Goal: Task Accomplishment & Management: Use online tool/utility

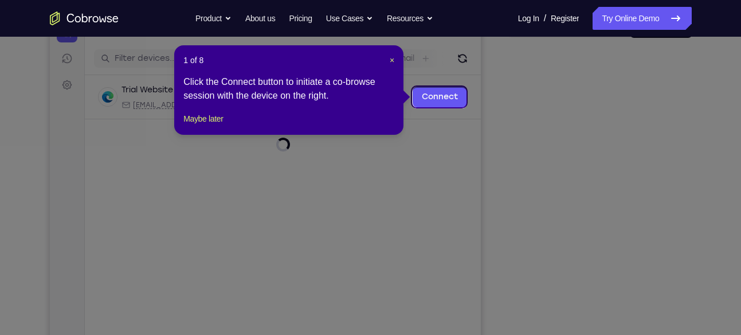
scroll to position [132, 0]
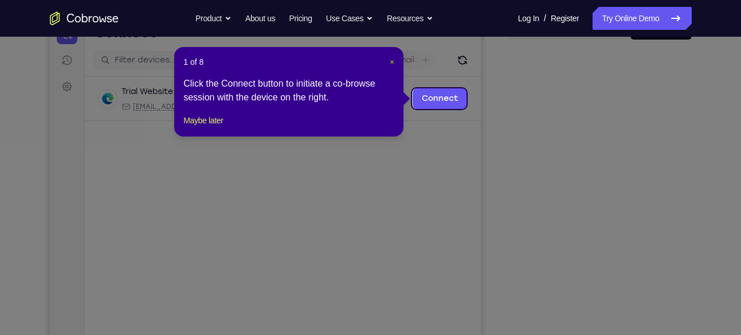
click at [392, 61] on span "×" at bounding box center [392, 61] width 5 height 9
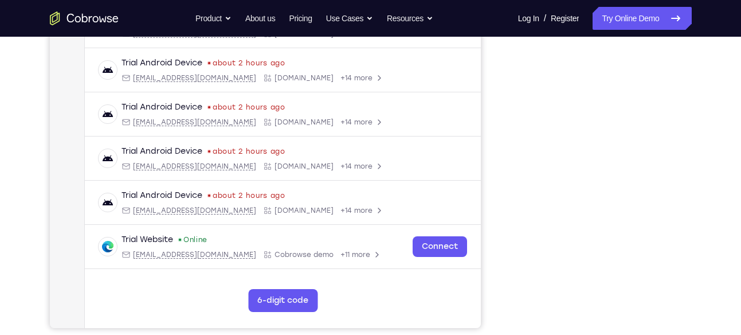
scroll to position [199, 0]
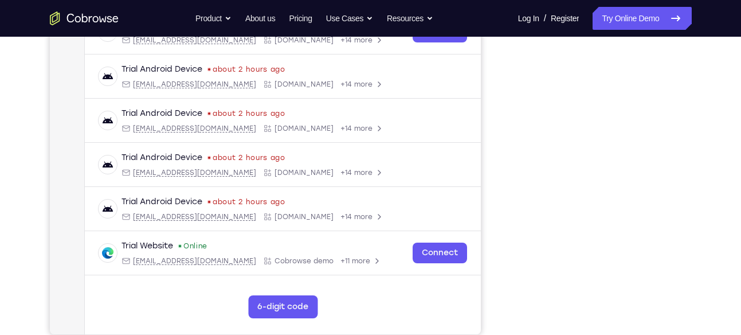
click at [500, 125] on div "Your Support Agent Your Customer Web iOS Android" at bounding box center [371, 123] width 642 height 424
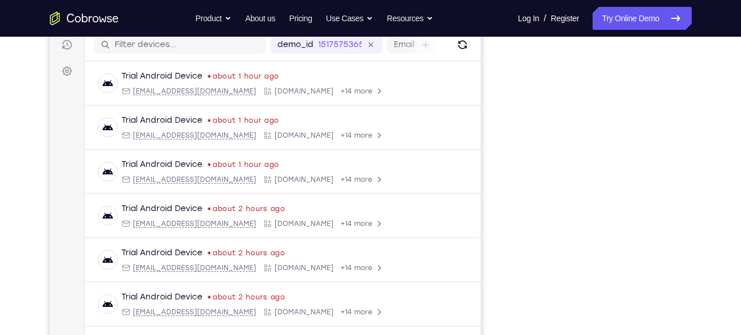
scroll to position [144, 0]
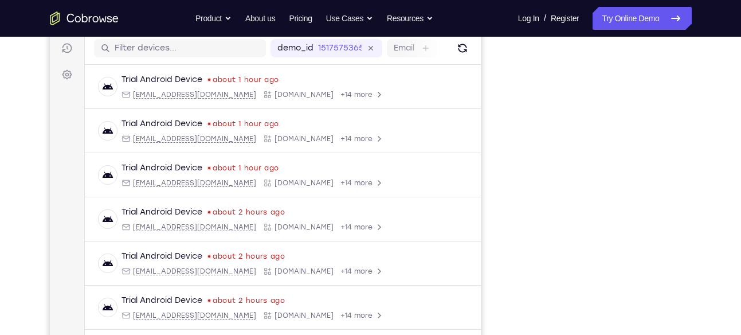
click at [608, 31] on nav "Go back Powerful, Flexible and Trustworthy. Avoid all extra friction for both A…" at bounding box center [370, 18] width 741 height 37
click at [621, 13] on link "Try Online Demo" at bounding box center [642, 18] width 99 height 23
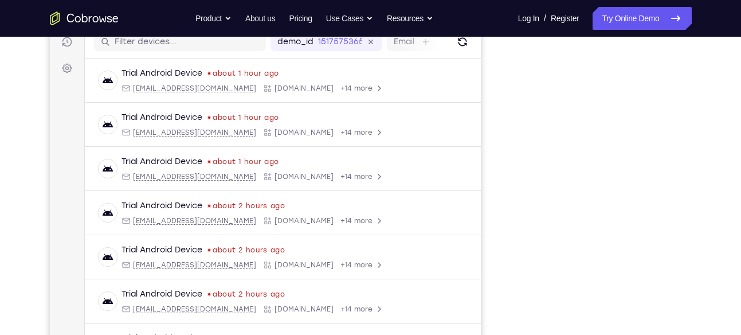
scroll to position [150, 0]
click at [620, 15] on link "Try Online Demo" at bounding box center [642, 18] width 99 height 23
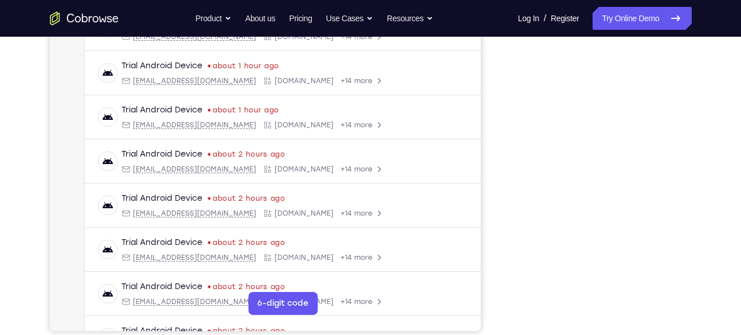
scroll to position [236, 0]
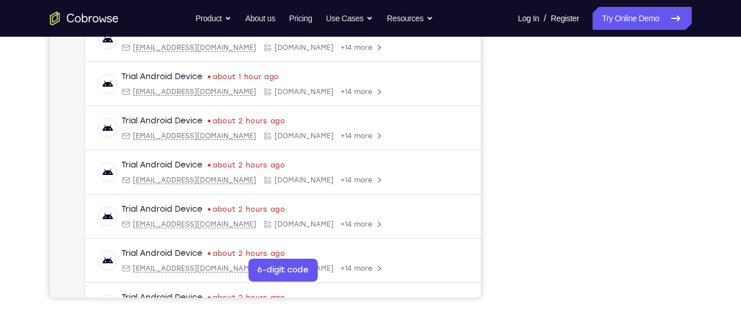
click at [617, 6] on nav "Go back Powerful, Flexible and Trustworthy. Avoid all extra friction for both A…" at bounding box center [370, 18] width 741 height 37
click at [616, 15] on link "Try Online Demo" at bounding box center [642, 18] width 99 height 23
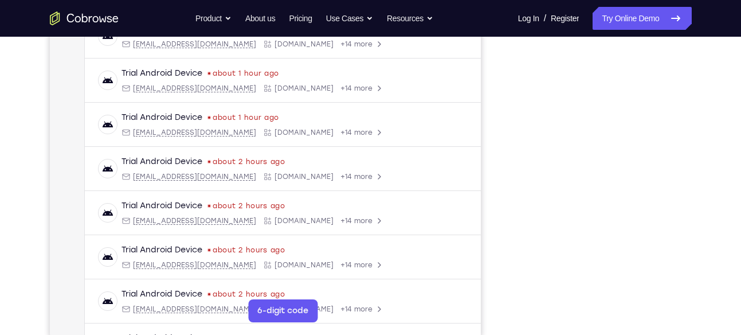
scroll to position [194, 0]
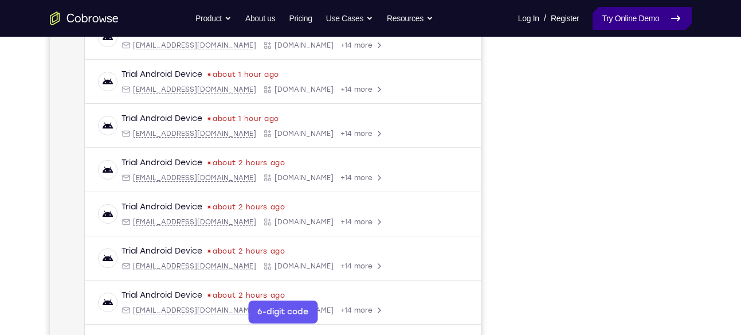
click at [607, 29] on link "Try Online Demo" at bounding box center [642, 18] width 99 height 23
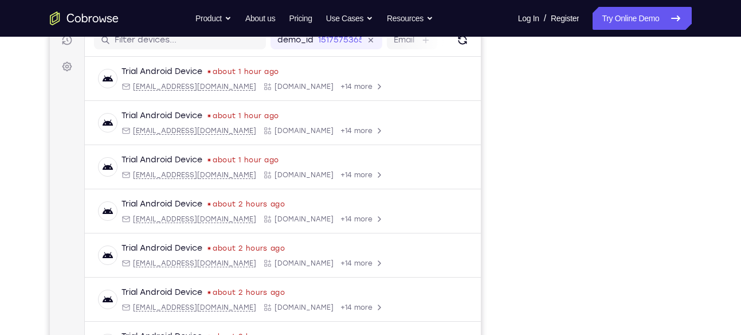
scroll to position [208, 0]
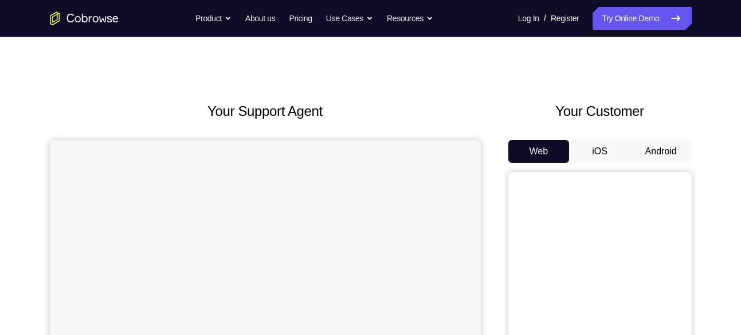
scroll to position [9, 0]
click at [651, 149] on button "Android" at bounding box center [661, 151] width 61 height 23
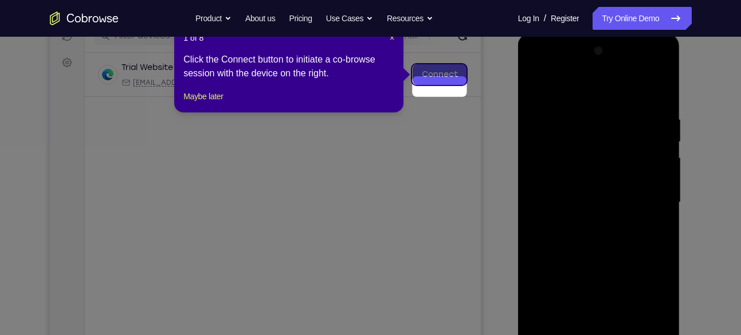
scroll to position [135, 0]
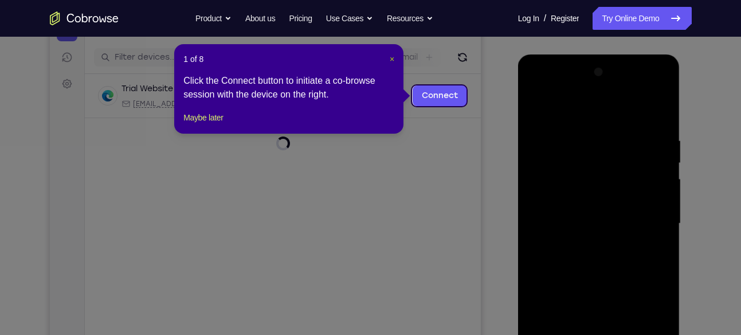
drag, startPoint x: 393, startPoint y: 57, endPoint x: 414, endPoint y: 58, distance: 21.2
click at [393, 57] on span "×" at bounding box center [392, 58] width 5 height 9
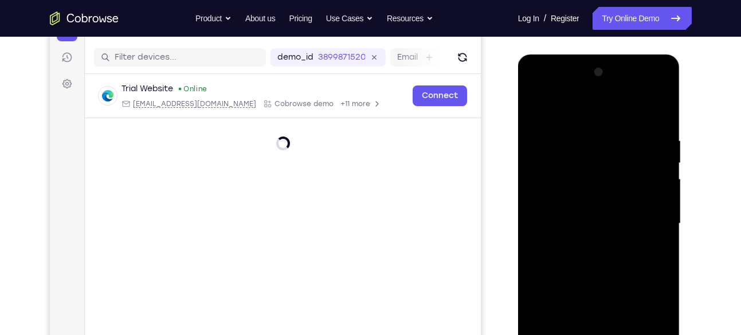
scroll to position [263, 0]
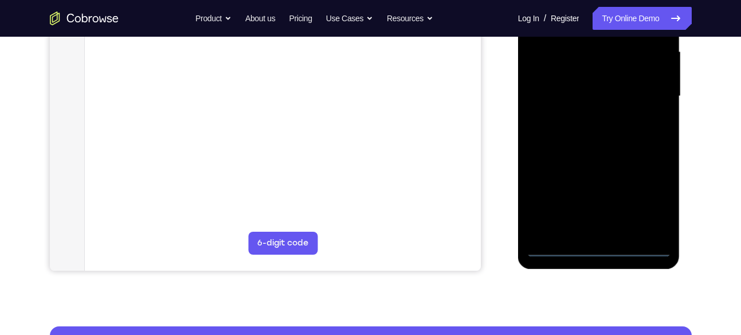
click at [603, 242] on div at bounding box center [599, 96] width 144 height 321
click at [597, 247] on div at bounding box center [599, 96] width 144 height 321
click at [605, 247] on div at bounding box center [599, 96] width 144 height 321
click at [653, 195] on div at bounding box center [599, 96] width 144 height 321
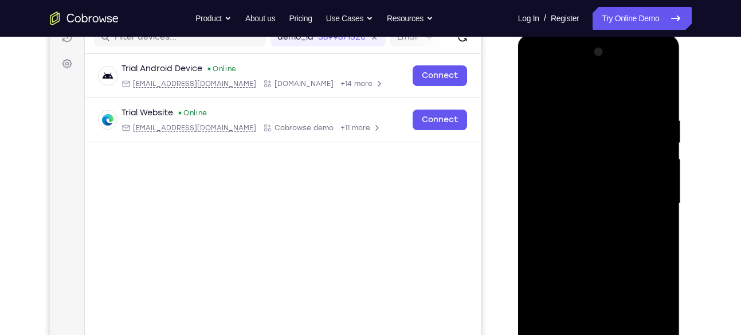
scroll to position [142, 0]
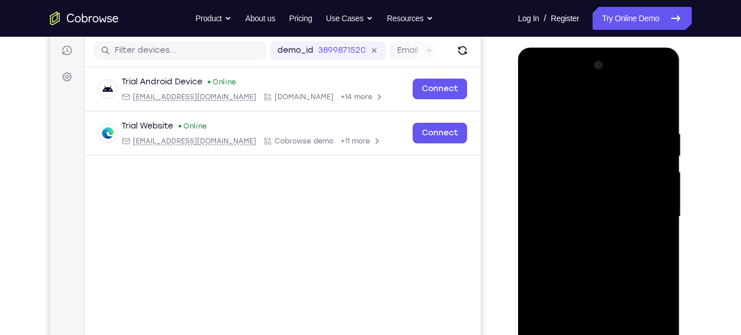
click at [614, 185] on div at bounding box center [599, 216] width 144 height 321
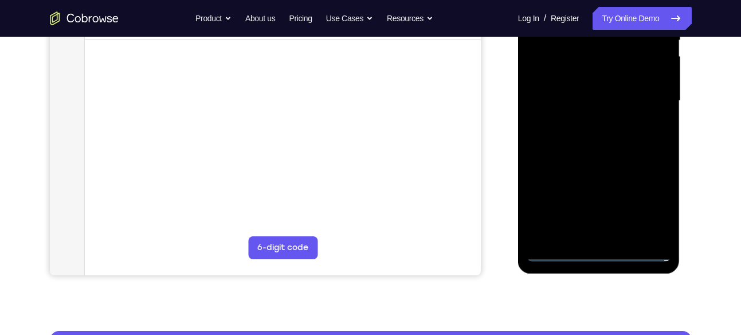
click at [601, 253] on div at bounding box center [599, 100] width 144 height 321
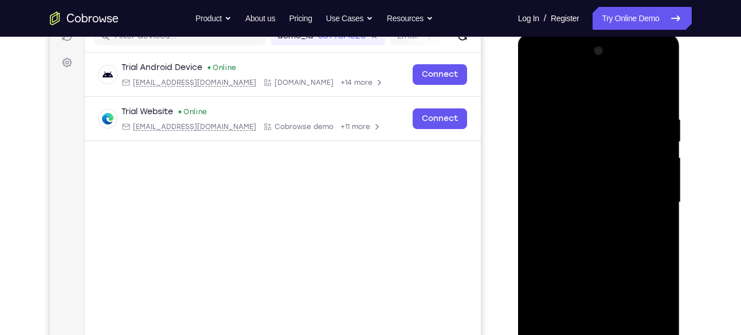
scroll to position [149, 0]
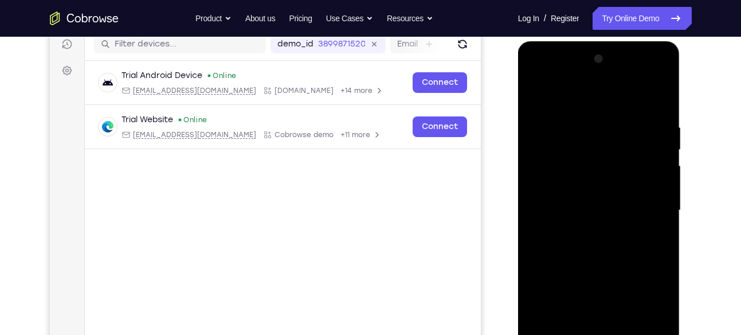
click at [649, 315] on div at bounding box center [599, 210] width 144 height 321
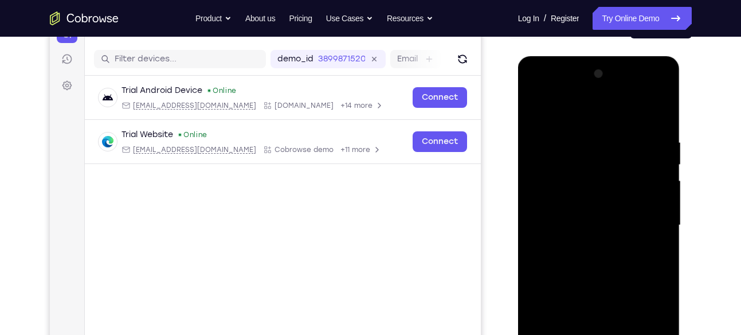
click at [535, 96] on div at bounding box center [599, 225] width 144 height 321
click at [647, 220] on div at bounding box center [599, 225] width 144 height 321
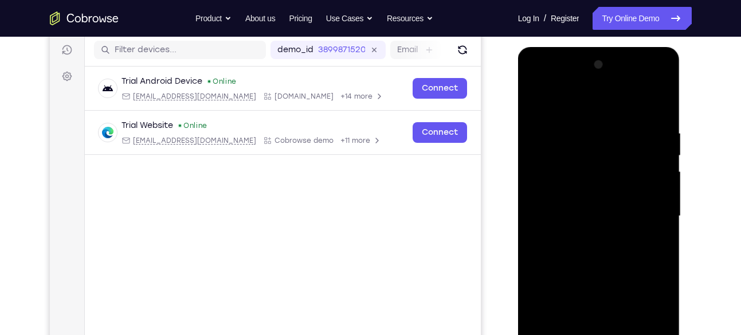
click at [588, 238] on div at bounding box center [599, 216] width 144 height 321
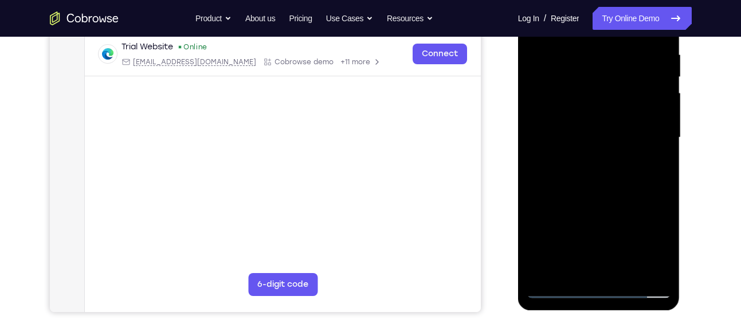
scroll to position [224, 0]
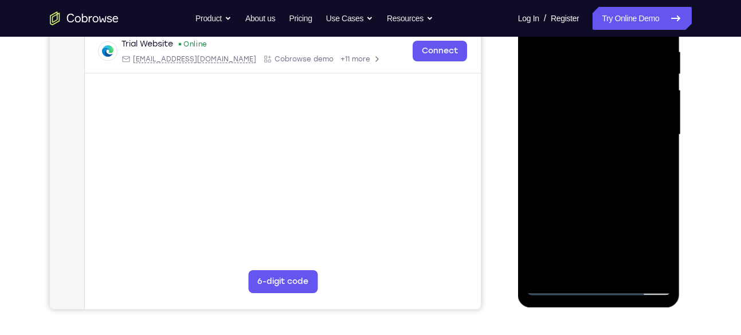
click at [585, 126] on div at bounding box center [599, 134] width 144 height 321
click at [575, 110] on div at bounding box center [599, 134] width 144 height 321
click at [568, 135] on div at bounding box center [599, 134] width 144 height 321
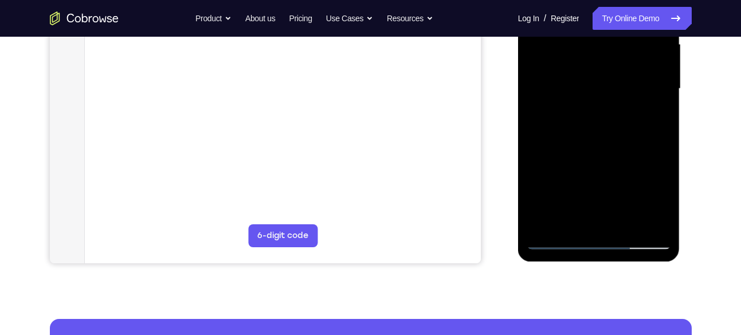
scroll to position [270, 0]
click at [592, 136] on div at bounding box center [599, 89] width 144 height 321
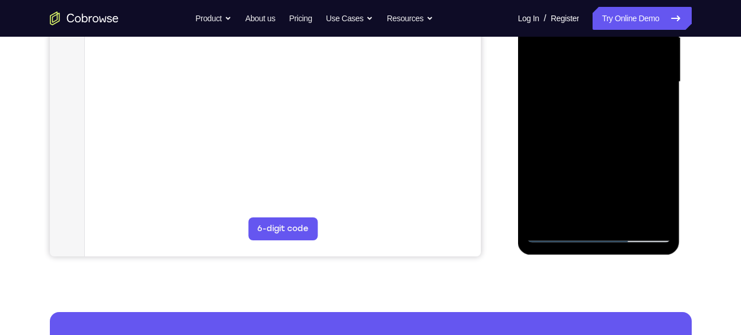
scroll to position [280, 0]
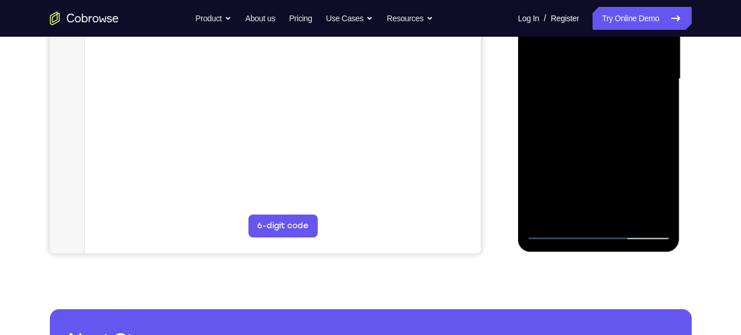
click at [629, 213] on div at bounding box center [599, 79] width 144 height 321
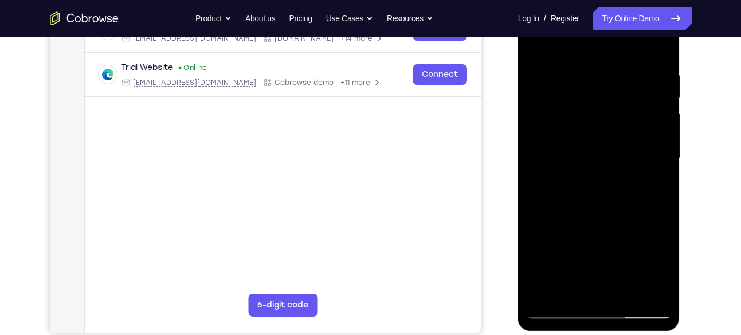
scroll to position [212, 0]
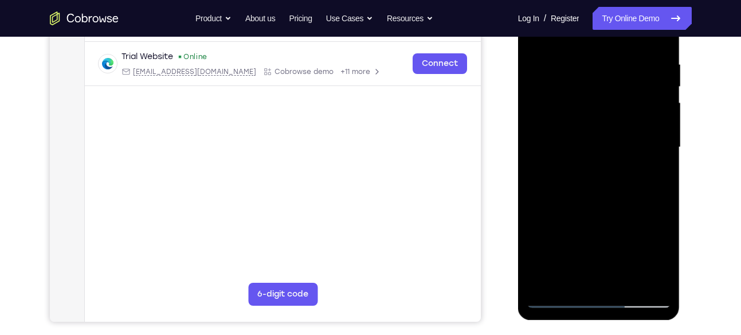
click at [590, 212] on div at bounding box center [599, 147] width 144 height 321
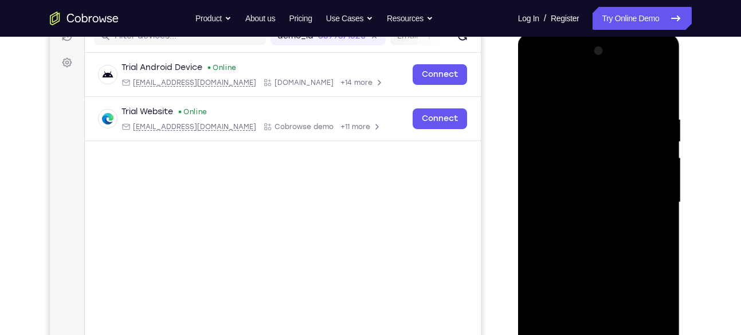
scroll to position [155, 0]
drag, startPoint x: 587, startPoint y: 96, endPoint x: 624, endPoint y: -5, distance: 107.4
click at [624, 34] on html "Online web based iOS Simulators and Android Emulators. Run iPhone, iPad, Mobile…" at bounding box center [599, 206] width 163 height 344
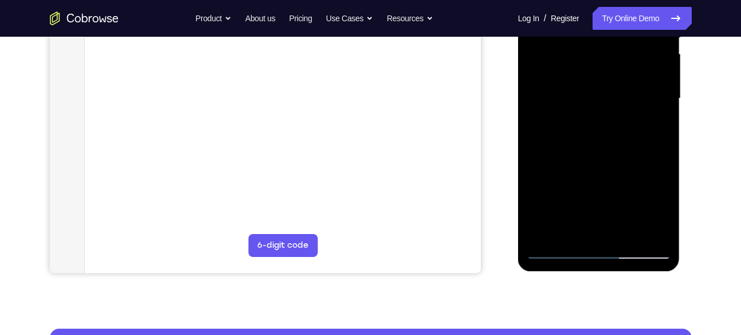
scroll to position [259, 0]
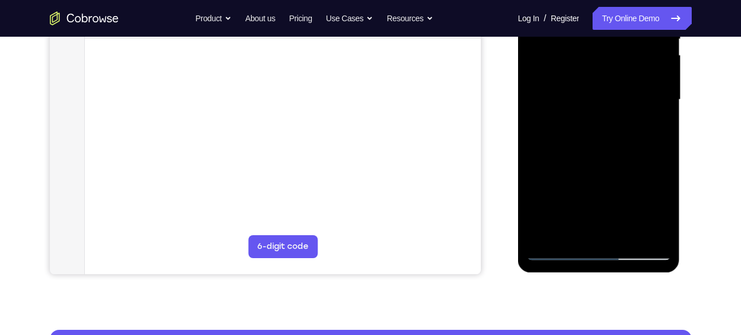
click at [599, 162] on div at bounding box center [599, 99] width 144 height 321
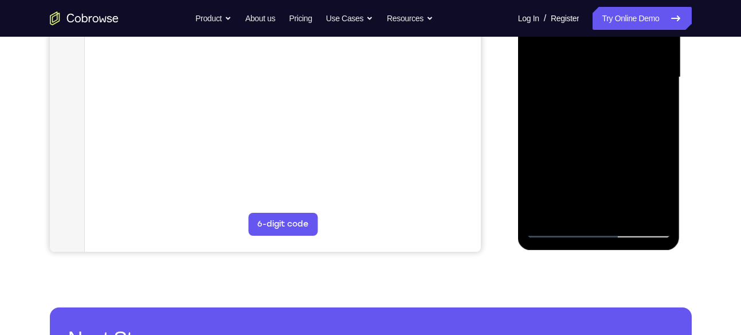
scroll to position [283, 0]
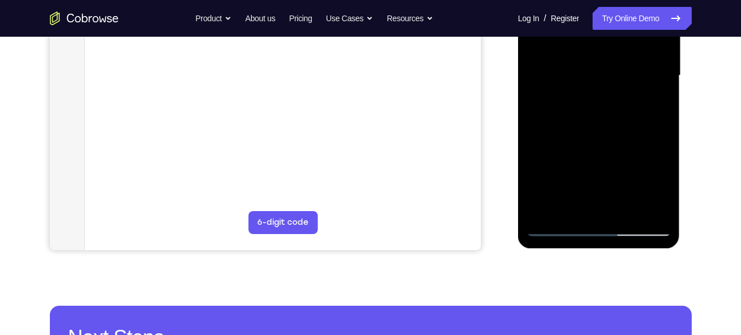
click at [560, 232] on div at bounding box center [599, 75] width 144 height 321
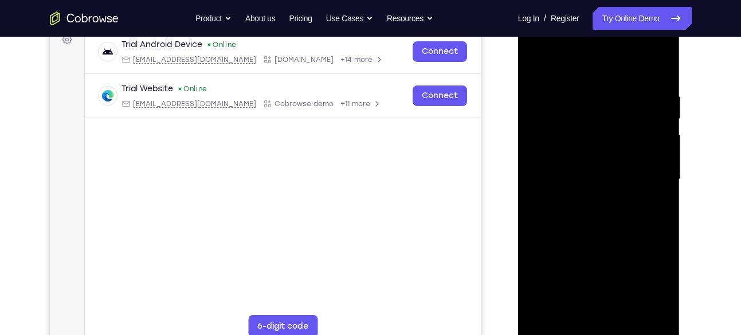
scroll to position [149, 0]
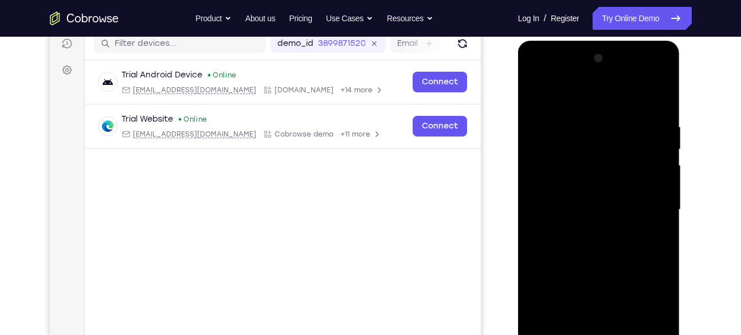
click at [538, 95] on div at bounding box center [599, 209] width 144 height 321
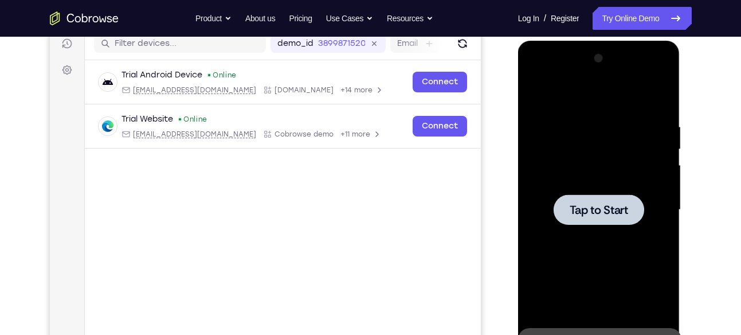
click at [563, 111] on div at bounding box center [599, 209] width 144 height 321
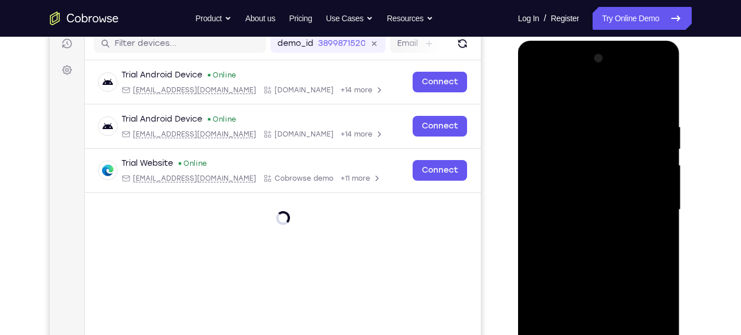
scroll to position [302, 0]
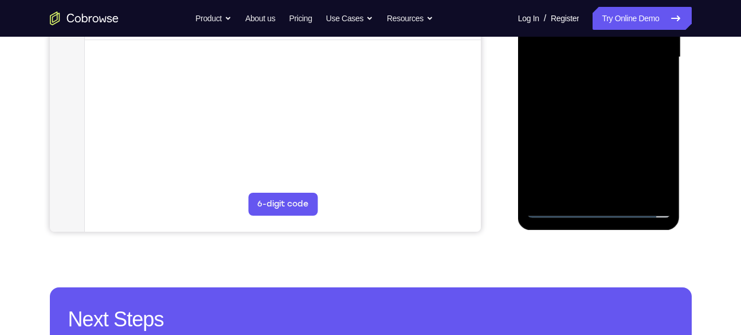
click at [598, 209] on div at bounding box center [599, 57] width 144 height 321
click at [651, 159] on div at bounding box center [599, 57] width 144 height 321
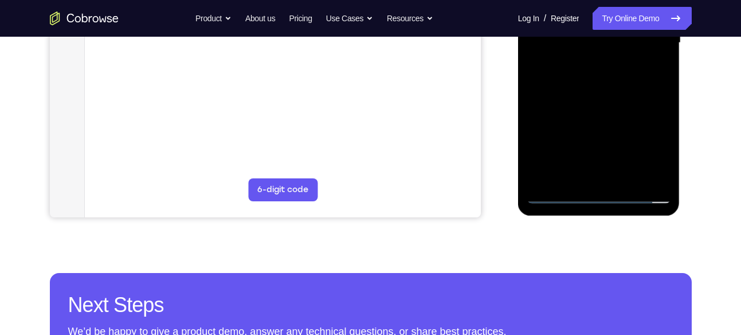
scroll to position [318, 0]
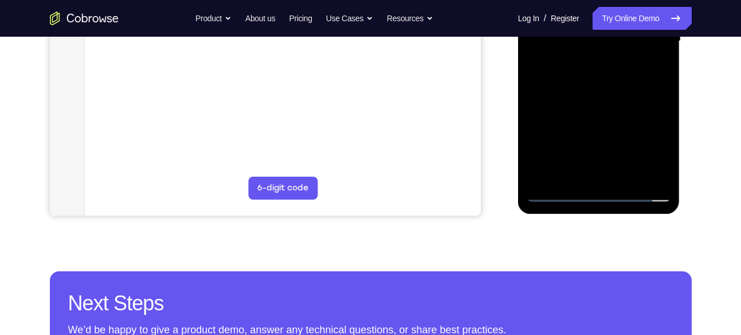
click at [650, 147] on div at bounding box center [599, 41] width 144 height 321
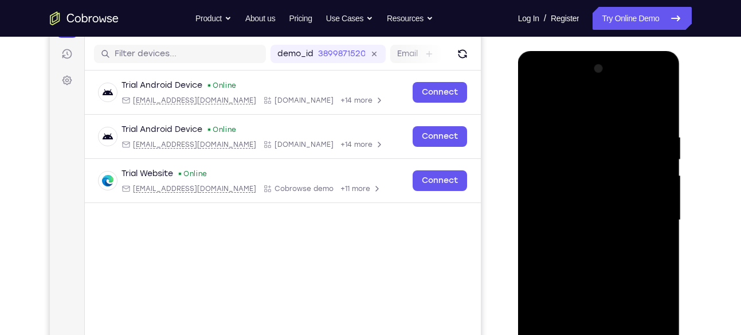
scroll to position [139, 0]
click at [537, 89] on div at bounding box center [599, 219] width 144 height 321
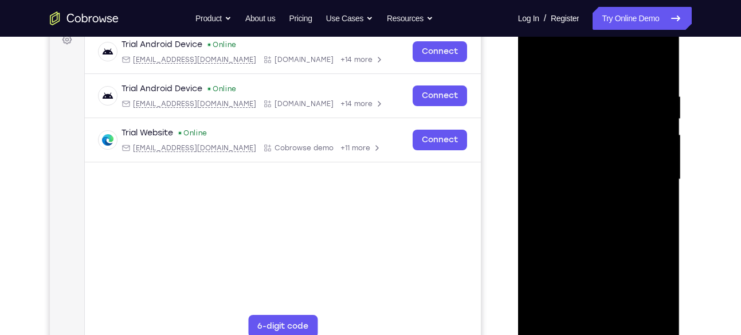
scroll to position [182, 0]
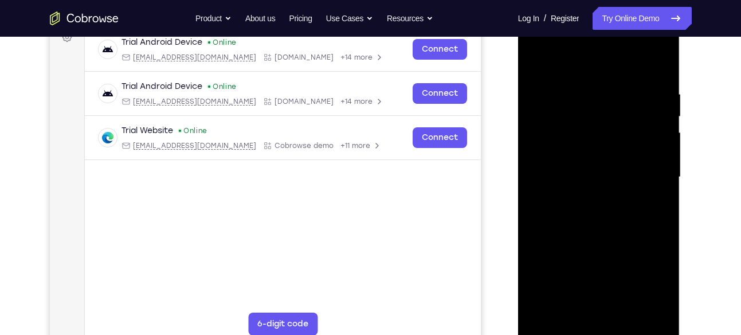
click at [646, 170] on div at bounding box center [599, 177] width 144 height 321
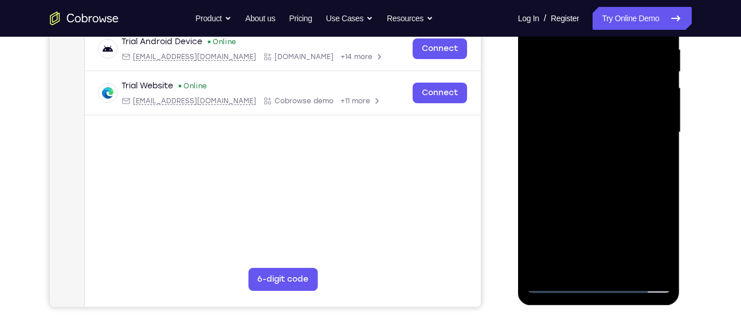
scroll to position [257, 0]
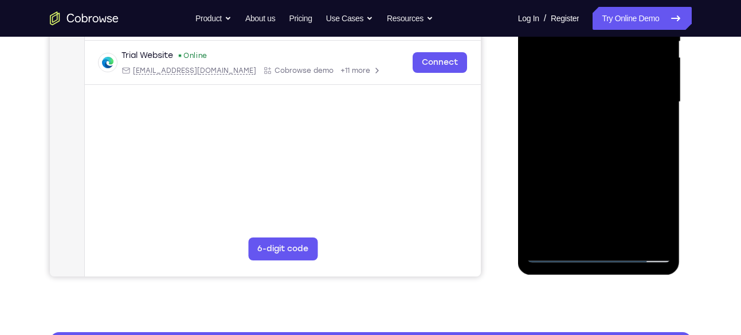
click at [589, 123] on div at bounding box center [599, 102] width 144 height 321
click at [579, 98] on div at bounding box center [599, 102] width 144 height 321
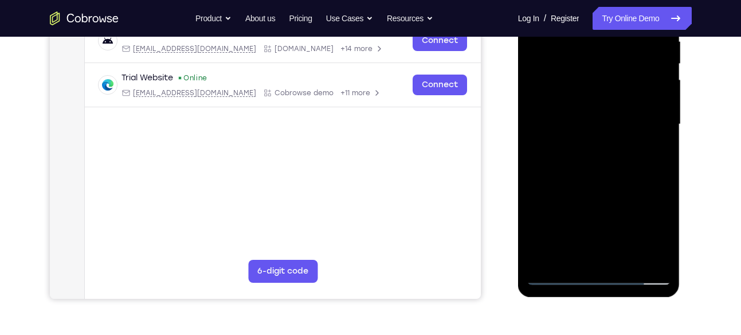
scroll to position [232, 0]
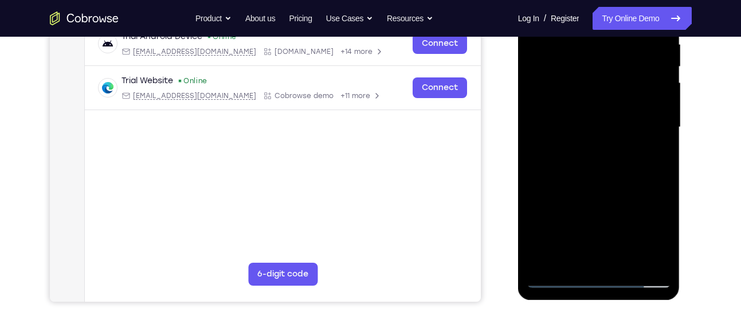
click at [558, 104] on div at bounding box center [599, 127] width 144 height 321
click at [563, 127] on div at bounding box center [599, 127] width 144 height 321
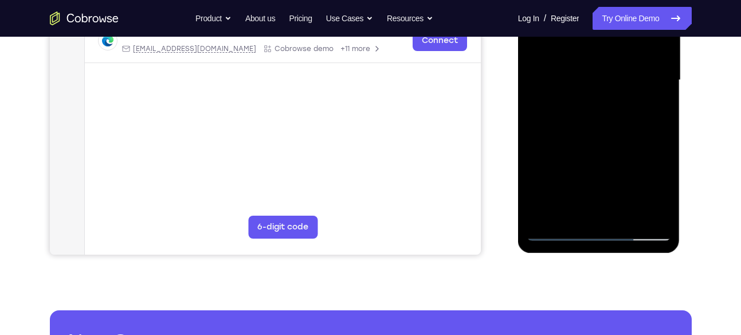
scroll to position [279, 0]
click at [603, 120] on div at bounding box center [599, 79] width 144 height 321
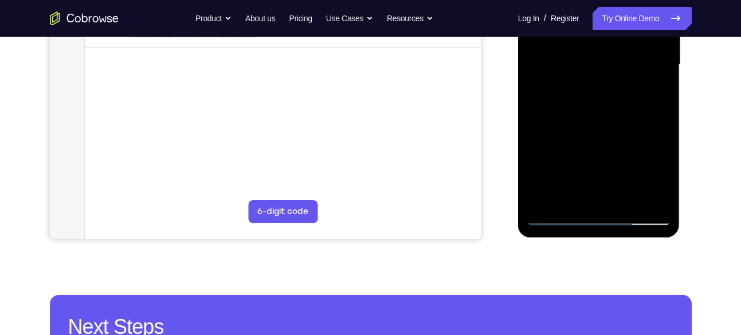
scroll to position [295, 0]
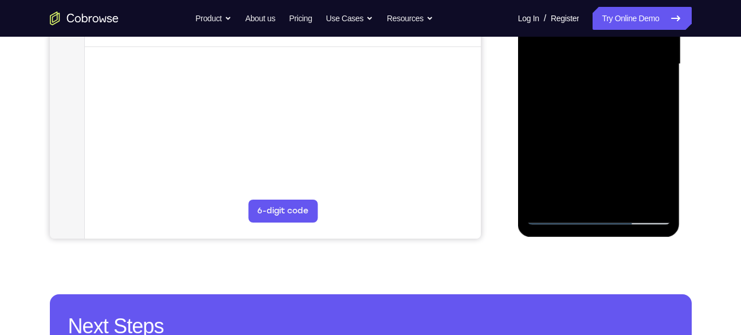
click at [663, 184] on div at bounding box center [599, 64] width 144 height 321
click at [655, 199] on div at bounding box center [599, 64] width 144 height 321
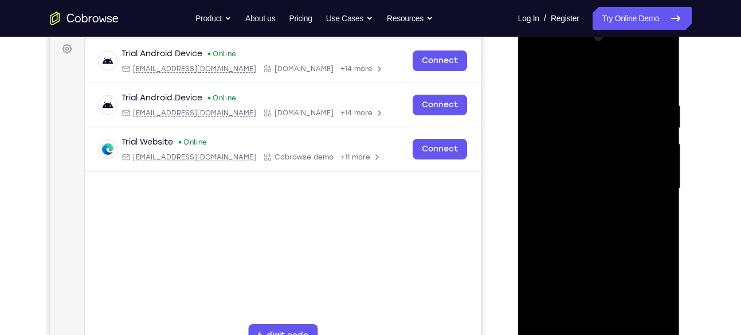
scroll to position [163, 0]
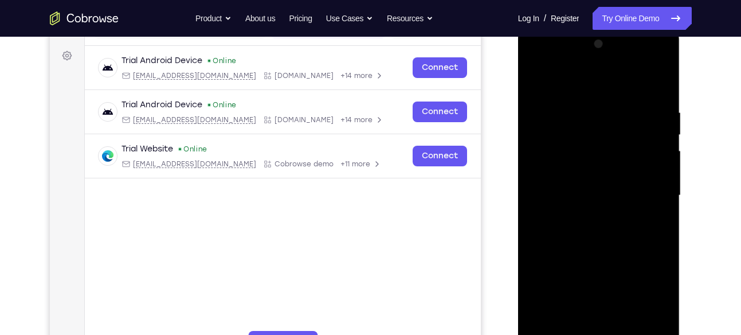
drag, startPoint x: 596, startPoint y: 88, endPoint x: 599, endPoint y: 3, distance: 84.3
click at [599, 26] on html "Online web based iOS Simulators and Android Emulators. Run iPhone, iPad, Mobile…" at bounding box center [599, 198] width 163 height 344
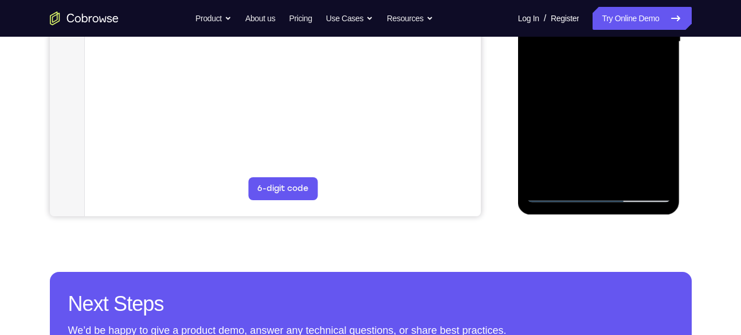
scroll to position [317, 0]
click at [617, 153] on div at bounding box center [599, 42] width 144 height 321
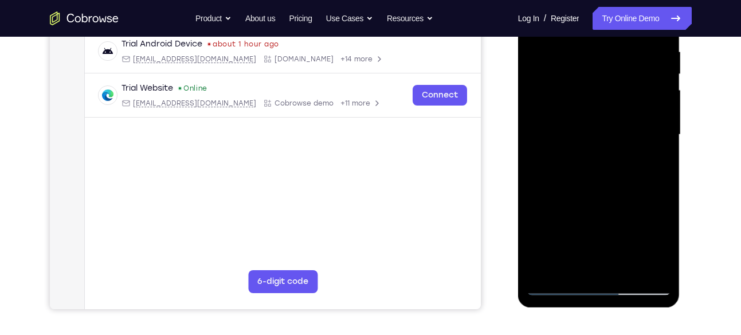
scroll to position [229, 0]
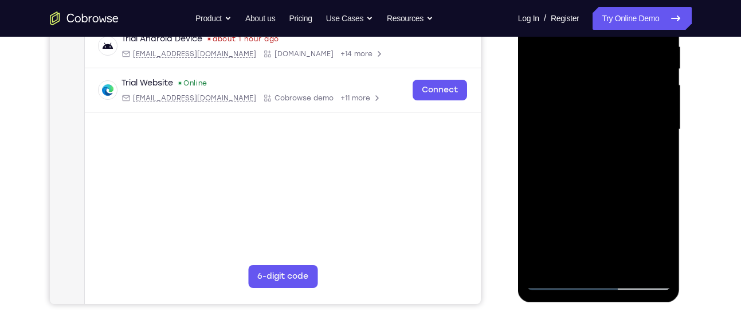
click at [565, 225] on div at bounding box center [599, 129] width 144 height 321
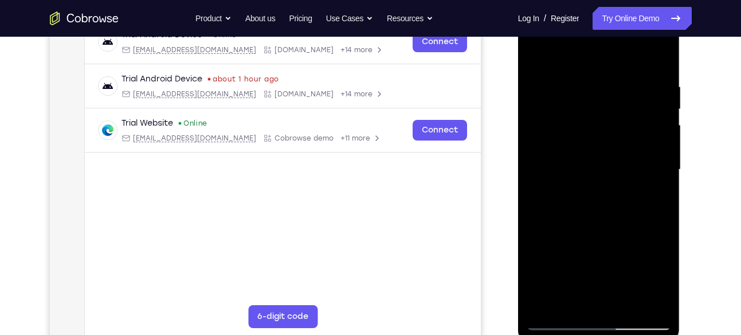
scroll to position [189, 0]
drag, startPoint x: 595, startPoint y: 178, endPoint x: 595, endPoint y: 76, distance: 102.6
click at [595, 76] on div at bounding box center [599, 170] width 144 height 321
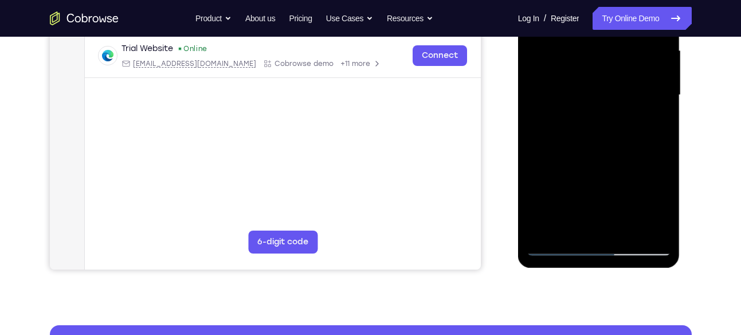
scroll to position [265, 0]
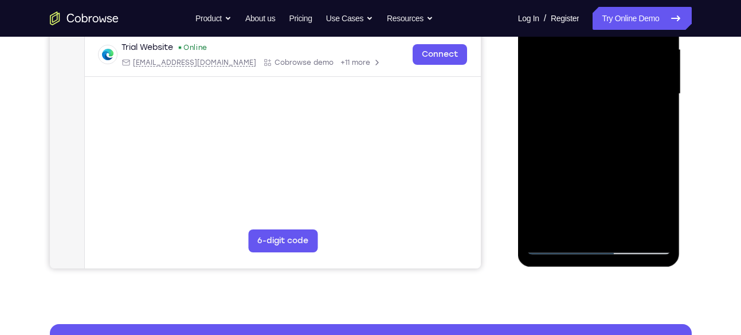
drag, startPoint x: 589, startPoint y: 193, endPoint x: 591, endPoint y: 83, distance: 110.1
click at [591, 83] on div at bounding box center [599, 93] width 144 height 321
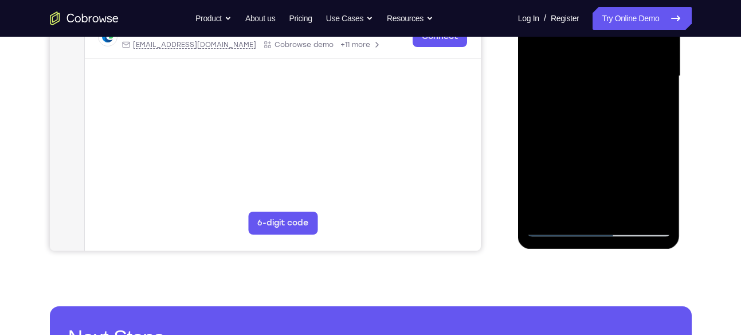
scroll to position [283, 0]
drag, startPoint x: 593, startPoint y: 191, endPoint x: 595, endPoint y: 69, distance: 121.6
click at [595, 69] on div at bounding box center [599, 75] width 144 height 321
drag, startPoint x: 584, startPoint y: 181, endPoint x: 589, endPoint y: 69, distance: 111.9
click at [589, 69] on div at bounding box center [599, 75] width 144 height 321
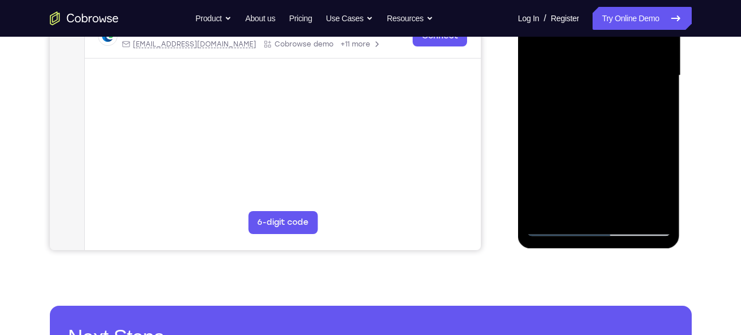
click at [627, 214] on div at bounding box center [599, 75] width 144 height 321
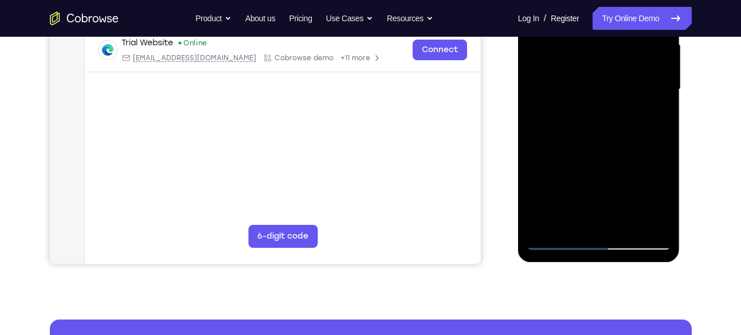
click at [607, 153] on div at bounding box center [599, 89] width 144 height 321
click at [578, 164] on div at bounding box center [599, 89] width 144 height 321
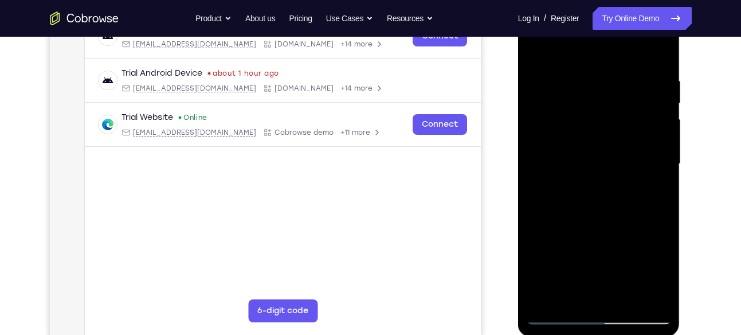
scroll to position [191, 0]
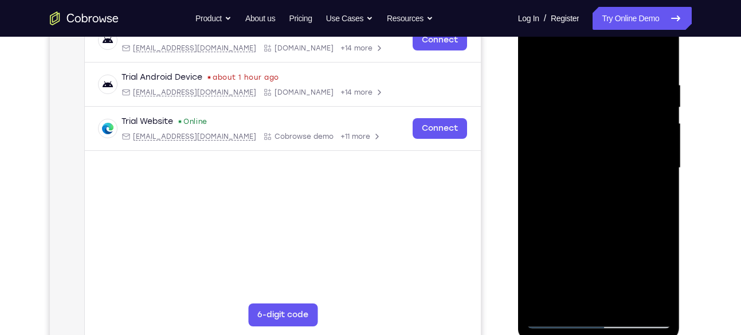
click at [555, 56] on div at bounding box center [599, 167] width 144 height 321
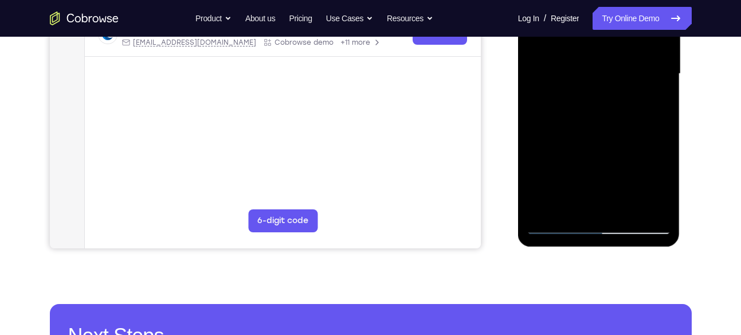
scroll to position [287, 0]
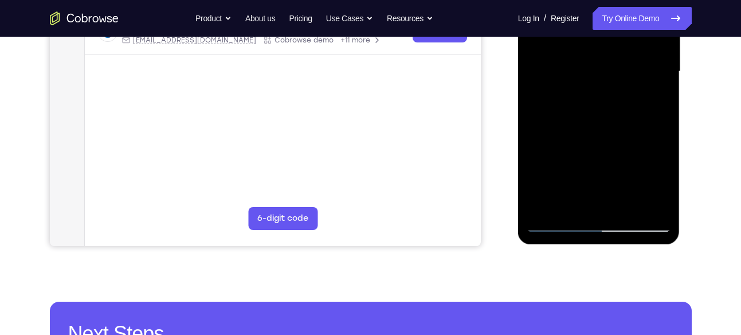
click at [543, 206] on div at bounding box center [599, 71] width 144 height 321
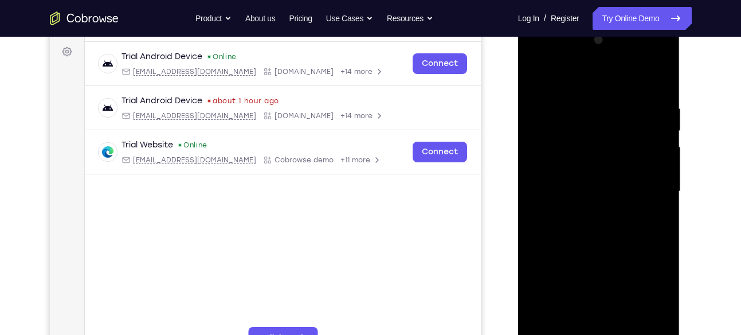
scroll to position [178, 0]
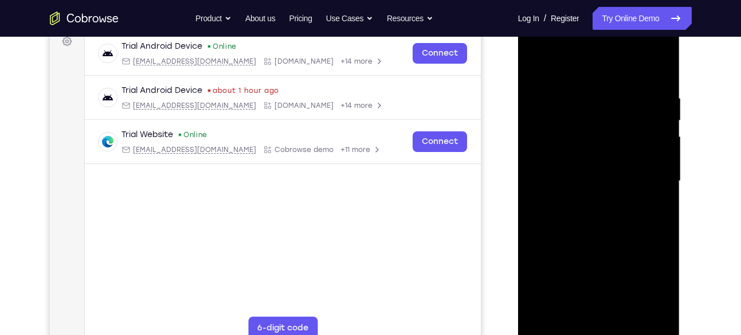
drag, startPoint x: 650, startPoint y: 100, endPoint x: 576, endPoint y: 101, distance: 74.0
click at [576, 101] on div at bounding box center [599, 181] width 144 height 321
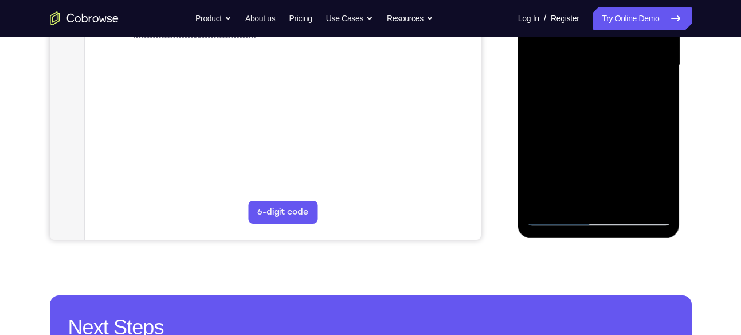
scroll to position [313, 0]
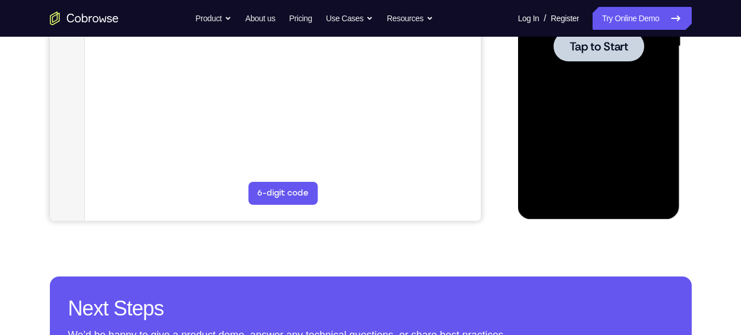
click at [568, 120] on div at bounding box center [599, 46] width 144 height 321
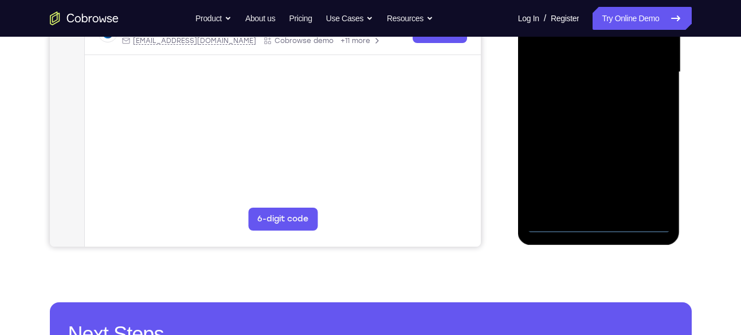
scroll to position [291, 0]
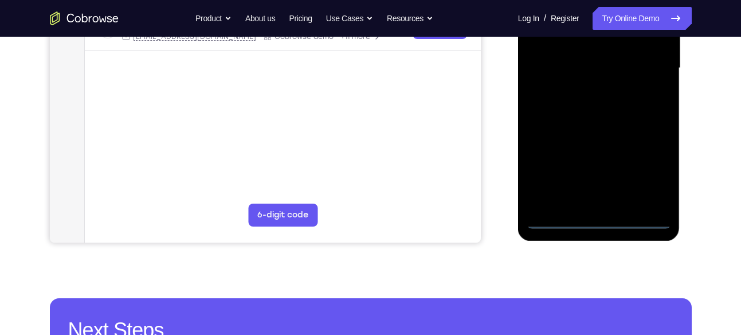
click at [599, 217] on div at bounding box center [599, 68] width 144 height 321
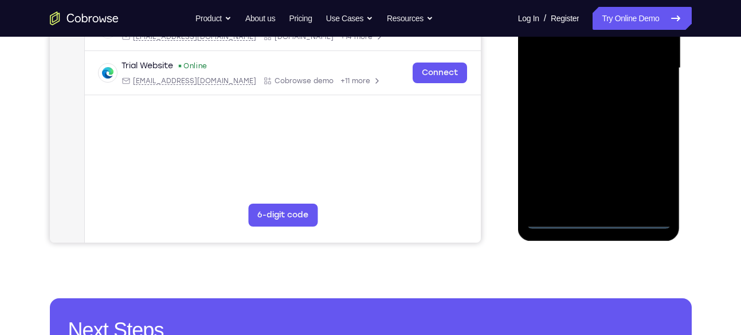
click at [656, 182] on div at bounding box center [599, 68] width 144 height 321
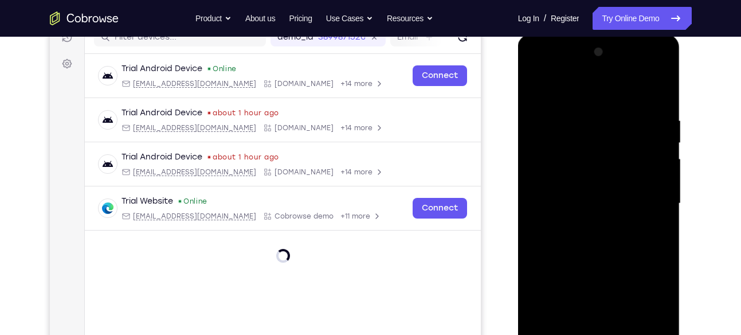
scroll to position [138, 0]
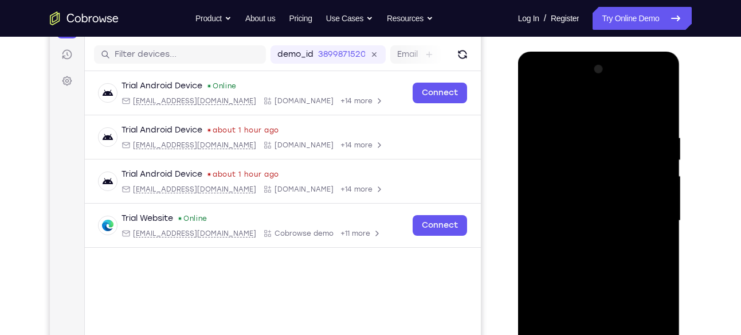
click at [535, 91] on div at bounding box center [599, 220] width 144 height 321
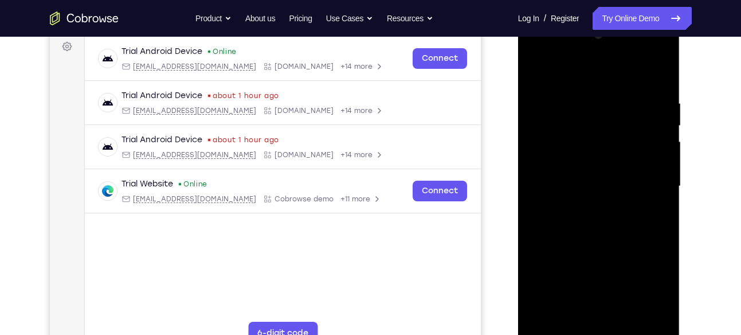
scroll to position [173, 0]
click at [651, 183] on div at bounding box center [599, 185] width 144 height 321
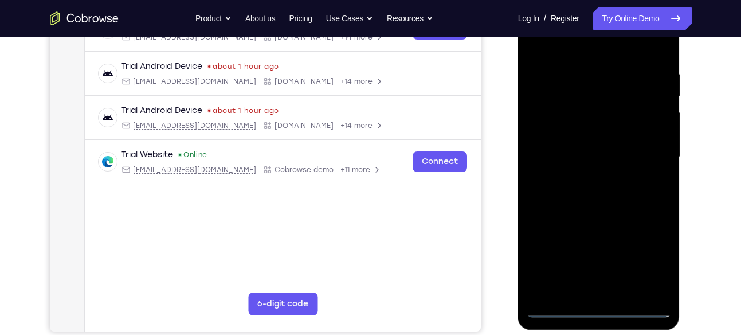
scroll to position [210, 0]
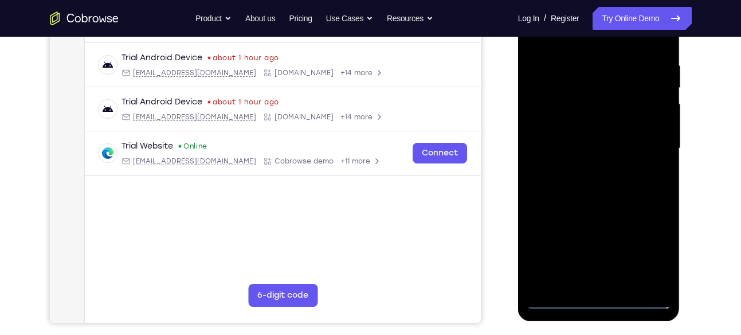
click at [592, 174] on div at bounding box center [599, 148] width 144 height 321
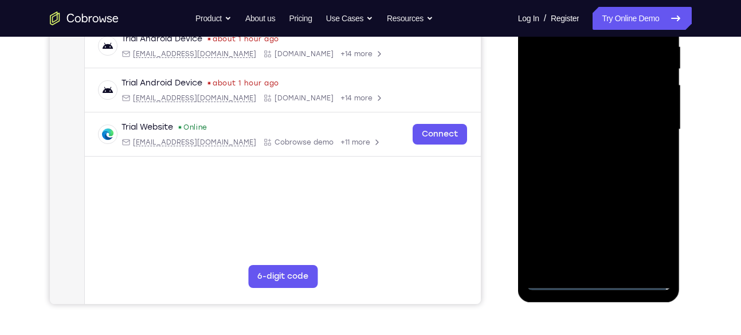
scroll to position [230, 0]
click at [599, 117] on div at bounding box center [599, 128] width 144 height 321
click at [579, 104] on div at bounding box center [599, 128] width 144 height 321
click at [576, 135] on div at bounding box center [599, 128] width 144 height 321
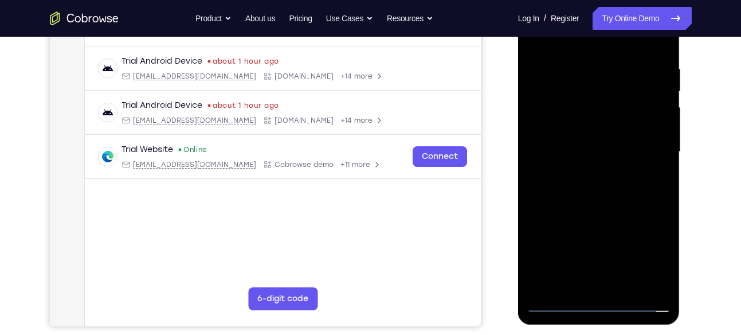
scroll to position [209, 0]
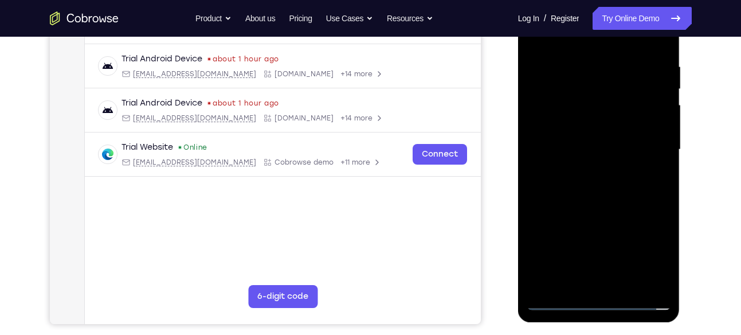
click at [593, 189] on div at bounding box center [599, 149] width 144 height 321
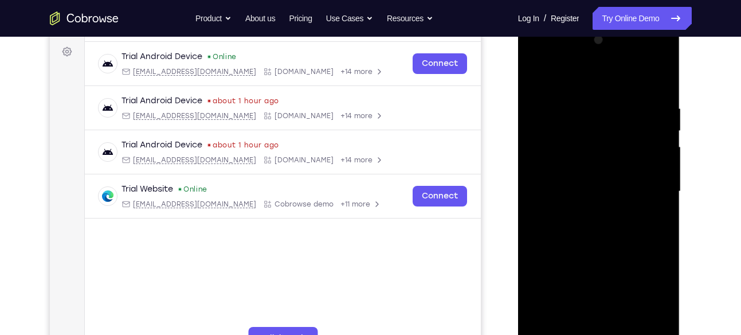
scroll to position [166, 0]
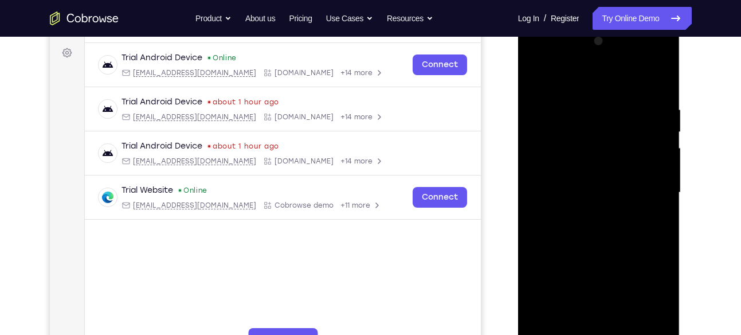
click at [651, 80] on div at bounding box center [599, 192] width 144 height 321
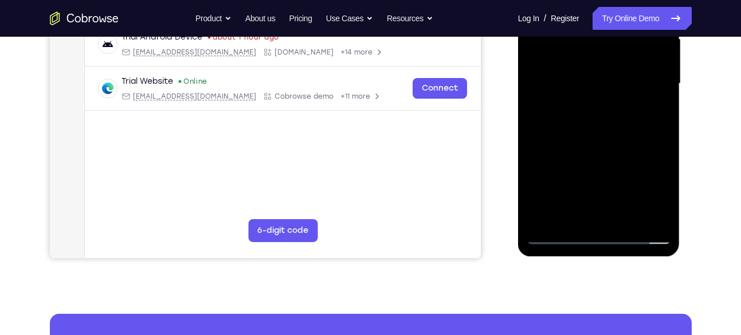
scroll to position [279, 0]
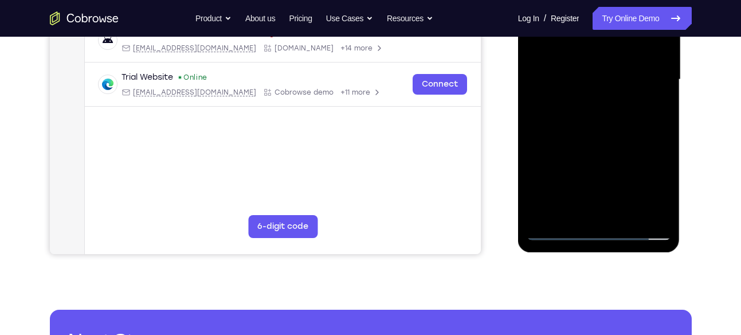
click at [584, 127] on div at bounding box center [599, 79] width 144 height 321
click at [624, 216] on div at bounding box center [599, 79] width 144 height 321
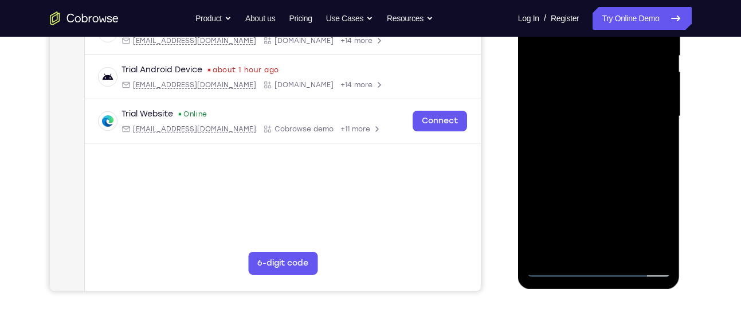
scroll to position [236, 0]
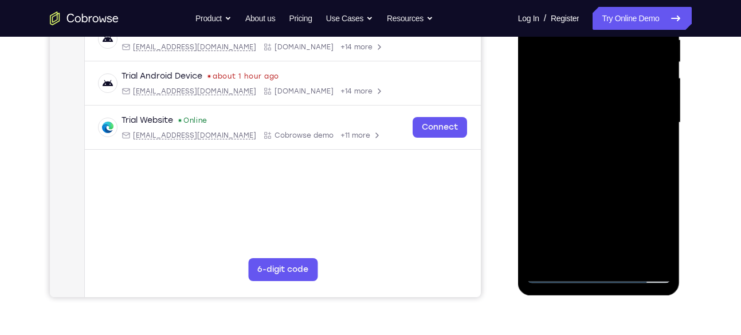
click at [589, 186] on div at bounding box center [599, 122] width 144 height 321
click at [579, 196] on div at bounding box center [599, 122] width 144 height 321
click at [658, 235] on div at bounding box center [599, 122] width 144 height 321
click at [651, 154] on div at bounding box center [599, 122] width 144 height 321
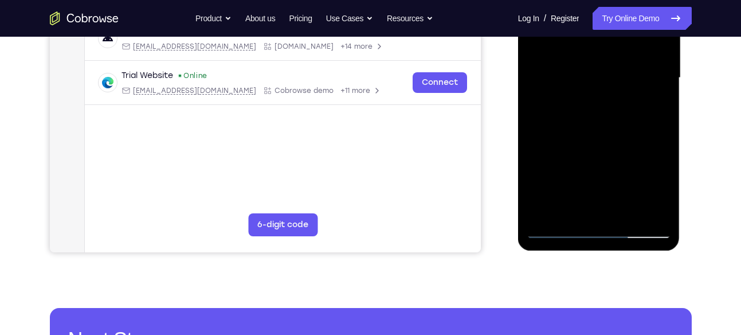
scroll to position [290, 0]
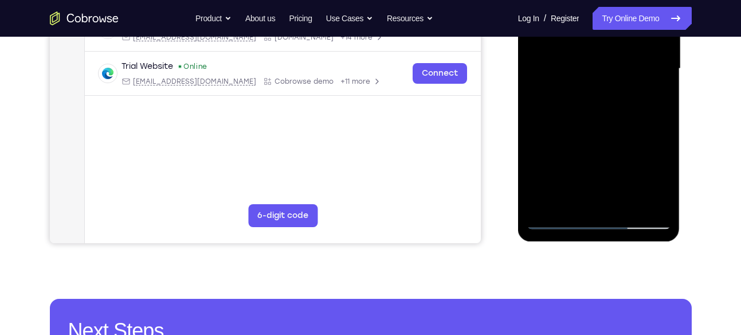
click at [554, 219] on div at bounding box center [599, 68] width 144 height 321
click at [559, 222] on div at bounding box center [599, 68] width 144 height 321
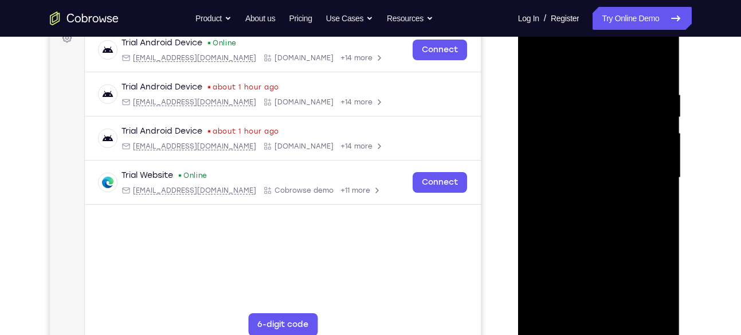
scroll to position [163, 0]
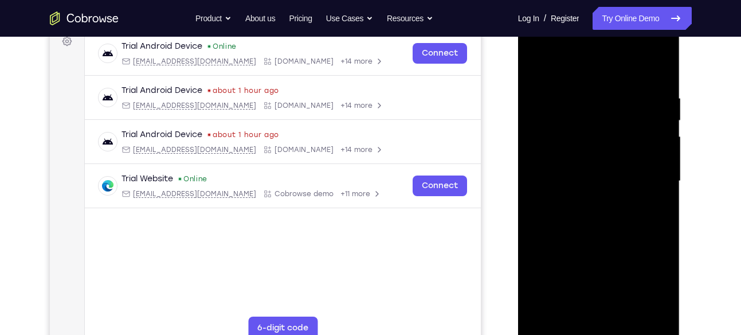
click at [610, 175] on div at bounding box center [599, 181] width 144 height 321
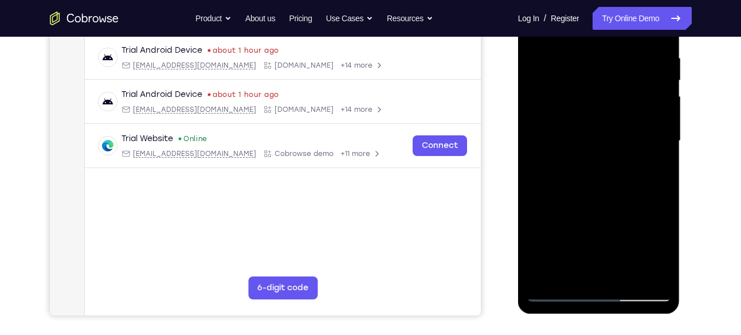
scroll to position [216, 0]
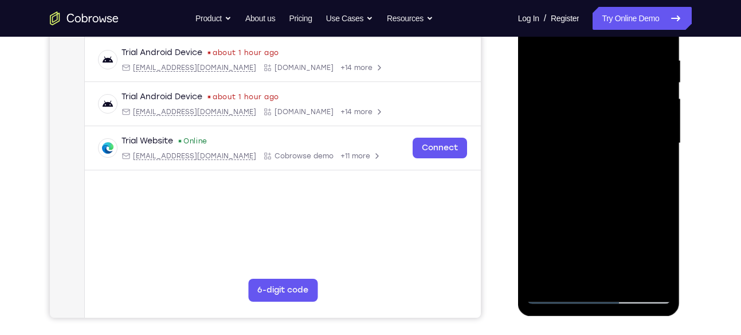
drag, startPoint x: 559, startPoint y: 101, endPoint x: 561, endPoint y: 179, distance: 78.0
click at [561, 179] on div at bounding box center [599, 143] width 144 height 321
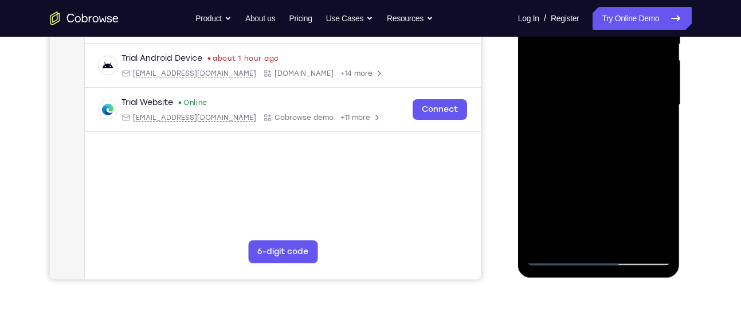
scroll to position [255, 0]
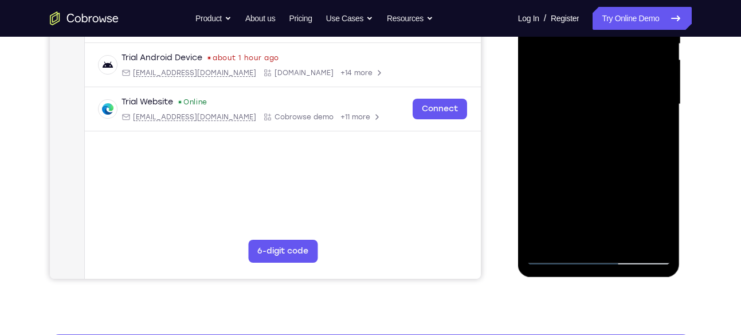
drag, startPoint x: 555, startPoint y: 197, endPoint x: 561, endPoint y: 156, distance: 41.1
click at [561, 156] on div at bounding box center [599, 104] width 144 height 321
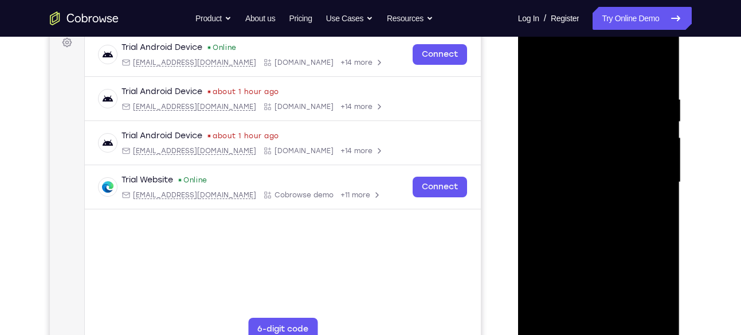
scroll to position [176, 0]
drag, startPoint x: 554, startPoint y: 96, endPoint x: 556, endPoint y: 167, distance: 70.6
click at [556, 167] on div at bounding box center [599, 182] width 144 height 321
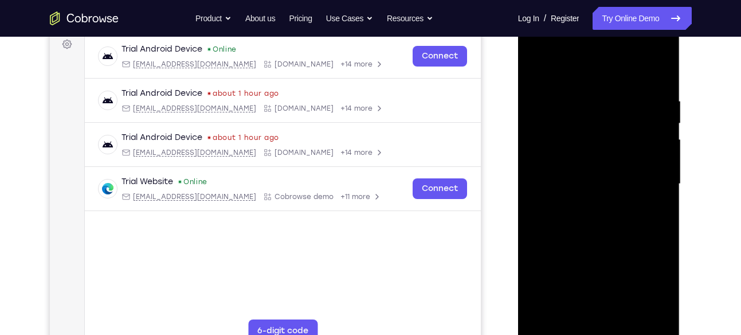
scroll to position [174, 0]
drag, startPoint x: 564, startPoint y: 195, endPoint x: 581, endPoint y: 101, distance: 95.7
click at [581, 101] on div at bounding box center [599, 184] width 144 height 321
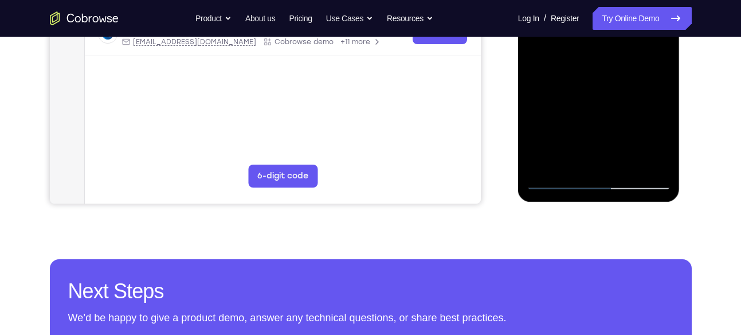
scroll to position [332, 0]
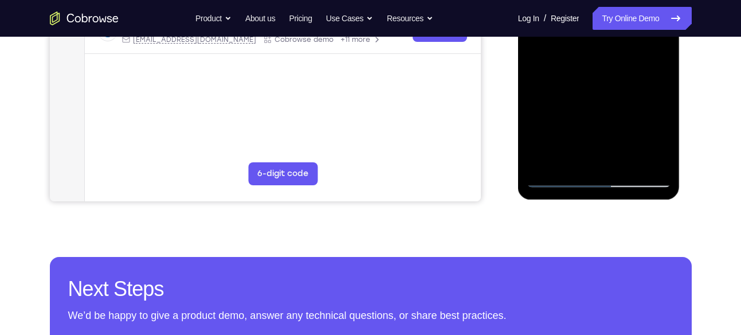
click at [560, 178] on div at bounding box center [599, 26] width 144 height 321
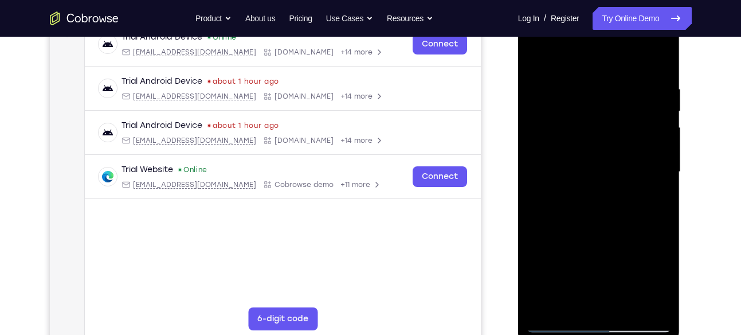
scroll to position [179, 0]
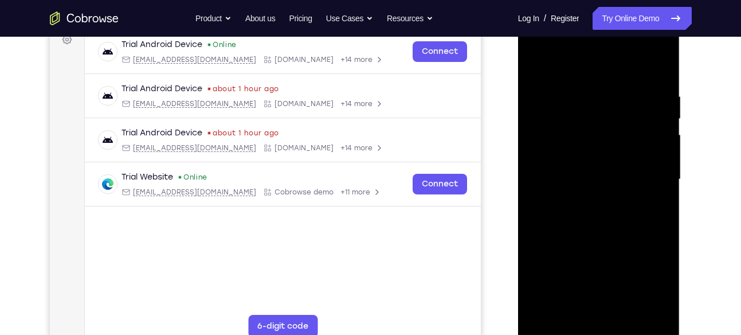
click at [665, 122] on div at bounding box center [599, 179] width 144 height 321
click at [660, 114] on div at bounding box center [599, 179] width 144 height 321
click at [665, 120] on div at bounding box center [599, 179] width 144 height 321
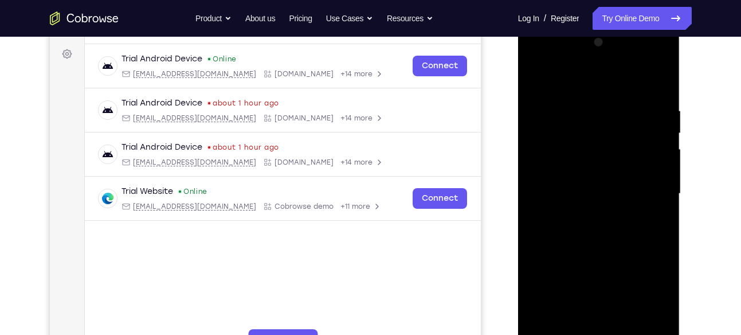
scroll to position [164, 0]
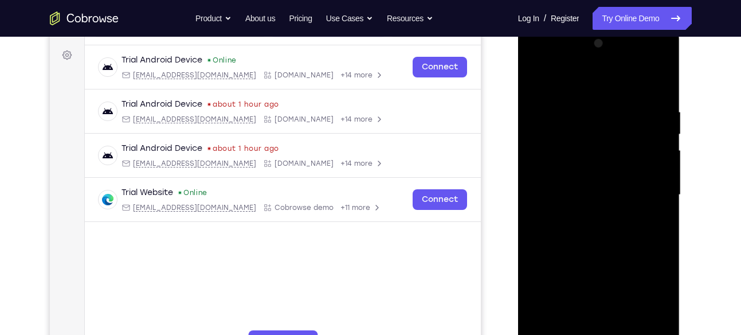
click at [537, 80] on div at bounding box center [599, 194] width 144 height 321
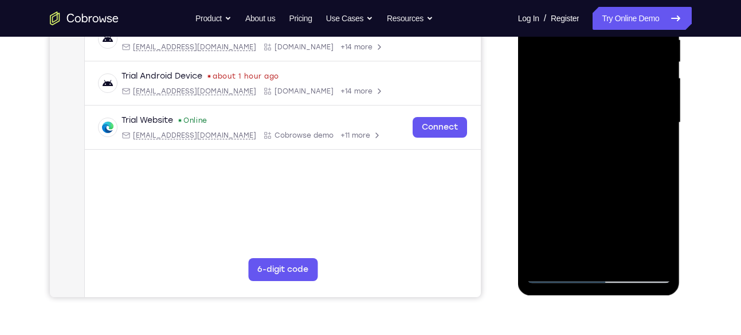
scroll to position [280, 0]
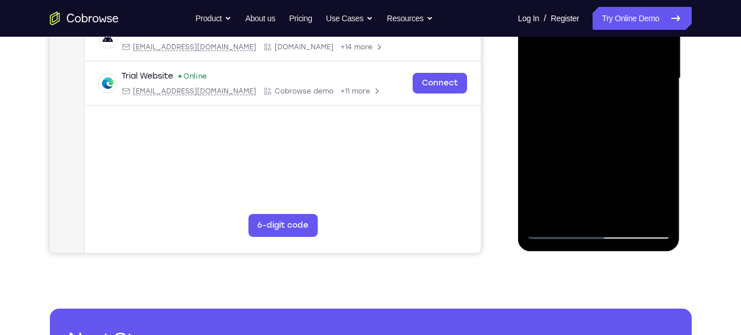
click at [667, 200] on div at bounding box center [599, 78] width 144 height 321
click at [649, 214] on div at bounding box center [599, 78] width 144 height 321
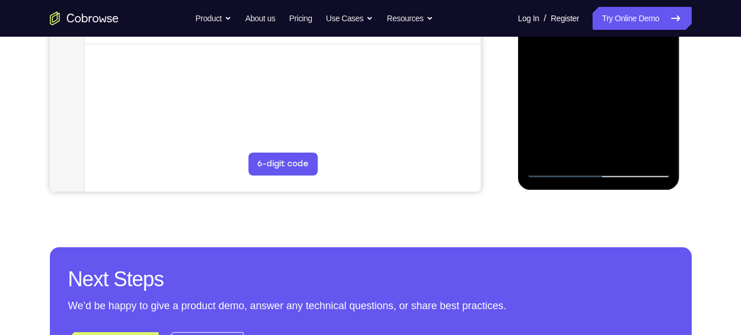
scroll to position [352, 0]
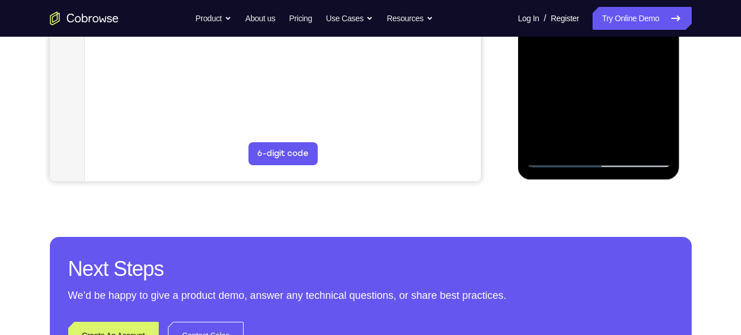
click at [543, 144] on div at bounding box center [599, 6] width 144 height 321
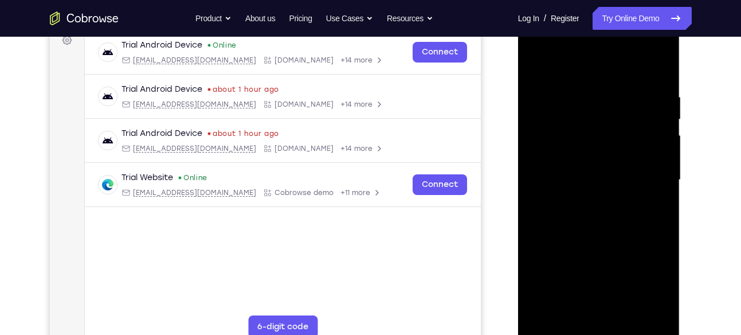
scroll to position [178, 0]
drag, startPoint x: 639, startPoint y: 94, endPoint x: 569, endPoint y: 101, distance: 70.3
click at [569, 101] on div at bounding box center [599, 180] width 144 height 321
drag, startPoint x: 629, startPoint y: 92, endPoint x: 569, endPoint y: 102, distance: 60.5
click at [569, 102] on div at bounding box center [599, 180] width 144 height 321
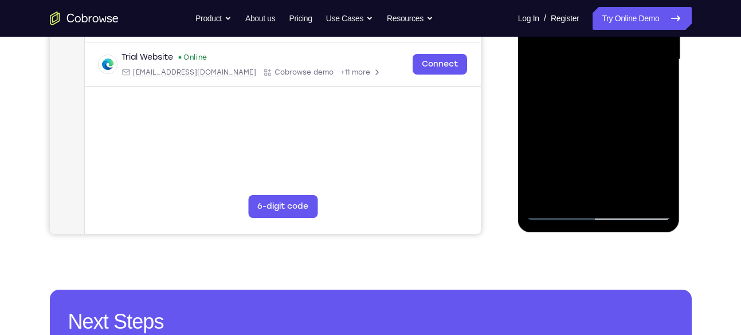
scroll to position [305, 0]
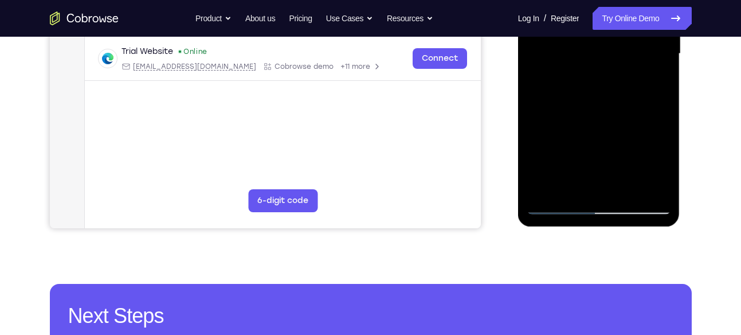
click at [620, 194] on div at bounding box center [599, 53] width 144 height 321
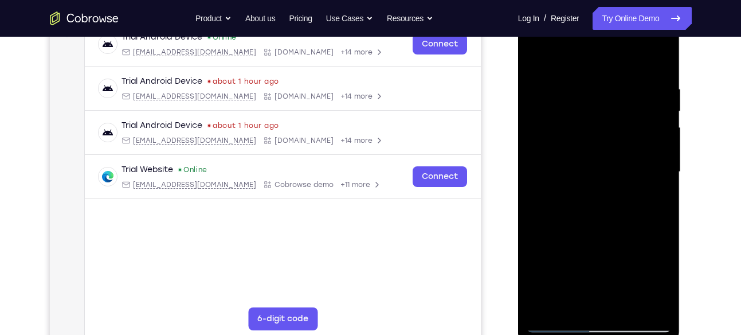
scroll to position [182, 0]
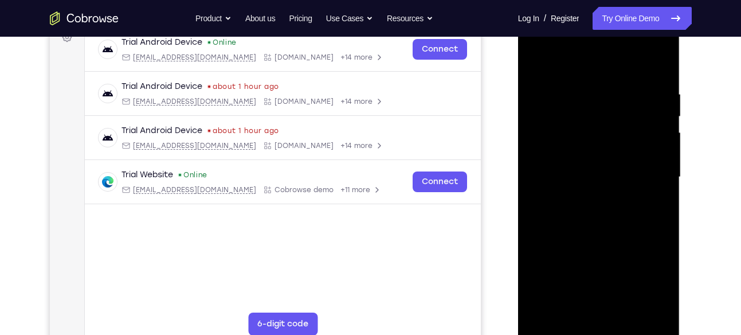
click at [538, 64] on div at bounding box center [599, 177] width 144 height 321
drag, startPoint x: 634, startPoint y: 97, endPoint x: 546, endPoint y: 98, distance: 88.3
click at [546, 98] on div at bounding box center [599, 177] width 144 height 321
drag, startPoint x: 629, startPoint y: 76, endPoint x: 579, endPoint y: 80, distance: 50.6
click at [579, 80] on div at bounding box center [599, 177] width 144 height 321
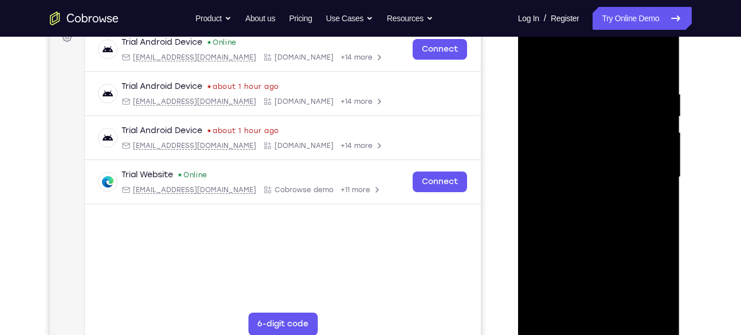
drag, startPoint x: 666, startPoint y: 95, endPoint x: 533, endPoint y: 76, distance: 134.9
click at [533, 76] on div at bounding box center [599, 177] width 144 height 321
drag, startPoint x: 652, startPoint y: 97, endPoint x: 542, endPoint y: 87, distance: 110.0
click at [542, 87] on div at bounding box center [599, 177] width 144 height 321
drag, startPoint x: 634, startPoint y: 81, endPoint x: 564, endPoint y: 77, distance: 70.0
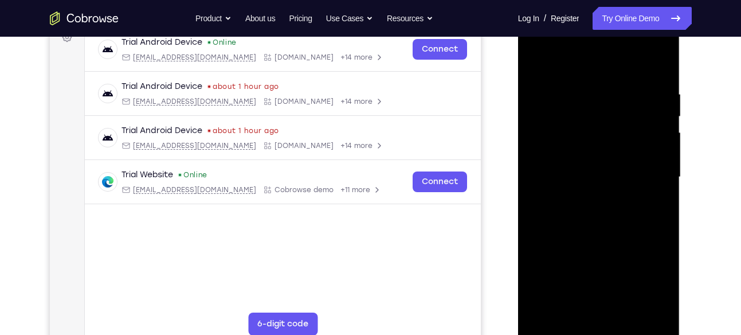
click at [564, 77] on div at bounding box center [599, 177] width 144 height 321
drag, startPoint x: 654, startPoint y: 89, endPoint x: 573, endPoint y: 82, distance: 81.2
click at [573, 82] on div at bounding box center [599, 177] width 144 height 321
drag, startPoint x: 651, startPoint y: 90, endPoint x: 538, endPoint y: 80, distance: 112.8
click at [538, 80] on div at bounding box center [599, 177] width 144 height 321
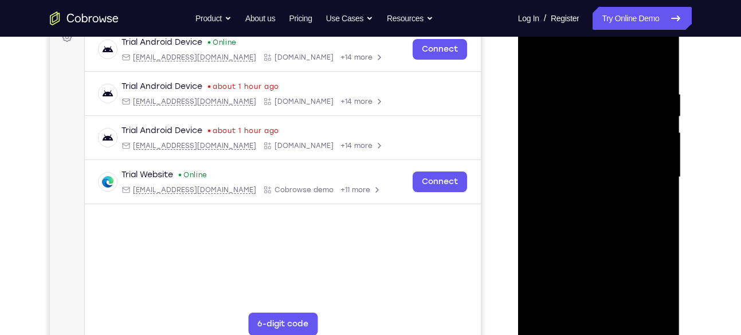
drag, startPoint x: 648, startPoint y: 97, endPoint x: 545, endPoint y: 81, distance: 104.5
click at [545, 81] on div at bounding box center [599, 177] width 144 height 321
drag, startPoint x: 643, startPoint y: 86, endPoint x: 570, endPoint y: 75, distance: 74.3
click at [570, 75] on div at bounding box center [599, 177] width 144 height 321
drag, startPoint x: 649, startPoint y: 89, endPoint x: 570, endPoint y: 76, distance: 79.6
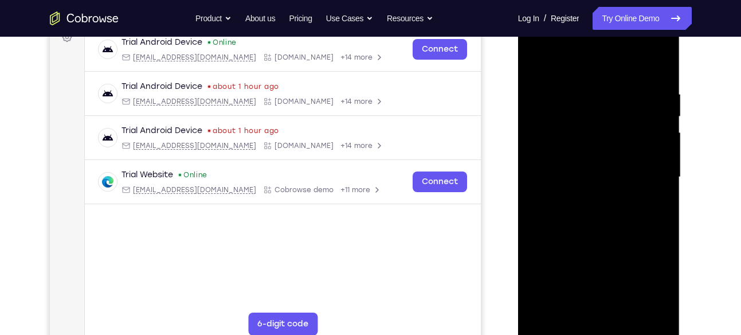
click at [570, 76] on div at bounding box center [599, 177] width 144 height 321
drag, startPoint x: 636, startPoint y: 87, endPoint x: 599, endPoint y: 88, distance: 37.3
click at [599, 88] on div at bounding box center [599, 177] width 144 height 321
click at [581, 87] on div at bounding box center [599, 177] width 144 height 321
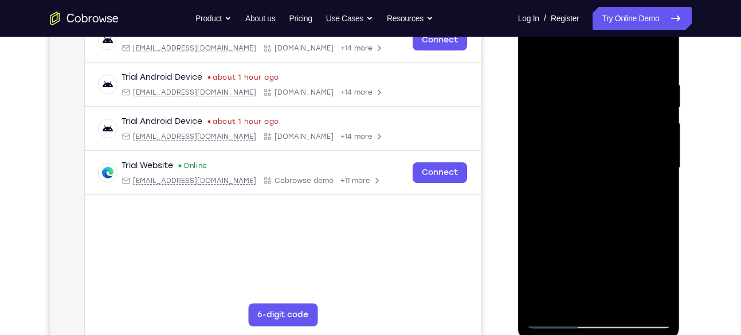
scroll to position [188, 0]
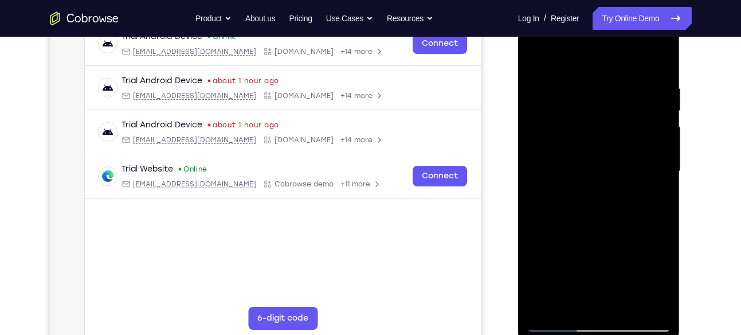
click at [660, 114] on div at bounding box center [599, 171] width 144 height 321
click at [660, 103] on div at bounding box center [599, 171] width 144 height 321
click at [658, 60] on div at bounding box center [599, 171] width 144 height 321
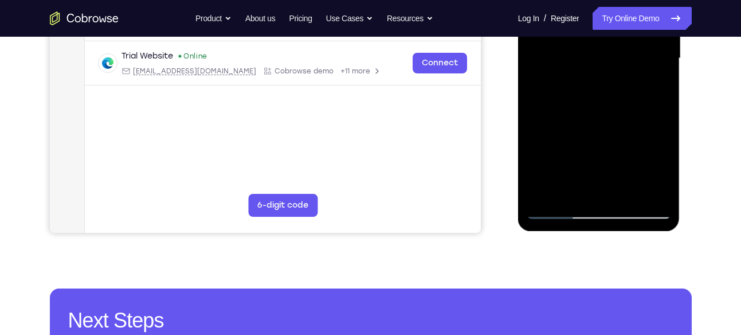
scroll to position [311, 0]
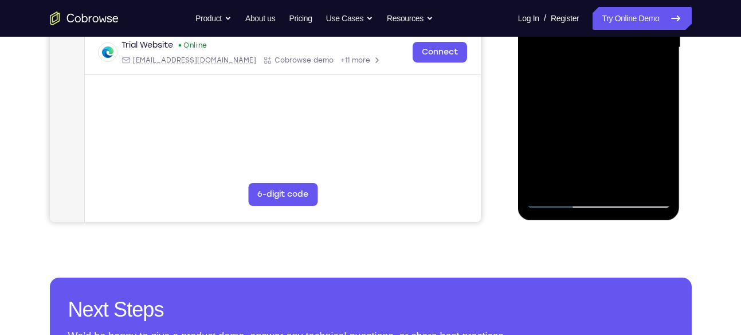
click at [625, 182] on div at bounding box center [599, 47] width 144 height 321
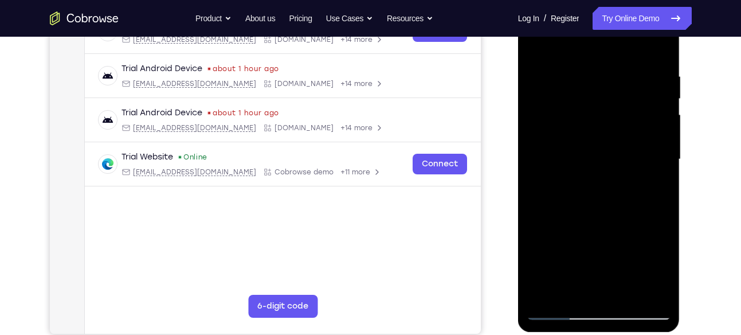
scroll to position [198, 0]
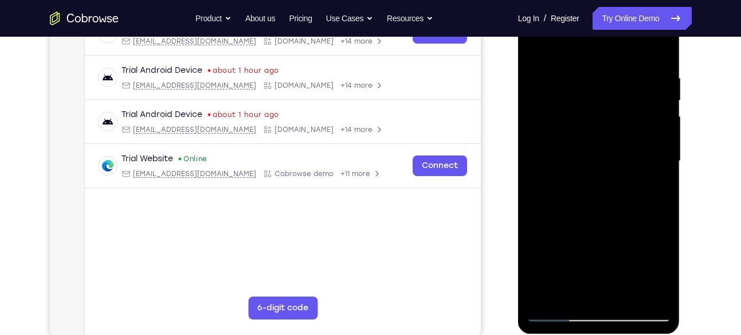
click at [538, 42] on div at bounding box center [599, 161] width 144 height 321
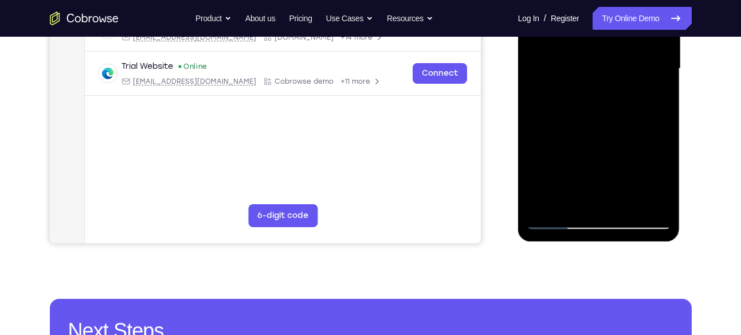
click at [627, 198] on div at bounding box center [599, 68] width 144 height 321
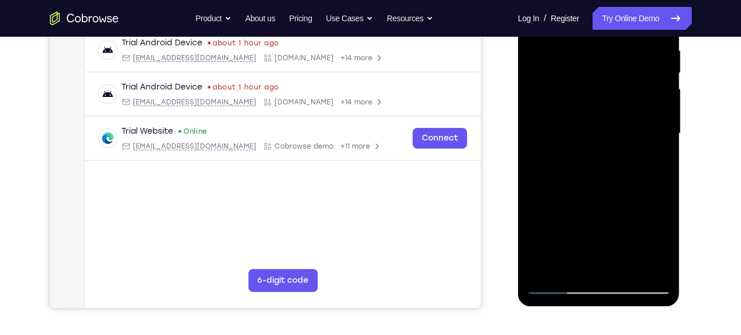
scroll to position [224, 0]
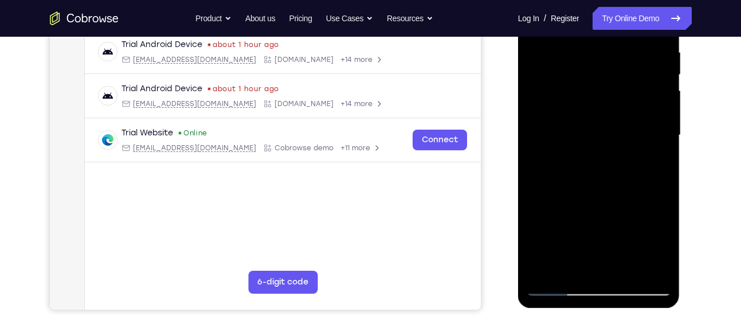
click at [588, 140] on div at bounding box center [599, 135] width 144 height 321
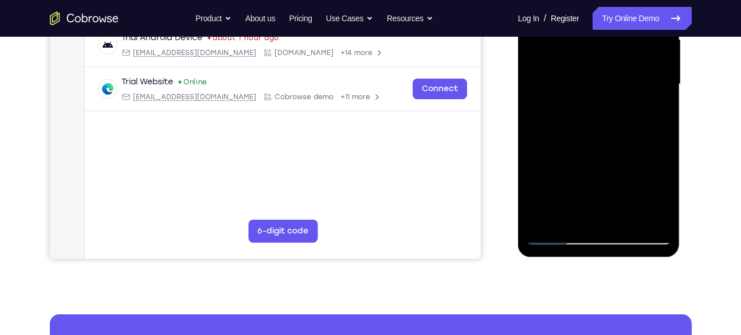
scroll to position [275, 0]
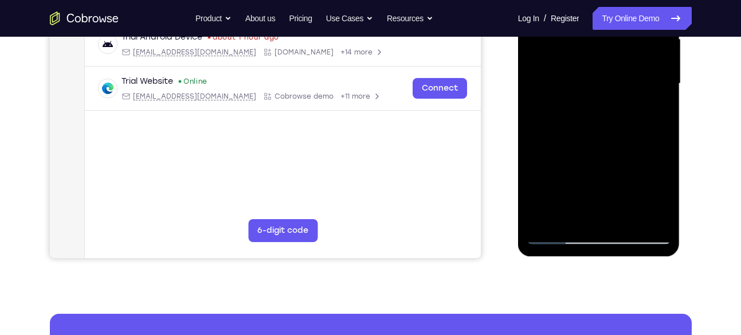
click at [591, 81] on div at bounding box center [599, 83] width 144 height 321
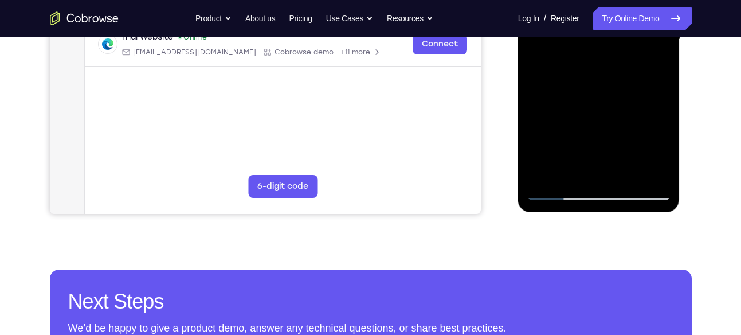
scroll to position [322, 0]
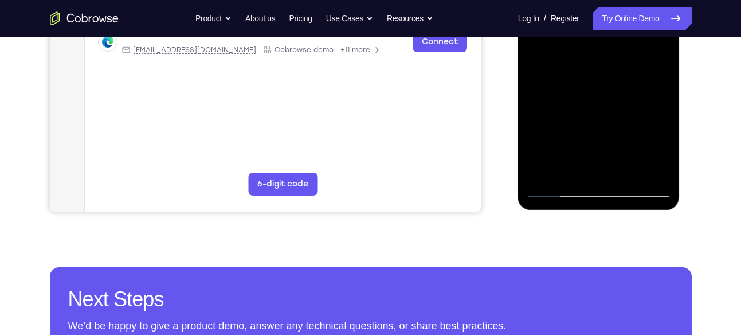
click at [571, 163] on div at bounding box center [599, 37] width 144 height 321
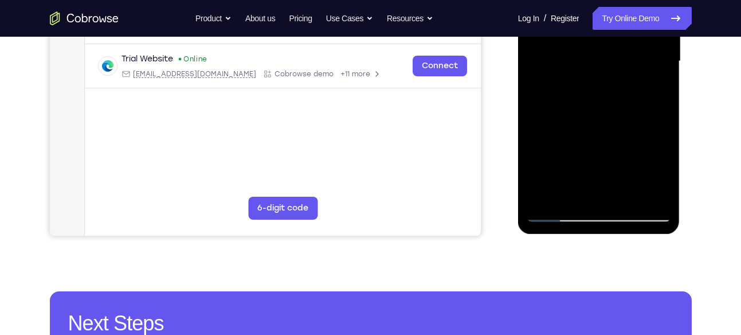
scroll to position [295, 0]
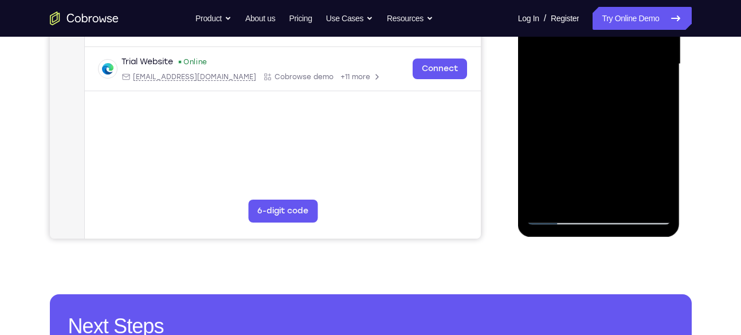
click at [658, 93] on div at bounding box center [599, 64] width 144 height 321
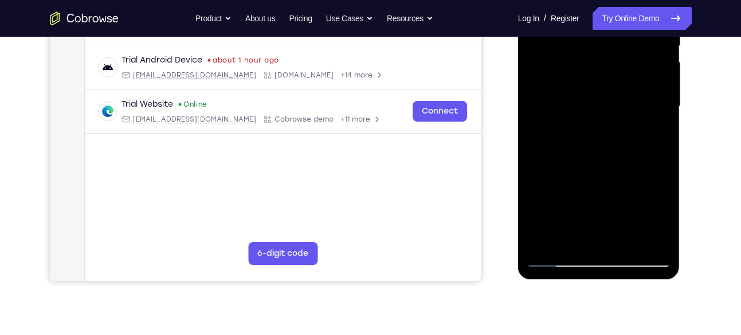
scroll to position [241, 0]
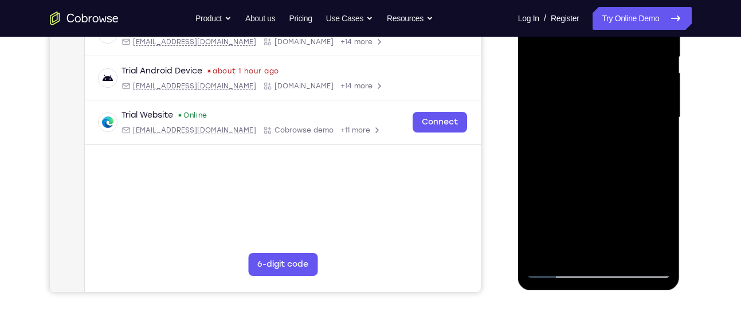
drag, startPoint x: 563, startPoint y: 75, endPoint x: 562, endPoint y: 138, distance: 63.1
click at [562, 138] on div at bounding box center [599, 117] width 144 height 321
click at [655, 86] on div at bounding box center [599, 117] width 144 height 321
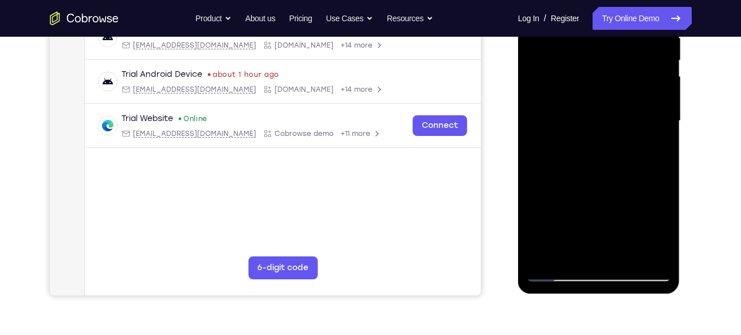
click at [614, 96] on div at bounding box center [599, 120] width 144 height 321
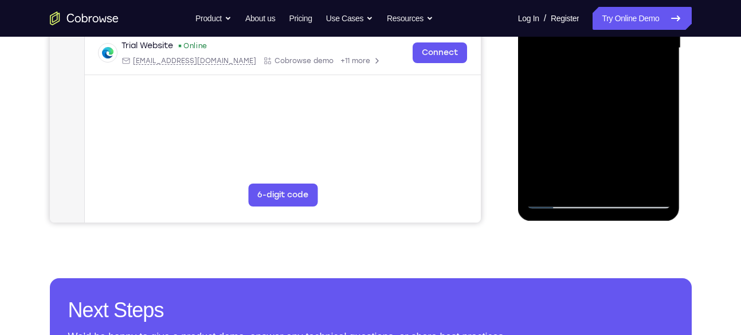
scroll to position [315, 0]
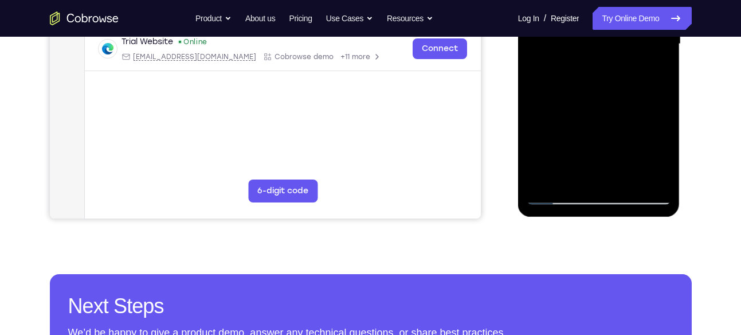
click at [560, 193] on div at bounding box center [599, 44] width 144 height 321
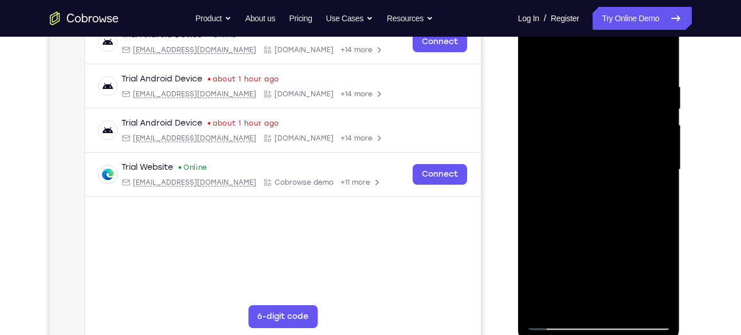
scroll to position [149, 0]
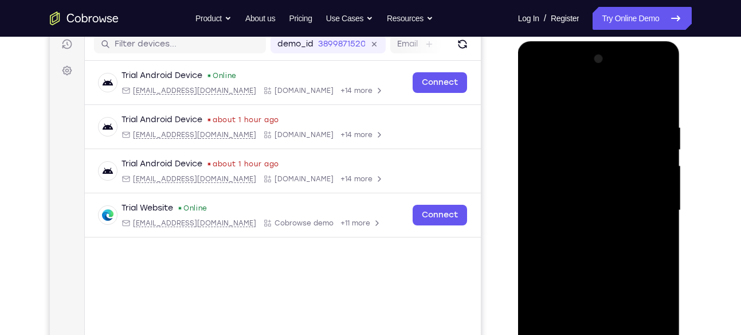
click at [534, 92] on div at bounding box center [599, 210] width 144 height 321
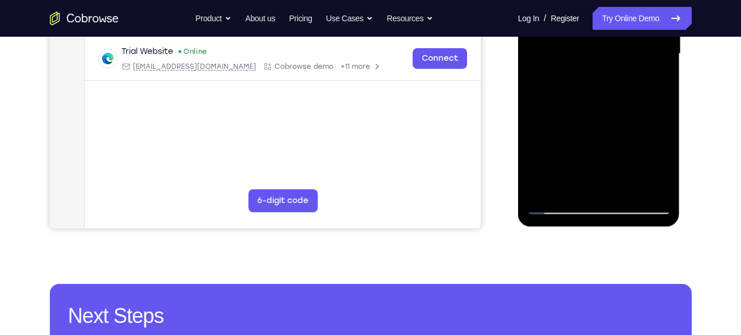
scroll to position [306, 0]
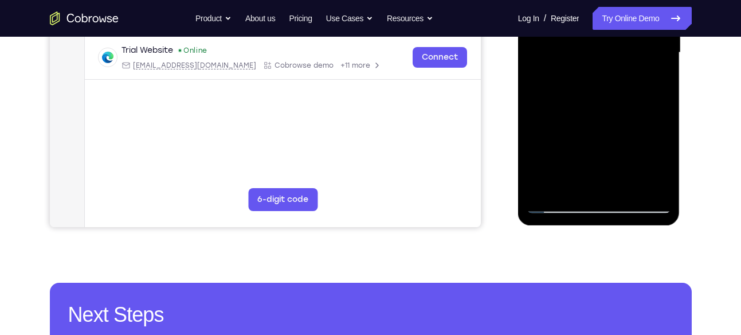
click at [655, 190] on div at bounding box center [599, 52] width 144 height 321
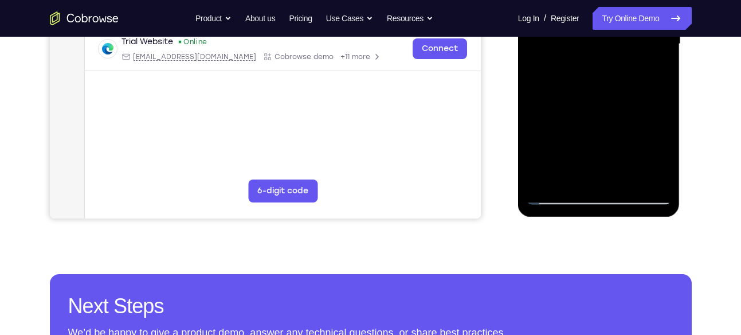
scroll to position [317, 0]
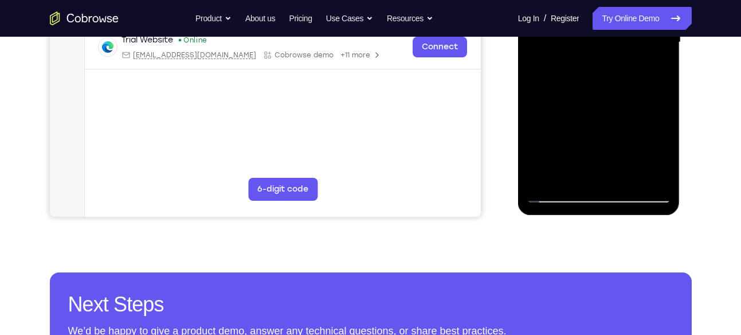
click at [546, 177] on div at bounding box center [599, 42] width 144 height 321
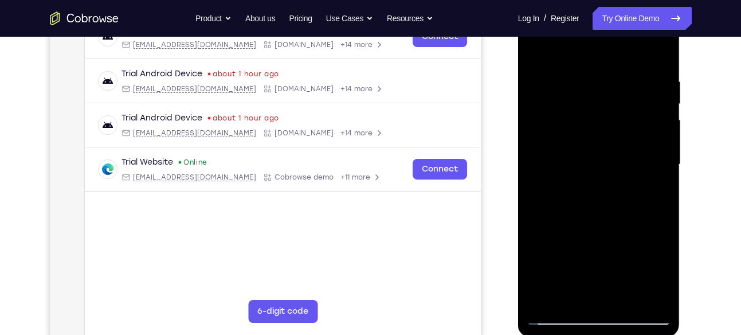
scroll to position [186, 0]
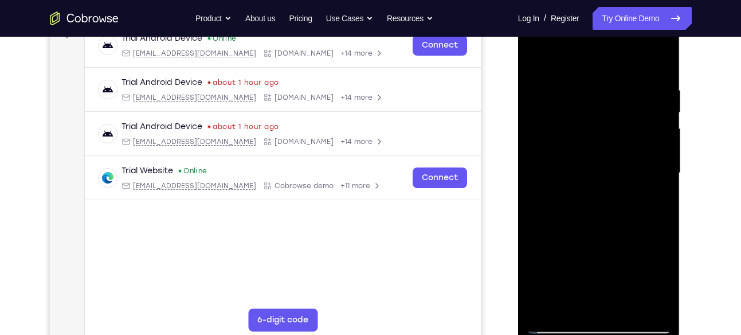
drag, startPoint x: 654, startPoint y: 86, endPoint x: 564, endPoint y: 85, distance: 90.0
click at [564, 85] on div at bounding box center [599, 173] width 144 height 321
drag, startPoint x: 661, startPoint y: 82, endPoint x: 607, endPoint y: 95, distance: 54.8
click at [607, 95] on div at bounding box center [599, 173] width 144 height 321
drag, startPoint x: 651, startPoint y: 84, endPoint x: 521, endPoint y: 84, distance: 129.6
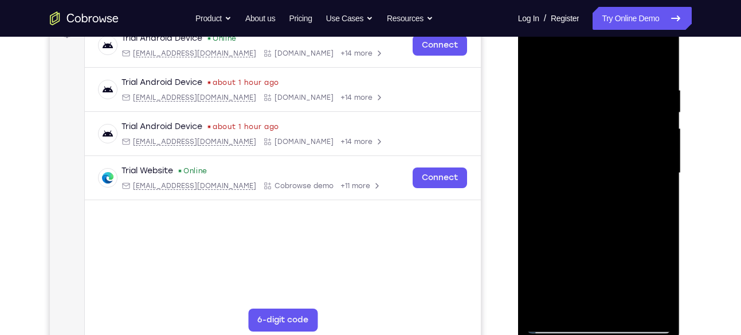
click at [521, 84] on div at bounding box center [599, 175] width 162 height 342
drag, startPoint x: 655, startPoint y: 81, endPoint x: 493, endPoint y: 75, distance: 161.8
click at [518, 75] on html "Online web based iOS Simulators and Android Emulators. Run iPhone, iPad, Mobile…" at bounding box center [599, 176] width 163 height 344
drag, startPoint x: 628, startPoint y: 76, endPoint x: 455, endPoint y: 78, distance: 173.8
click at [518, 78] on html "Online web based iOS Simulators and Android Emulators. Run iPhone, iPad, Mobile…" at bounding box center [599, 176] width 163 height 344
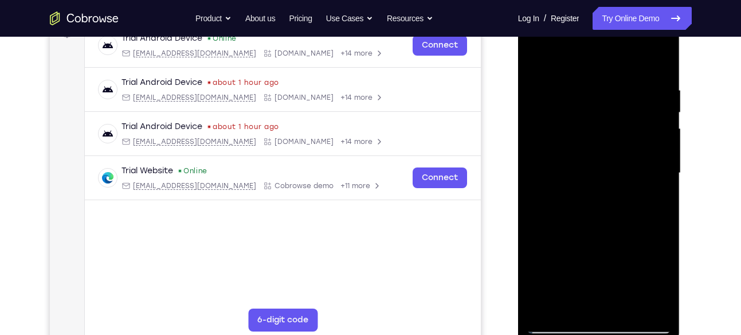
drag, startPoint x: 646, startPoint y: 82, endPoint x: 507, endPoint y: 80, distance: 138.8
click at [518, 80] on html "Online web based iOS Simulators and Android Emulators. Run iPhone, iPad, Mobile…" at bounding box center [599, 176] width 163 height 344
drag, startPoint x: 652, startPoint y: 85, endPoint x: 546, endPoint y: 87, distance: 106.1
click at [546, 87] on div at bounding box center [599, 173] width 144 height 321
drag, startPoint x: 658, startPoint y: 87, endPoint x: 558, endPoint y: 86, distance: 100.3
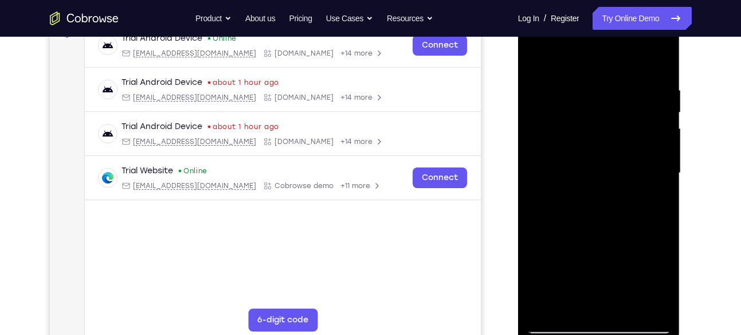
click at [558, 86] on div at bounding box center [599, 173] width 144 height 321
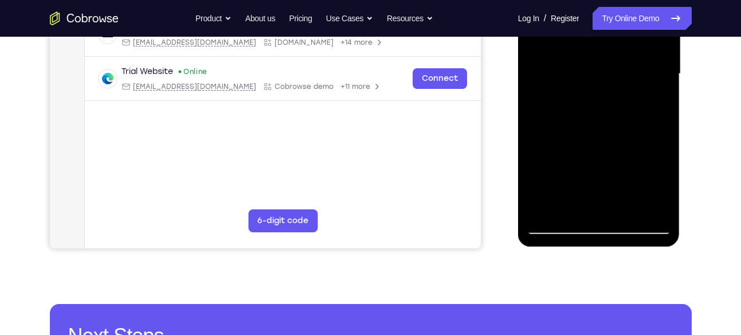
scroll to position [291, 0]
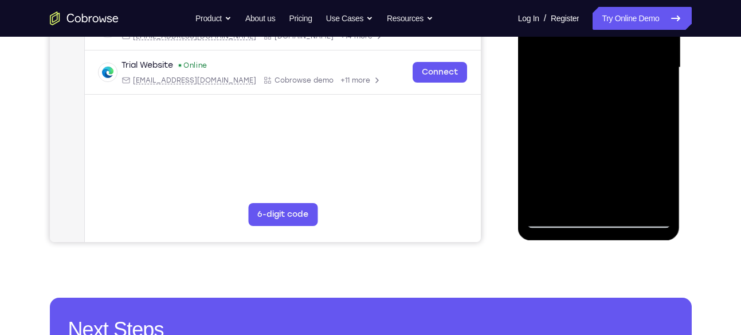
drag, startPoint x: 616, startPoint y: 179, endPoint x: 601, endPoint y: 81, distance: 99.8
click at [601, 81] on div at bounding box center [599, 67] width 144 height 321
drag, startPoint x: 628, startPoint y: 151, endPoint x: 607, endPoint y: 101, distance: 54.2
click at [607, 101] on div at bounding box center [599, 67] width 144 height 321
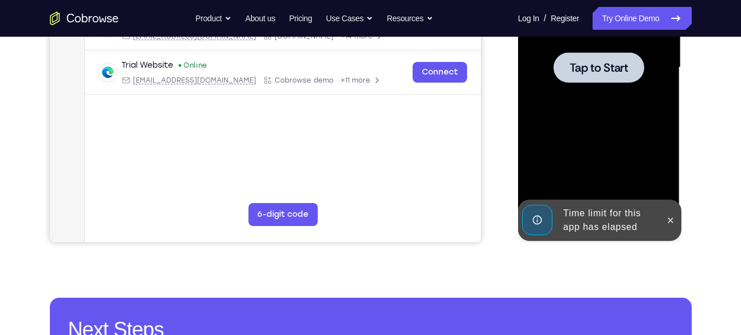
click at [614, 95] on div at bounding box center [599, 67] width 144 height 321
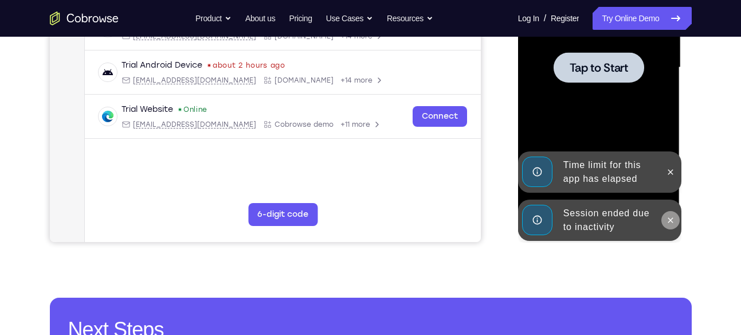
click at [667, 216] on icon at bounding box center [670, 220] width 9 height 9
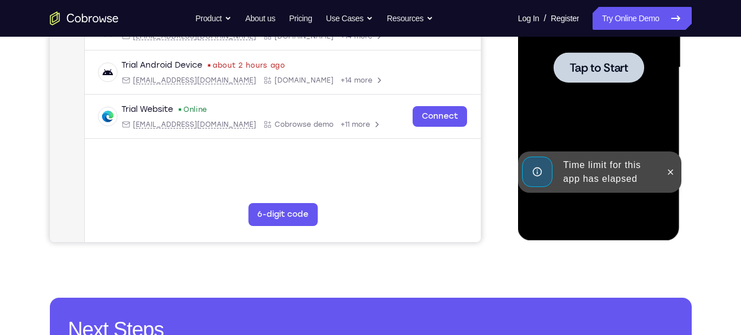
click at [673, 181] on div at bounding box center [671, 171] width 18 height 41
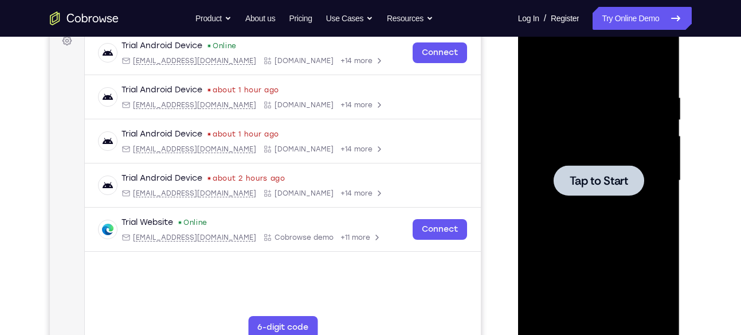
scroll to position [154, 0]
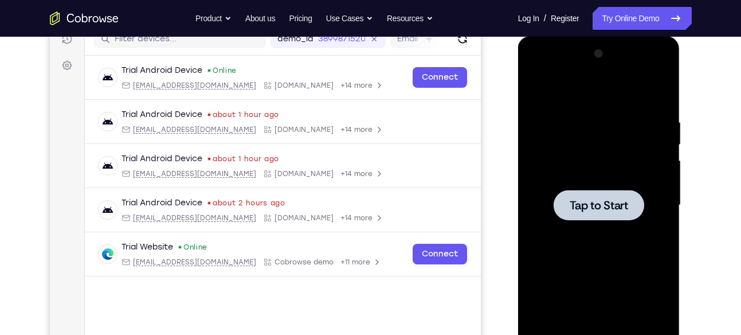
click at [635, 161] on div at bounding box center [599, 205] width 144 height 321
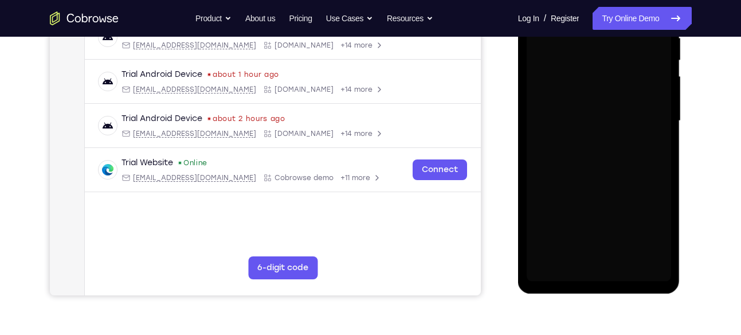
scroll to position [231, 0]
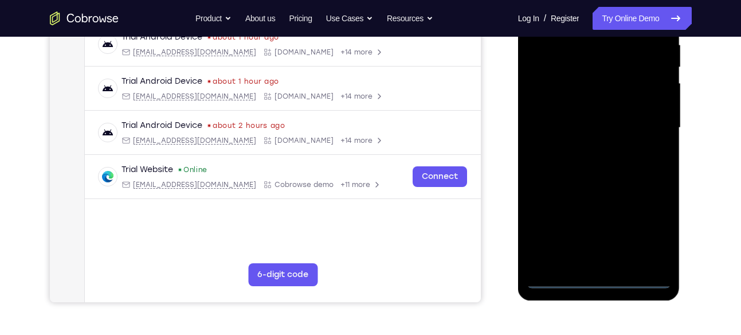
click at [602, 280] on div at bounding box center [599, 127] width 144 height 321
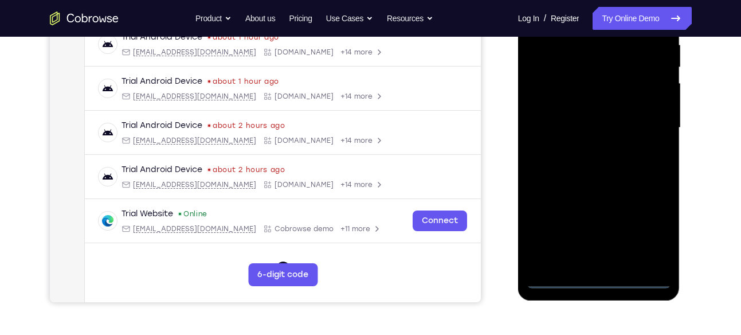
click at [650, 237] on div at bounding box center [599, 127] width 144 height 321
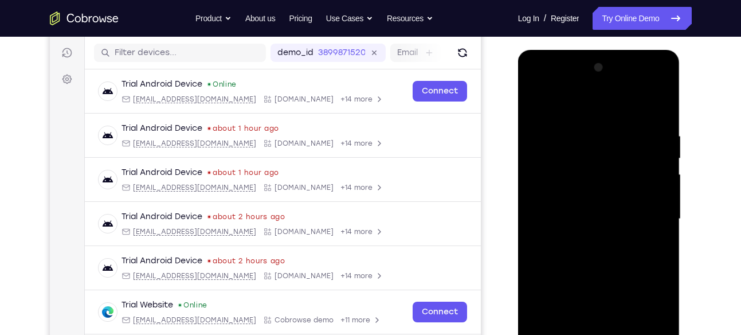
scroll to position [139, 0]
click at [538, 85] on div at bounding box center [599, 219] width 144 height 321
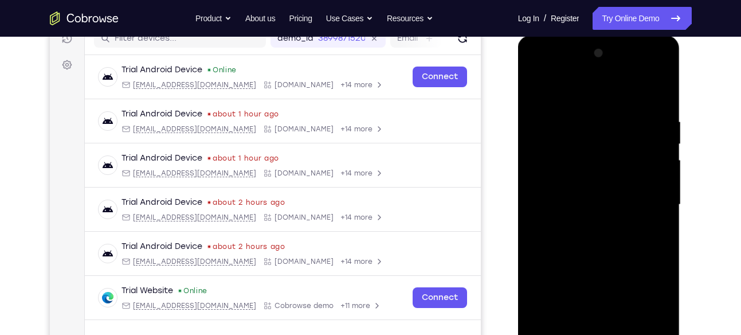
click at [649, 209] on div at bounding box center [599, 204] width 144 height 321
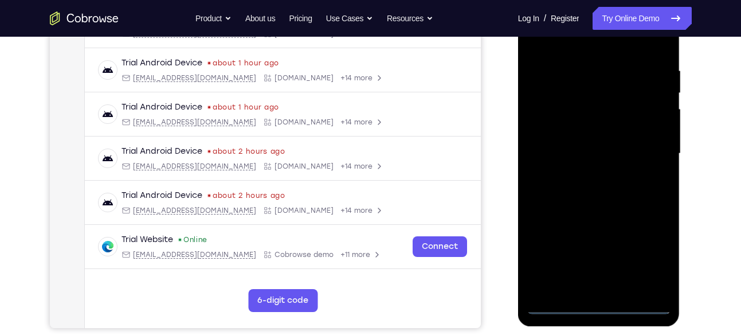
scroll to position [228, 0]
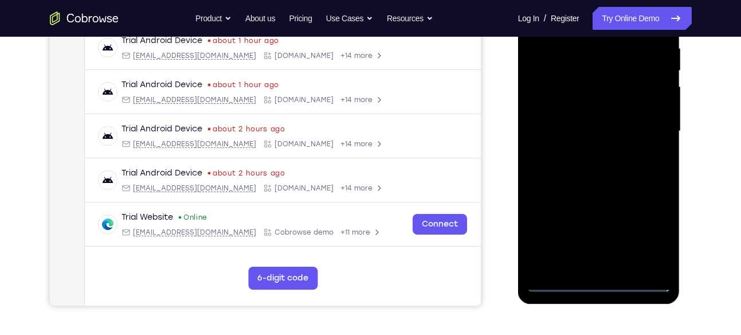
click at [582, 150] on div at bounding box center [599, 131] width 144 height 321
click at [563, 125] on div at bounding box center [599, 131] width 144 height 321
click at [563, 113] on div at bounding box center [599, 131] width 144 height 321
click at [566, 132] on div at bounding box center [599, 131] width 144 height 321
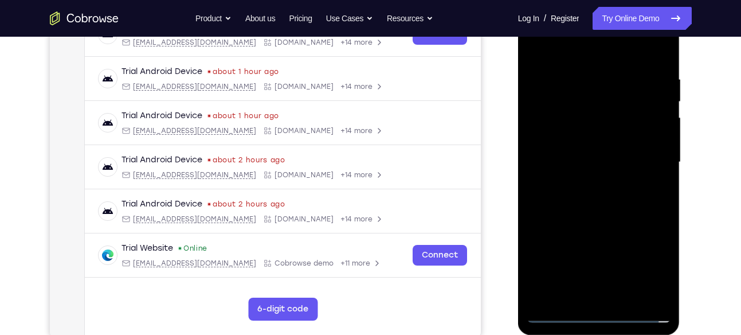
scroll to position [193, 0]
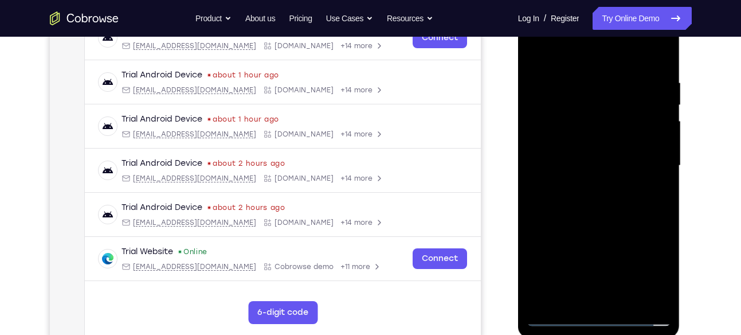
drag, startPoint x: 604, startPoint y: 57, endPoint x: 634, endPoint y: -2, distance: 65.6
click at [634, 0] on div at bounding box center [599, 168] width 162 height 342
click at [659, 67] on div at bounding box center [599, 165] width 144 height 321
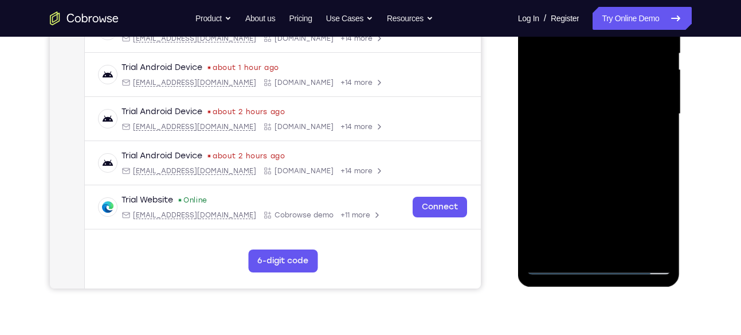
scroll to position [266, 0]
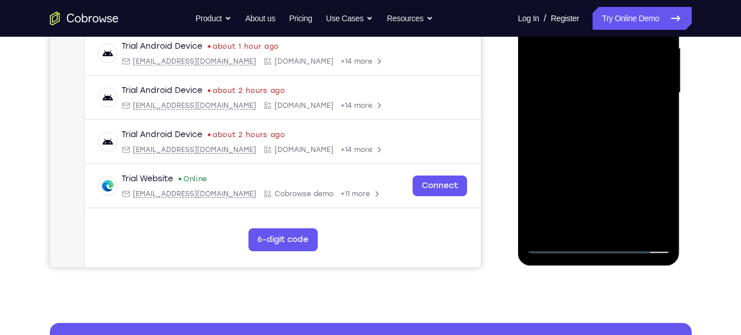
click at [665, 142] on div at bounding box center [599, 92] width 144 height 321
click at [662, 214] on div at bounding box center [599, 92] width 144 height 321
click at [665, 146] on div at bounding box center [599, 92] width 144 height 321
click at [627, 224] on div at bounding box center [599, 92] width 144 height 321
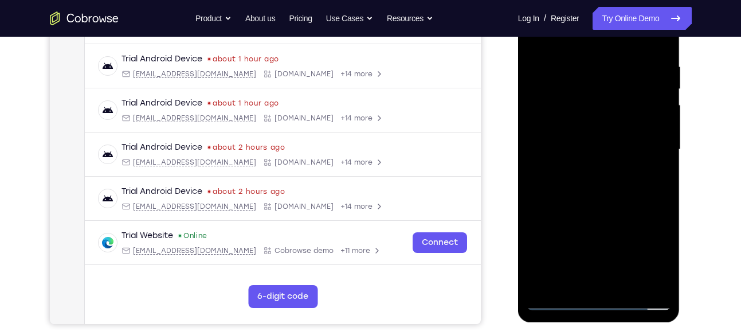
scroll to position [209, 0]
click at [604, 212] on div at bounding box center [599, 150] width 144 height 321
click at [589, 146] on div at bounding box center [599, 150] width 144 height 321
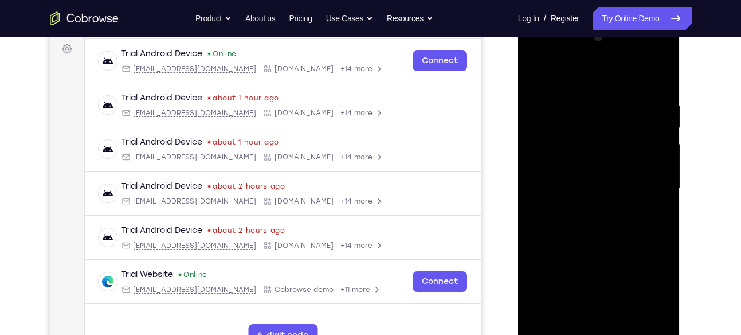
scroll to position [164, 0]
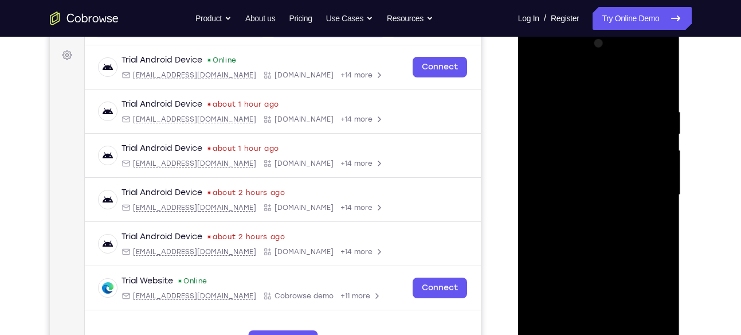
click at [549, 84] on div at bounding box center [599, 194] width 144 height 321
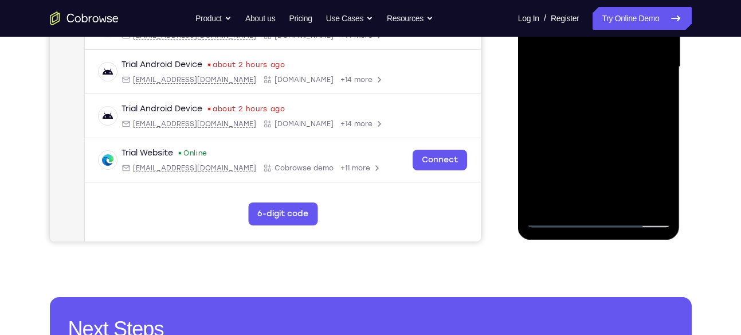
scroll to position [296, 0]
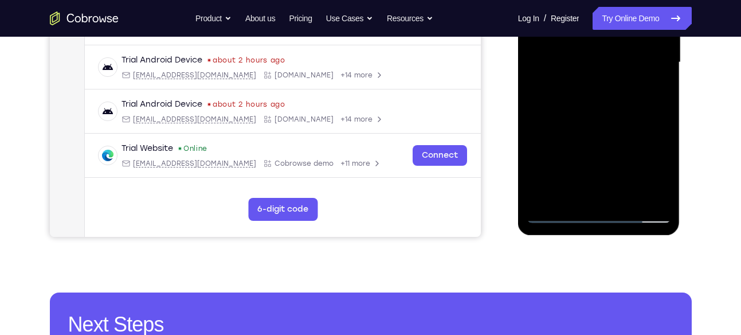
click at [546, 201] on div at bounding box center [599, 62] width 144 height 321
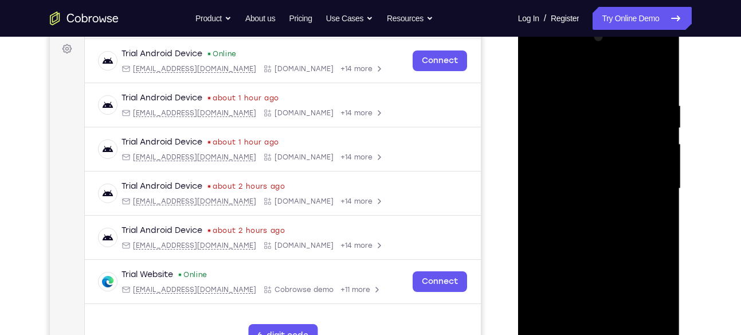
scroll to position [141, 0]
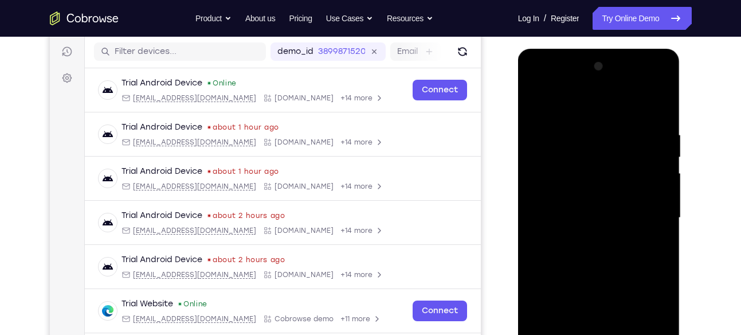
drag, startPoint x: 647, startPoint y: 131, endPoint x: 582, endPoint y: 135, distance: 65.5
click at [582, 135] on div at bounding box center [599, 217] width 144 height 321
click at [589, 124] on div at bounding box center [599, 217] width 144 height 321
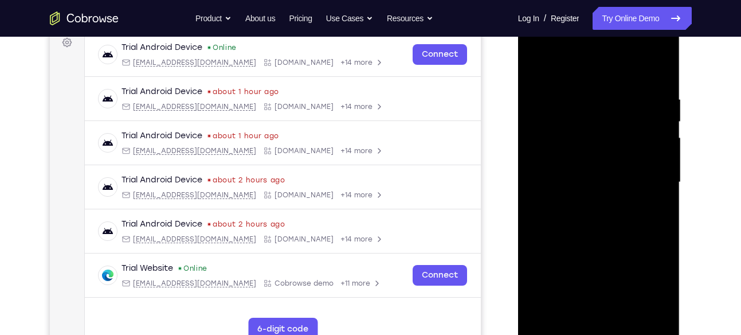
scroll to position [177, 0]
click at [651, 144] on div at bounding box center [599, 181] width 144 height 321
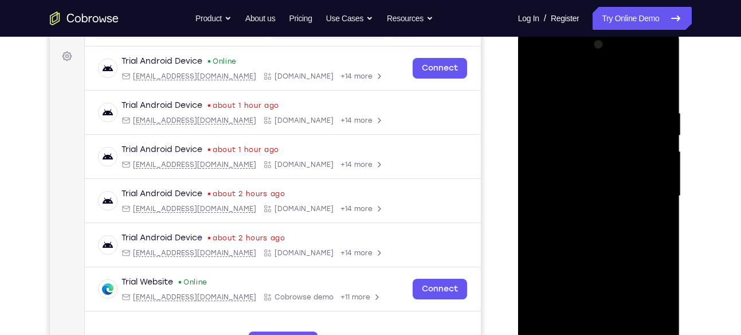
scroll to position [162, 0]
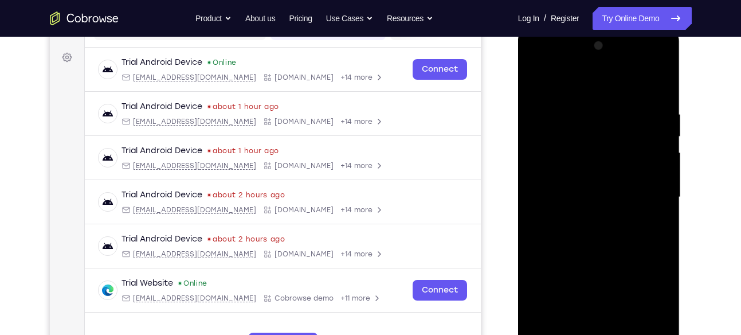
click at [662, 152] on div at bounding box center [599, 197] width 144 height 321
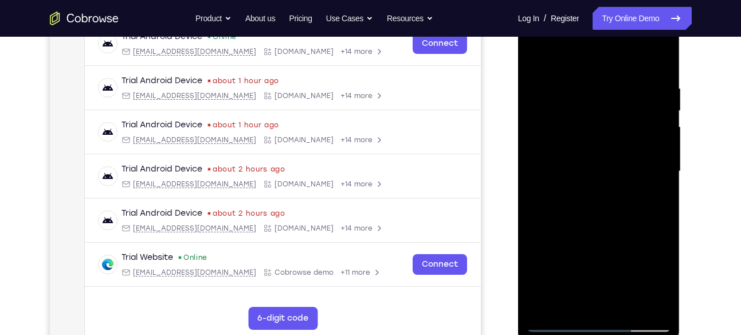
scroll to position [190, 0]
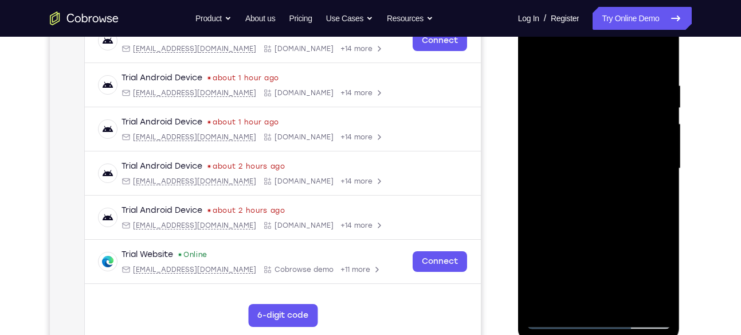
click at [549, 149] on div at bounding box center [599, 168] width 144 height 321
click at [654, 136] on div at bounding box center [599, 168] width 144 height 321
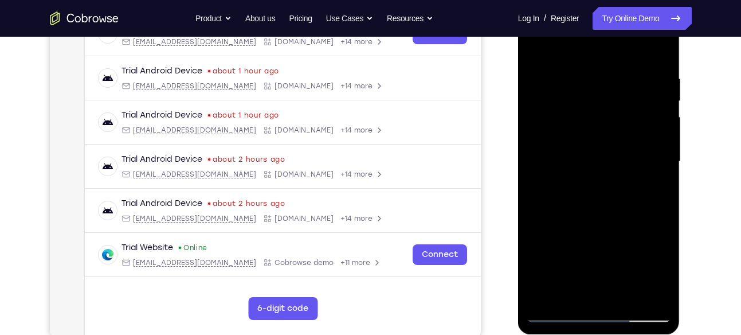
click at [654, 141] on div at bounding box center [599, 161] width 144 height 321
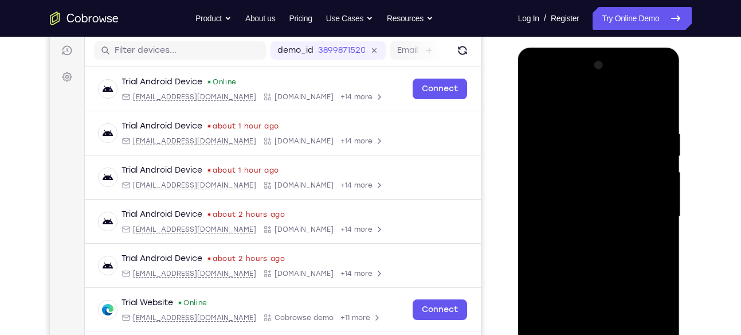
scroll to position [152, 0]
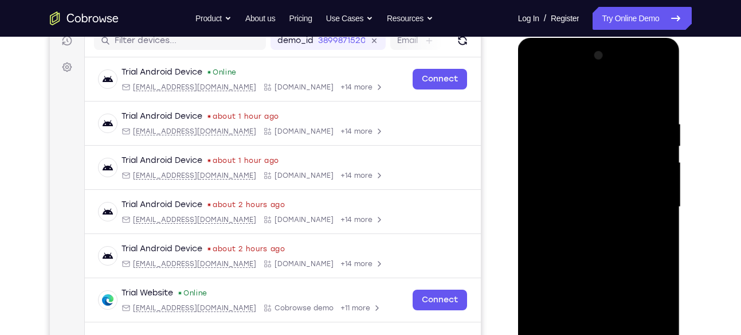
click at [668, 173] on div at bounding box center [599, 206] width 144 height 321
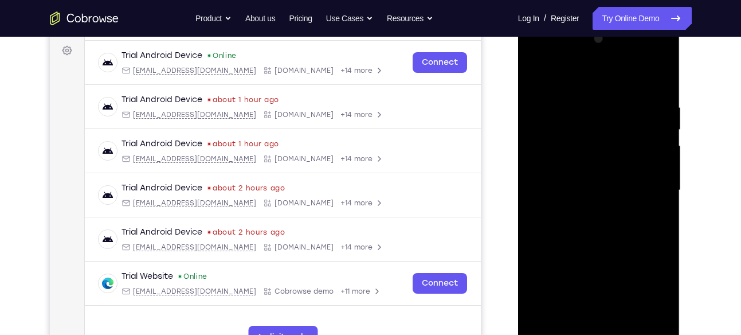
scroll to position [166, 0]
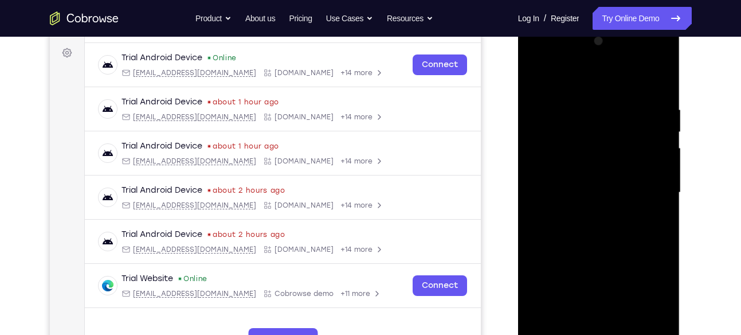
click at [661, 83] on div at bounding box center [599, 192] width 144 height 321
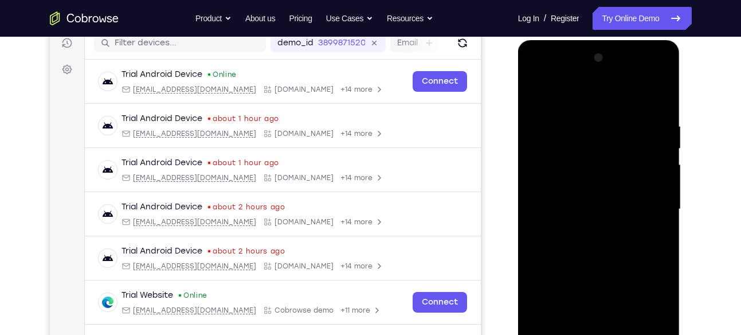
drag, startPoint x: 645, startPoint y: 120, endPoint x: 565, endPoint y: 119, distance: 79.1
click at [565, 119] on div at bounding box center [599, 209] width 144 height 321
drag, startPoint x: 655, startPoint y: 119, endPoint x: 593, endPoint y: 116, distance: 61.4
click at [593, 116] on div at bounding box center [599, 209] width 144 height 321
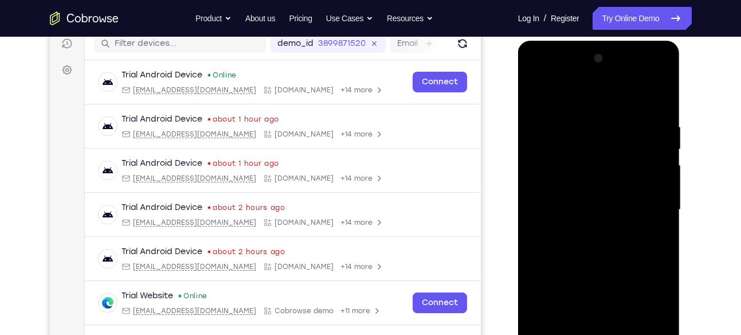
drag, startPoint x: 644, startPoint y: 128, endPoint x: 549, endPoint y: 135, distance: 94.9
click at [549, 135] on div at bounding box center [599, 209] width 144 height 321
drag, startPoint x: 650, startPoint y: 123, endPoint x: 580, endPoint y: 115, distance: 71.0
click at [580, 115] on div at bounding box center [599, 209] width 144 height 321
drag, startPoint x: 659, startPoint y: 133, endPoint x: 557, endPoint y: 126, distance: 102.3
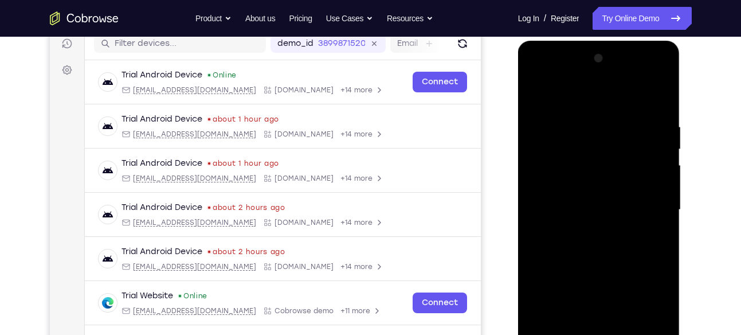
click at [557, 126] on div at bounding box center [599, 209] width 144 height 321
drag, startPoint x: 632, startPoint y: 115, endPoint x: 544, endPoint y: 104, distance: 88.9
click at [544, 104] on div at bounding box center [599, 209] width 144 height 321
drag, startPoint x: 635, startPoint y: 116, endPoint x: 591, endPoint y: 115, distance: 43.6
click at [591, 115] on div at bounding box center [599, 209] width 144 height 321
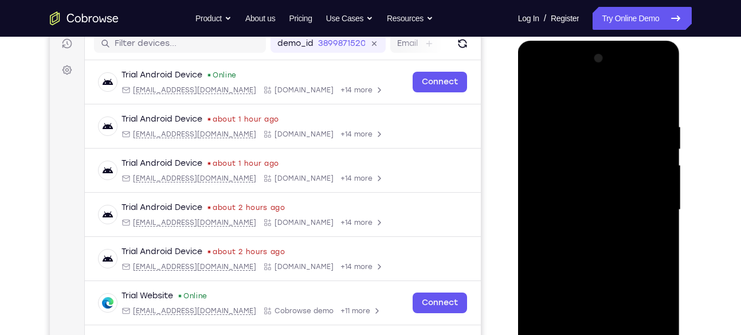
drag, startPoint x: 651, startPoint y: 124, endPoint x: 581, endPoint y: 122, distance: 70.0
click at [581, 122] on div at bounding box center [599, 209] width 144 height 321
drag, startPoint x: 655, startPoint y: 122, endPoint x: 528, endPoint y: 127, distance: 127.4
click at [528, 127] on div at bounding box center [599, 209] width 144 height 321
drag, startPoint x: 657, startPoint y: 127, endPoint x: 564, endPoint y: 136, distance: 94.0
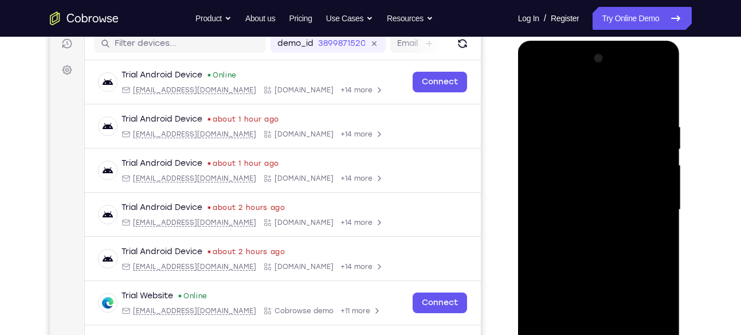
click at [564, 136] on div at bounding box center [599, 209] width 144 height 321
drag, startPoint x: 653, startPoint y: 135, endPoint x: 568, endPoint y: 124, distance: 85.6
click at [568, 124] on div at bounding box center [599, 209] width 144 height 321
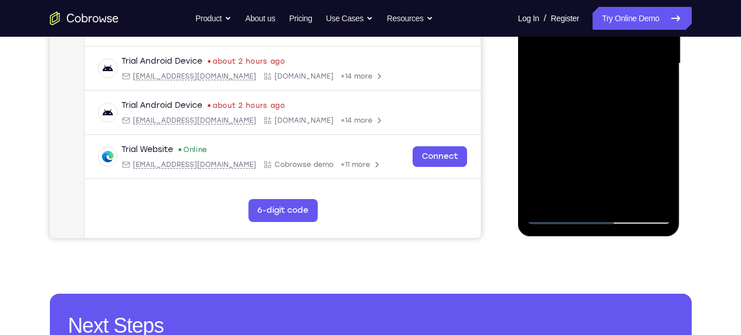
scroll to position [294, 0]
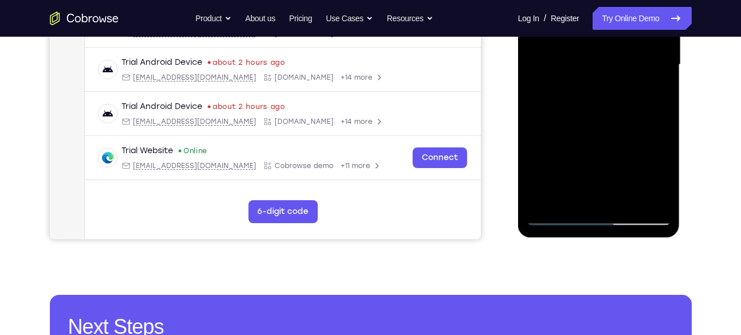
click at [654, 201] on div at bounding box center [599, 64] width 144 height 321
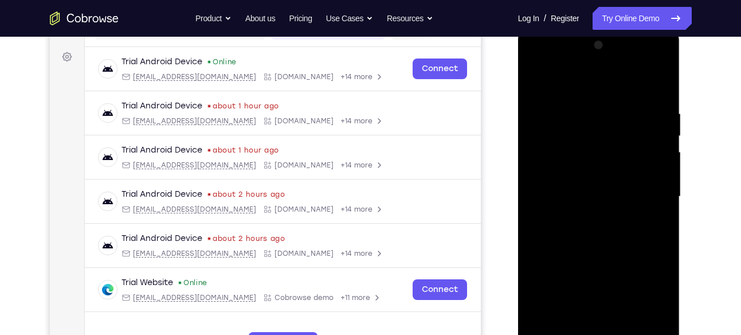
scroll to position [169, 0]
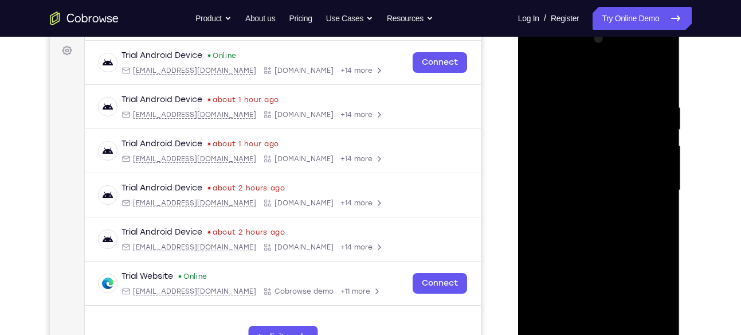
drag, startPoint x: 622, startPoint y: 149, endPoint x: 630, endPoint y: 250, distance: 101.2
click at [630, 250] on div at bounding box center [599, 190] width 144 height 321
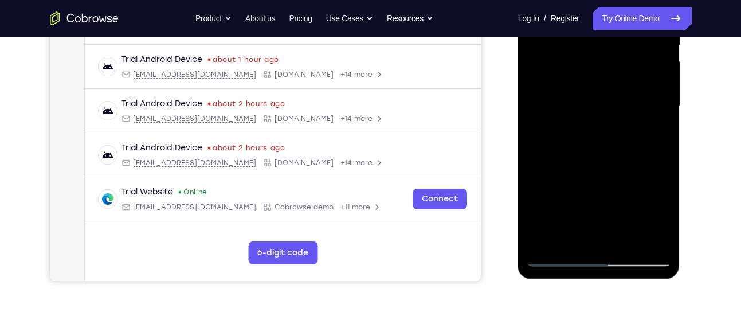
scroll to position [254, 0]
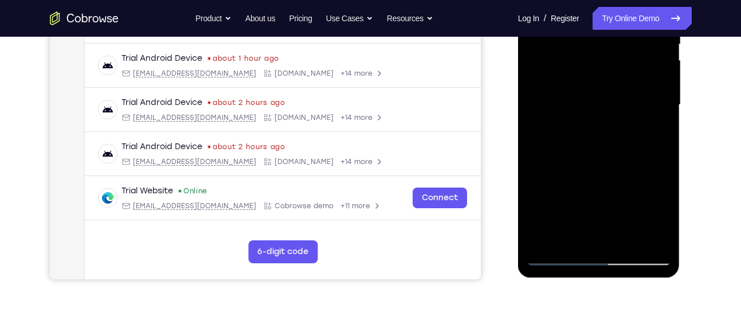
click at [544, 239] on div at bounding box center [599, 104] width 144 height 321
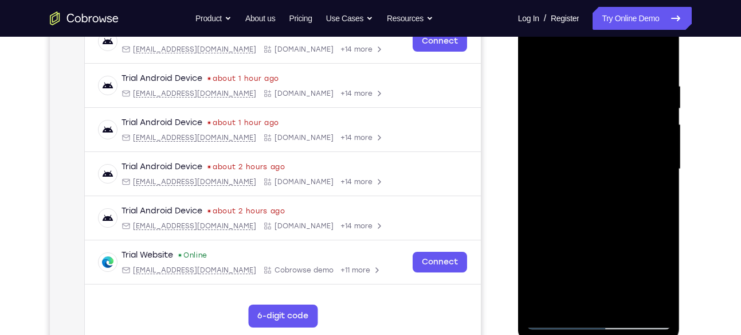
scroll to position [188, 0]
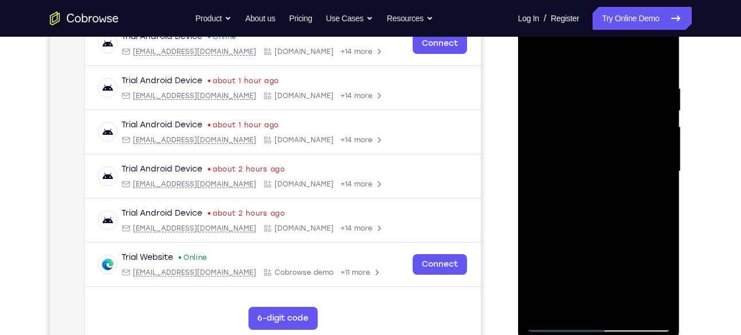
drag, startPoint x: 587, startPoint y: 209, endPoint x: 590, endPoint y: 104, distance: 105.6
click at [590, 104] on div at bounding box center [599, 171] width 144 height 321
drag, startPoint x: 599, startPoint y: 192, endPoint x: 594, endPoint y: 28, distance: 164.1
click at [594, 28] on div at bounding box center [599, 171] width 144 height 321
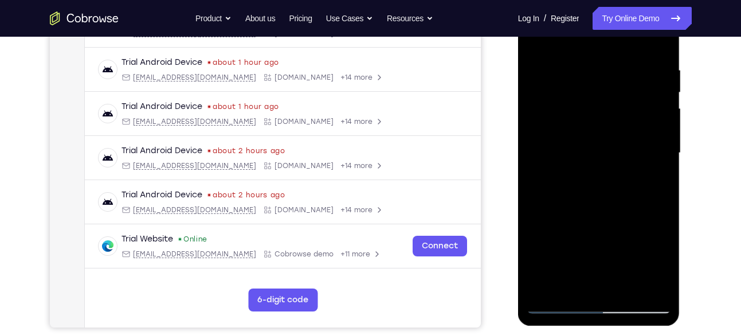
scroll to position [208, 0]
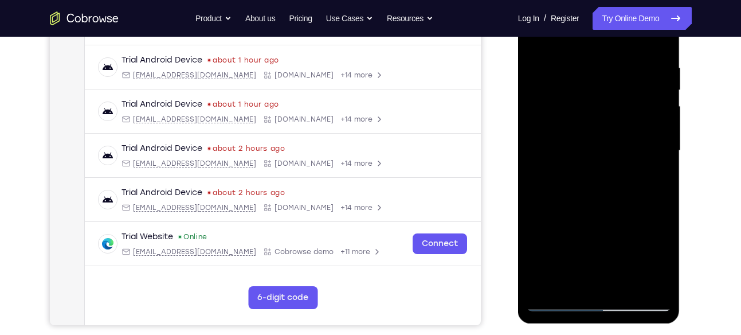
drag, startPoint x: 611, startPoint y: 214, endPoint x: 616, endPoint y: 229, distance: 15.8
click at [616, 229] on div at bounding box center [599, 150] width 144 height 321
drag, startPoint x: 619, startPoint y: 233, endPoint x: 615, endPoint y: 134, distance: 99.9
click at [615, 134] on div at bounding box center [599, 150] width 144 height 321
drag, startPoint x: 615, startPoint y: 214, endPoint x: 610, endPoint y: 121, distance: 93.6
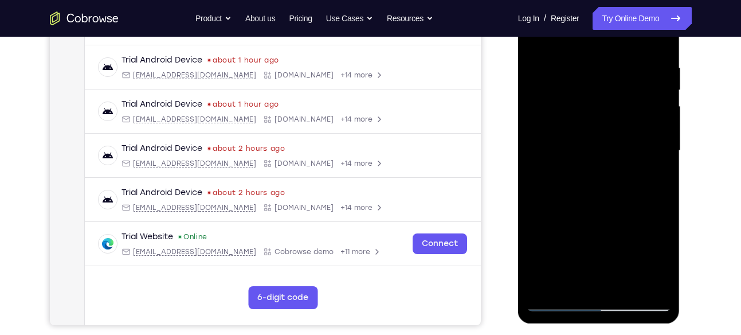
click at [610, 121] on div at bounding box center [599, 150] width 144 height 321
drag, startPoint x: 626, startPoint y: 239, endPoint x: 626, endPoint y: 166, distance: 72.3
click at [626, 166] on div at bounding box center [599, 150] width 144 height 321
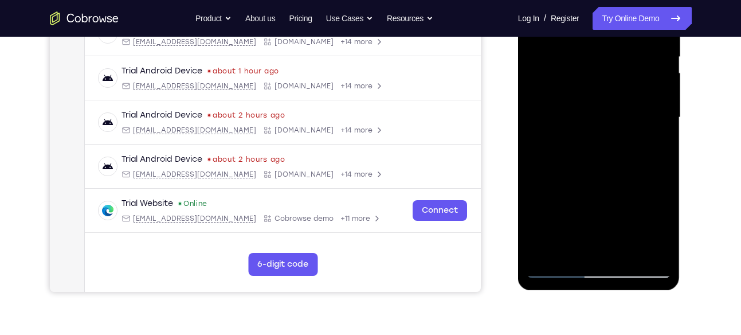
scroll to position [242, 0]
drag, startPoint x: 602, startPoint y: 172, endPoint x: 616, endPoint y: 79, distance: 94.6
click at [616, 79] on div at bounding box center [599, 116] width 144 height 321
drag, startPoint x: 615, startPoint y: 202, endPoint x: 621, endPoint y: 67, distance: 134.9
click at [621, 67] on div at bounding box center [599, 116] width 144 height 321
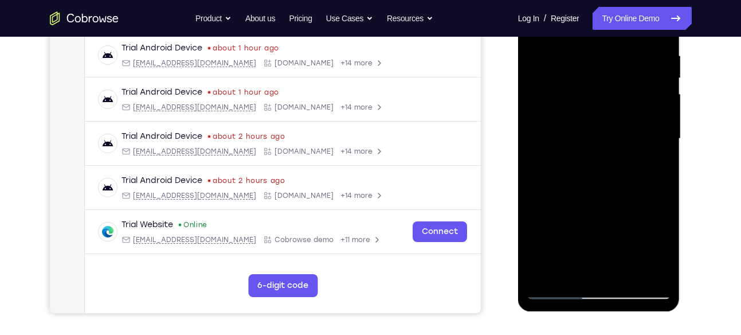
scroll to position [212, 0]
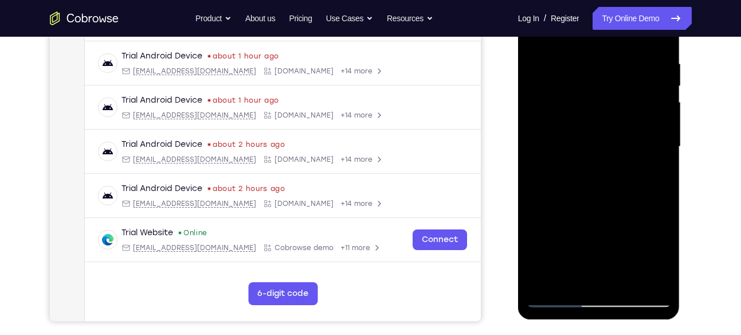
click at [669, 87] on div at bounding box center [599, 146] width 144 height 321
drag, startPoint x: 627, startPoint y: 229, endPoint x: 640, endPoint y: 67, distance: 162.2
click at [640, 67] on div at bounding box center [599, 146] width 144 height 321
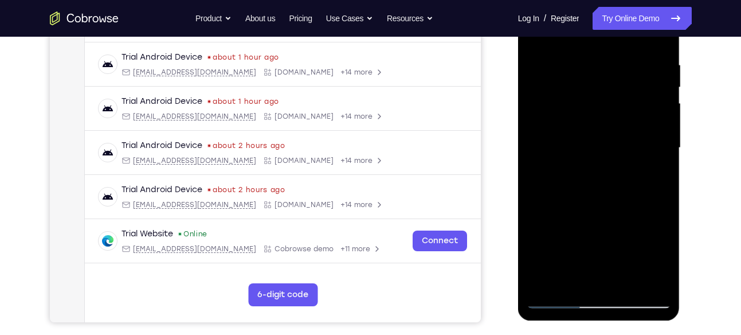
drag, startPoint x: 627, startPoint y: 172, endPoint x: 636, endPoint y: 74, distance: 98.5
click at [636, 74] on div at bounding box center [599, 147] width 144 height 321
drag, startPoint x: 620, startPoint y: 172, endPoint x: 630, endPoint y: 79, distance: 93.4
click at [630, 79] on div at bounding box center [599, 147] width 144 height 321
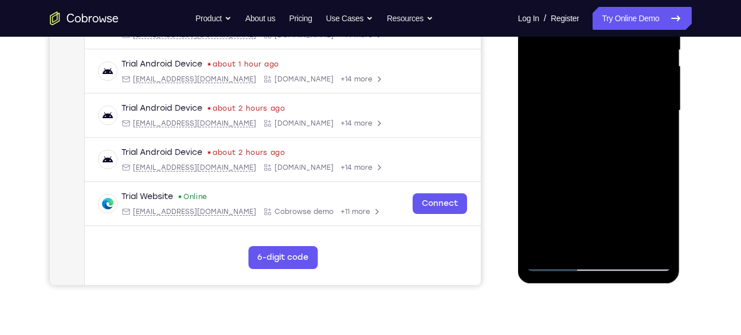
drag, startPoint x: 640, startPoint y: 194, endPoint x: 650, endPoint y: 22, distance: 172.9
click at [650, 22] on div at bounding box center [599, 110] width 144 height 321
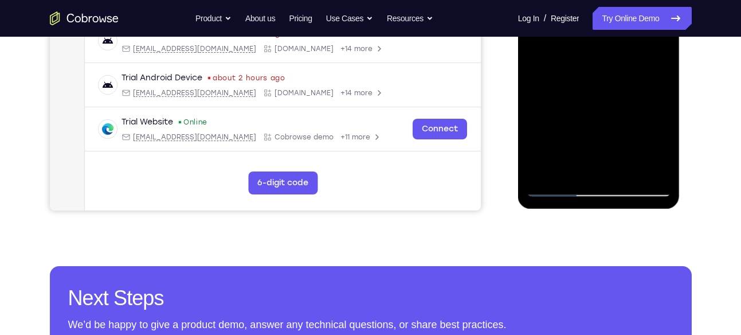
scroll to position [322, 0]
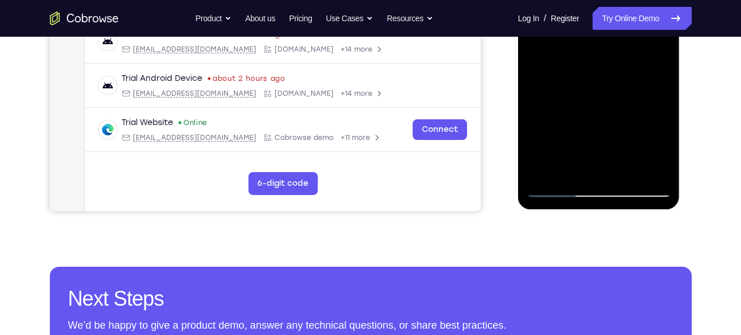
drag, startPoint x: 638, startPoint y: 97, endPoint x: 627, endPoint y: 165, distance: 69.2
click at [627, 165] on div at bounding box center [599, 36] width 144 height 321
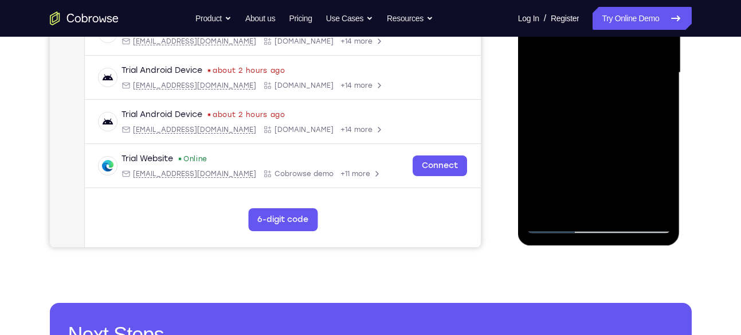
scroll to position [287, 0]
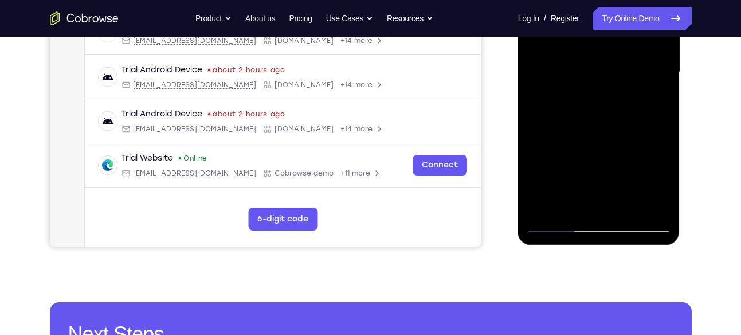
click at [659, 161] on div at bounding box center [599, 72] width 144 height 321
drag, startPoint x: 627, startPoint y: 161, endPoint x: 634, endPoint y: 120, distance: 41.4
click at [634, 120] on div at bounding box center [599, 72] width 144 height 321
drag, startPoint x: 620, startPoint y: 181, endPoint x: 635, endPoint y: 13, distance: 169.2
click at [635, 13] on div at bounding box center [599, 72] width 144 height 321
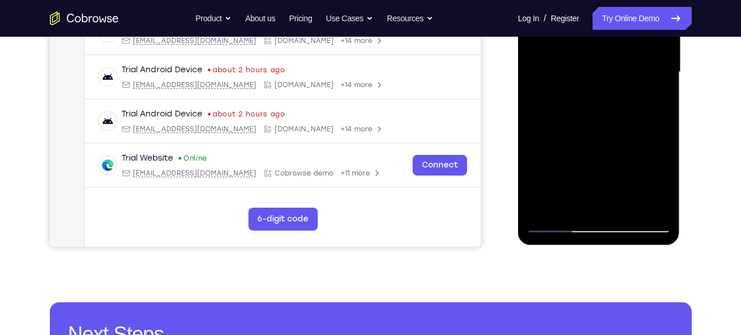
drag, startPoint x: 651, startPoint y: 205, endPoint x: 610, endPoint y: 170, distance: 53.7
click at [610, 170] on div at bounding box center [599, 72] width 144 height 321
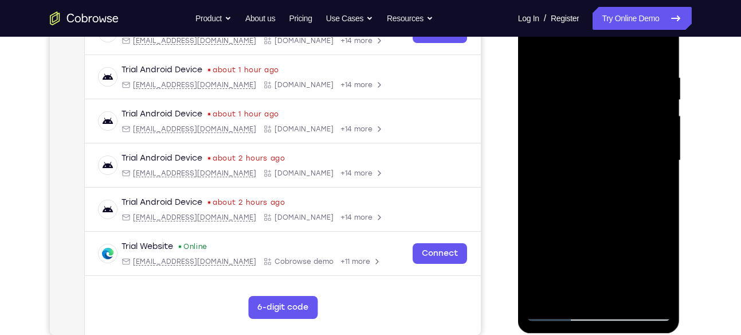
scroll to position [166, 0]
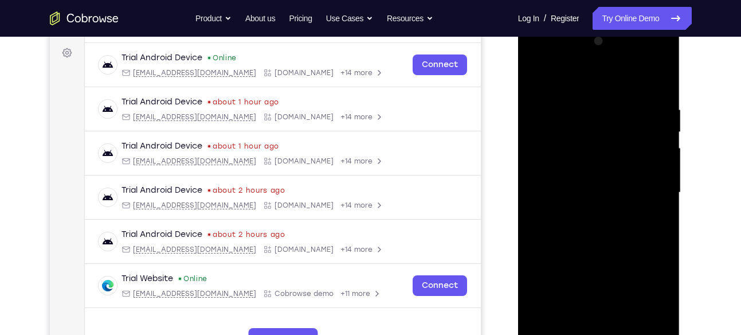
click at [537, 76] on div at bounding box center [599, 192] width 144 height 321
drag, startPoint x: 623, startPoint y: 109, endPoint x: 617, endPoint y: 191, distance: 82.2
click at [617, 191] on div at bounding box center [599, 192] width 144 height 321
drag, startPoint x: 630, startPoint y: 139, endPoint x: 634, endPoint y: 247, distance: 107.9
click at [634, 247] on div at bounding box center [599, 192] width 144 height 321
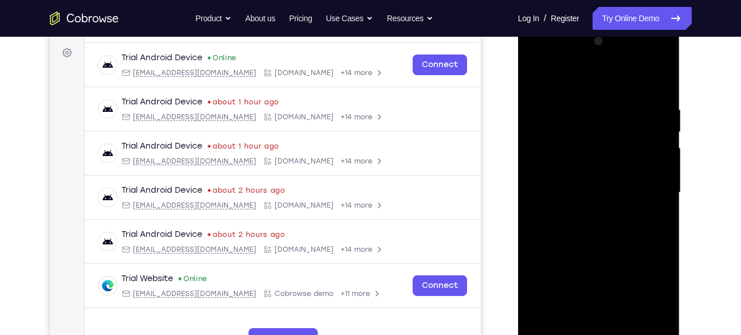
drag, startPoint x: 663, startPoint y: 95, endPoint x: 622, endPoint y: 247, distance: 158.2
click at [622, 247] on div at bounding box center [599, 192] width 144 height 321
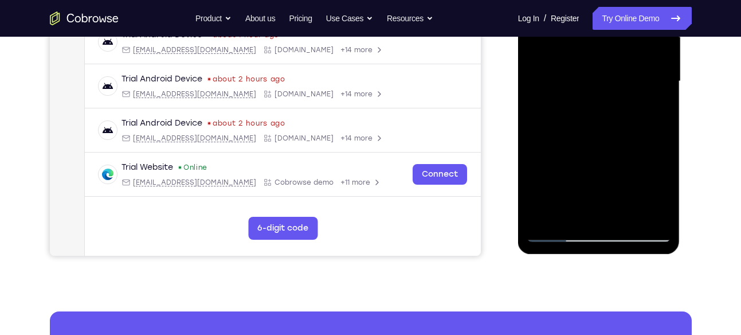
scroll to position [282, 0]
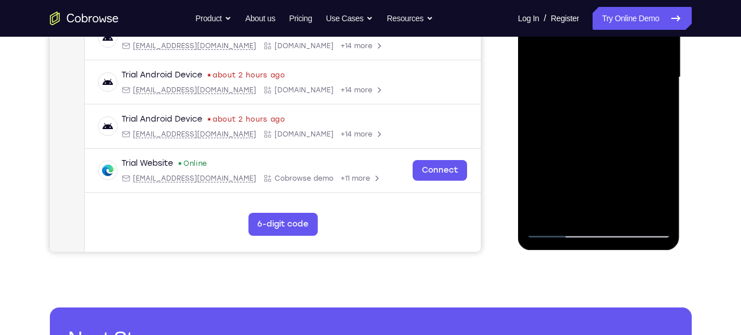
click at [542, 208] on div at bounding box center [599, 77] width 144 height 321
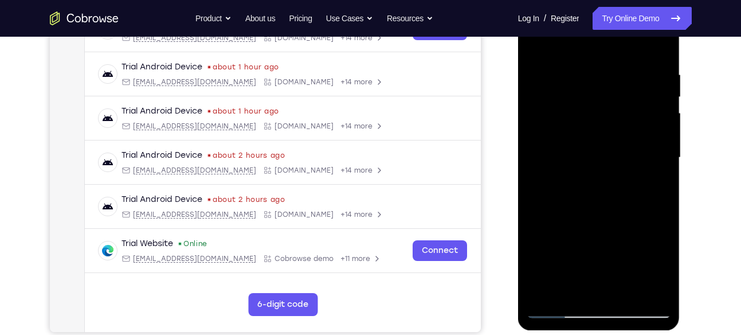
scroll to position [199, 0]
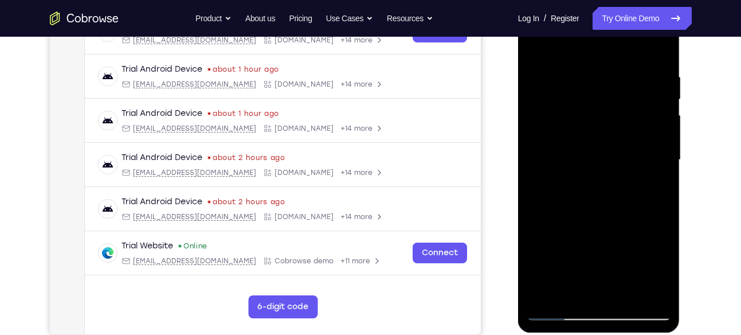
drag, startPoint x: 639, startPoint y: 97, endPoint x: 596, endPoint y: 247, distance: 156.1
click at [596, 247] on div at bounding box center [599, 159] width 144 height 321
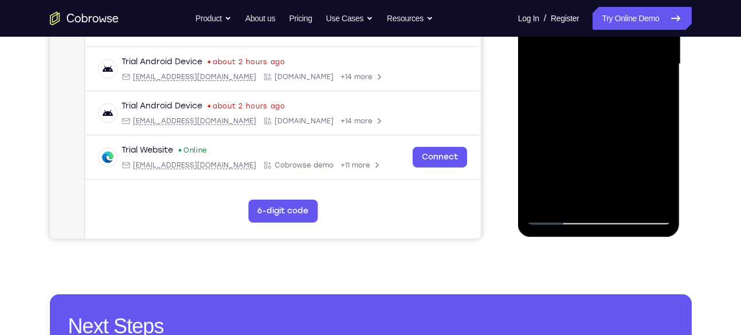
scroll to position [300, 0]
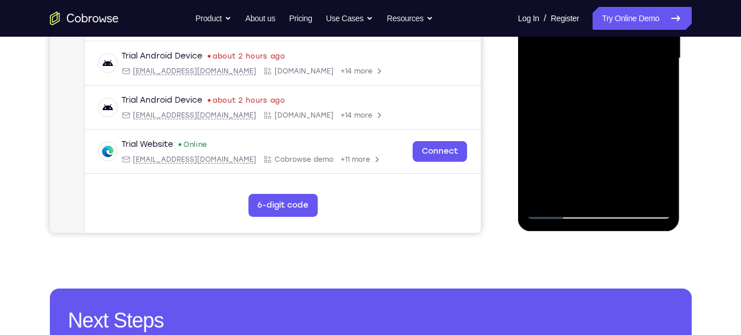
click at [620, 195] on div at bounding box center [599, 58] width 144 height 321
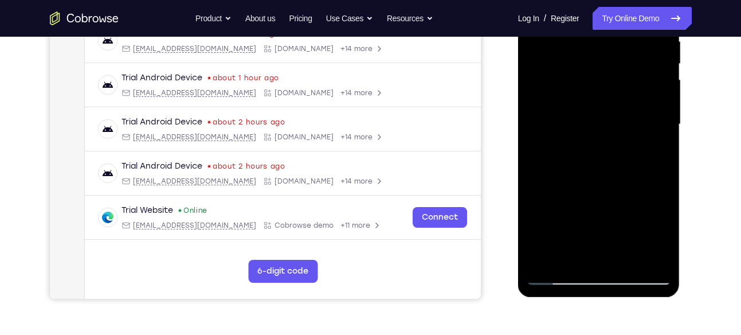
scroll to position [235, 0]
drag, startPoint x: 602, startPoint y: 145, endPoint x: 614, endPoint y: 112, distance: 35.0
click at [614, 112] on div at bounding box center [599, 123] width 144 height 321
drag, startPoint x: 614, startPoint y: 113, endPoint x: 597, endPoint y: 173, distance: 62.5
click at [597, 173] on div at bounding box center [599, 123] width 144 height 321
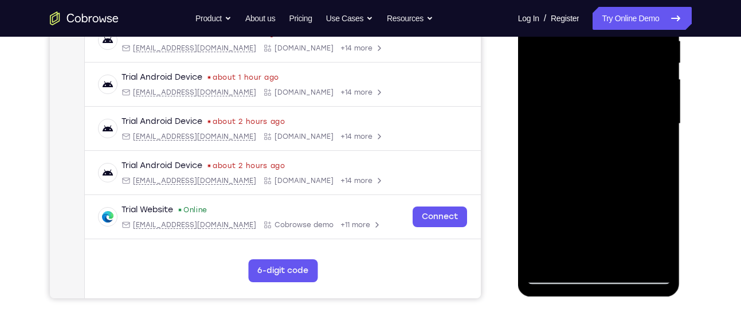
click at [620, 125] on div at bounding box center [599, 123] width 144 height 321
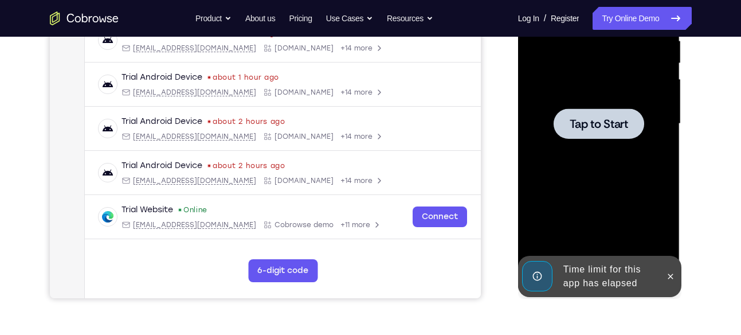
scroll to position [261, 0]
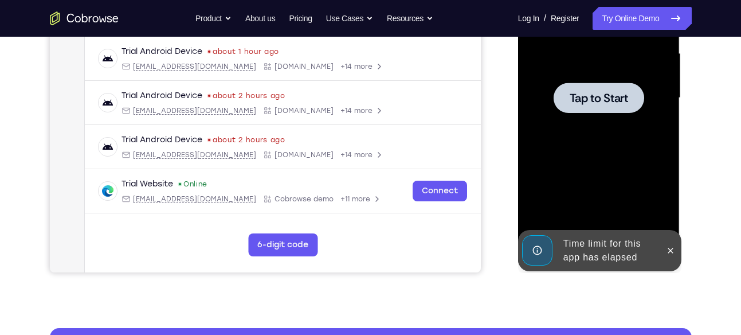
click at [612, 150] on div at bounding box center [599, 97] width 144 height 321
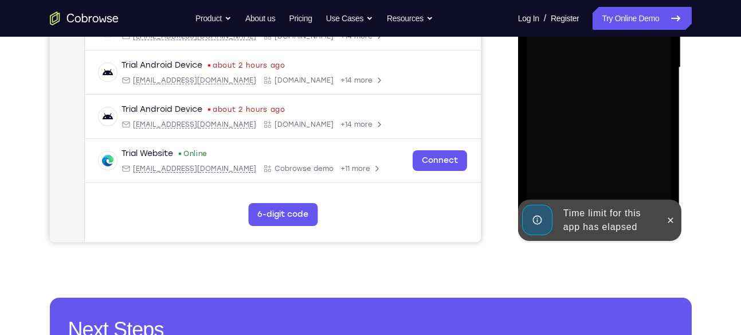
scroll to position [294, 0]
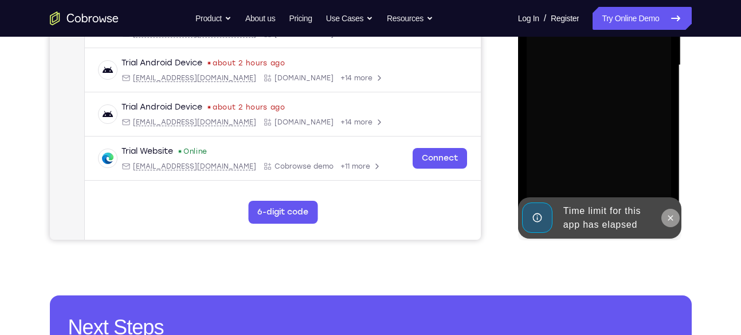
click at [669, 217] on icon at bounding box center [670, 217] width 9 height 9
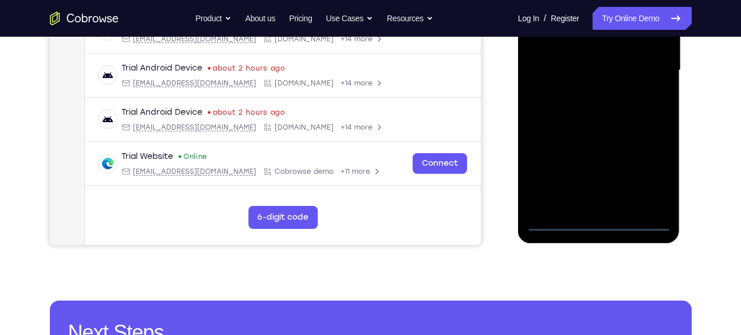
scroll to position [314, 0]
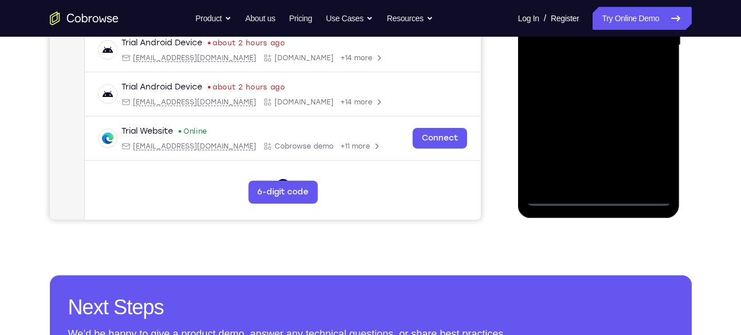
click at [603, 194] on div at bounding box center [599, 45] width 144 height 321
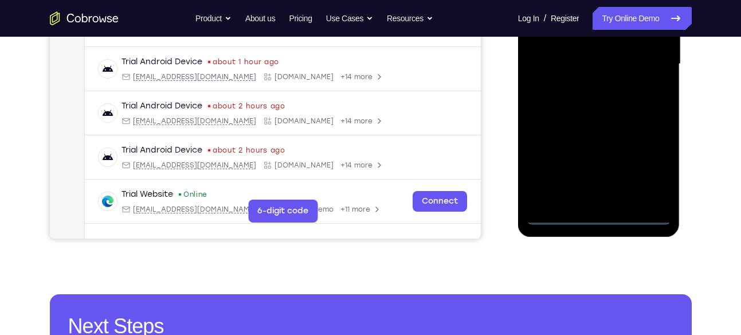
click at [654, 168] on div at bounding box center [599, 64] width 144 height 321
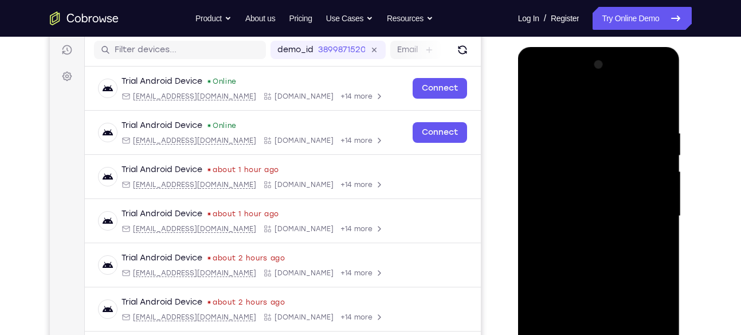
click at [599, 193] on div at bounding box center [599, 216] width 144 height 321
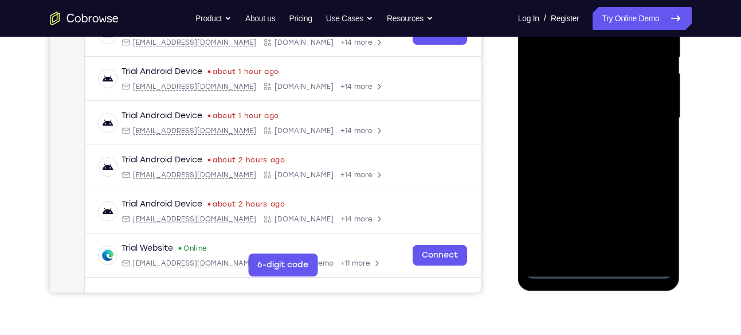
scroll to position [244, 0]
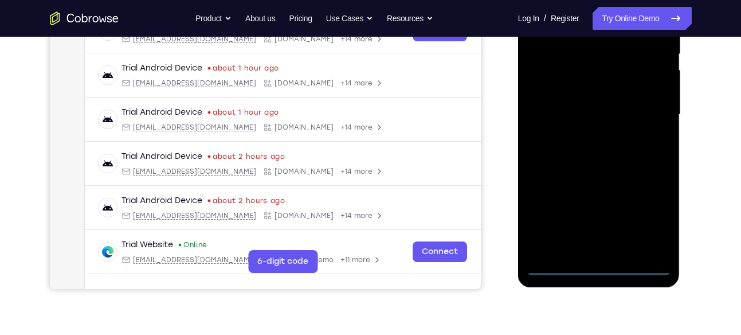
click at [595, 266] on div at bounding box center [599, 114] width 144 height 321
click at [653, 214] on div at bounding box center [599, 114] width 144 height 321
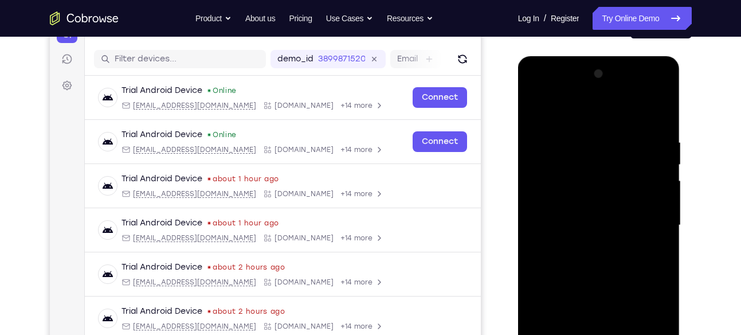
scroll to position [103, 0]
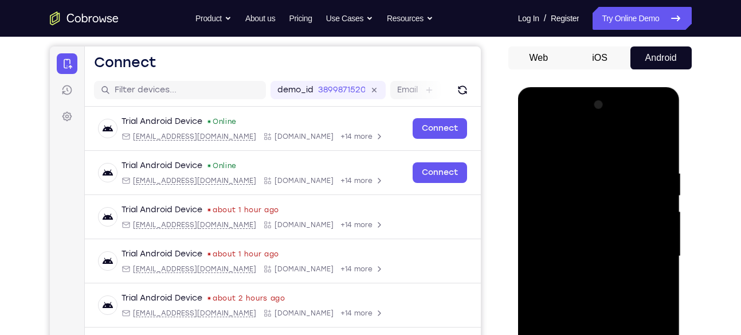
click at [538, 123] on div at bounding box center [599, 256] width 144 height 321
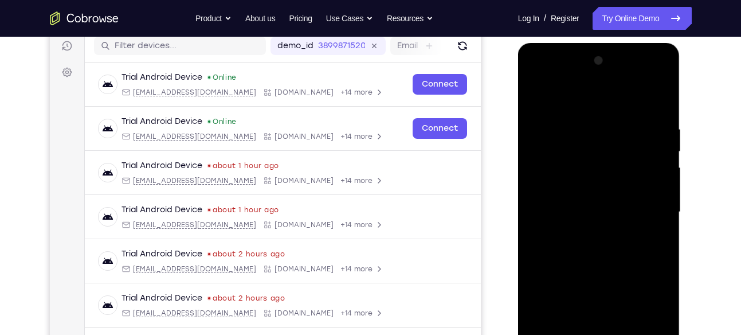
click at [649, 204] on div at bounding box center [599, 212] width 144 height 321
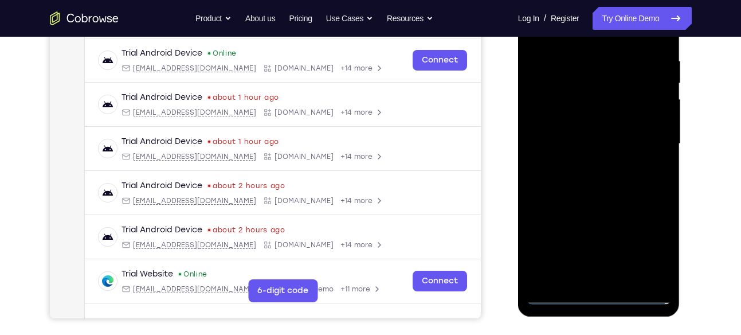
scroll to position [250, 0]
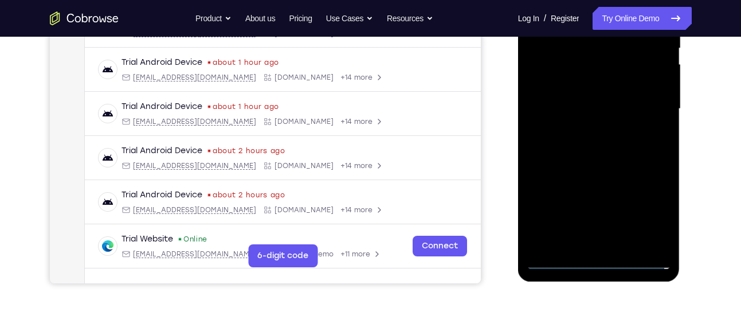
click at [583, 131] on div at bounding box center [599, 108] width 144 height 321
click at [583, 101] on div at bounding box center [599, 108] width 144 height 321
click at [570, 87] on div at bounding box center [599, 108] width 144 height 321
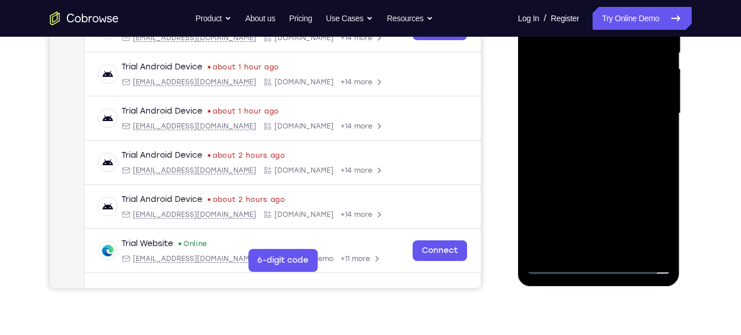
click at [565, 116] on div at bounding box center [599, 113] width 144 height 321
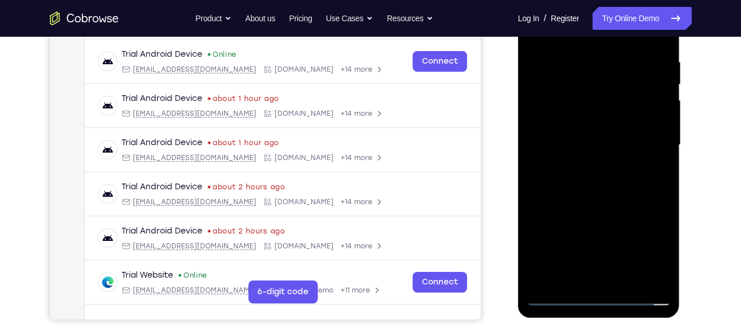
scroll to position [196, 0]
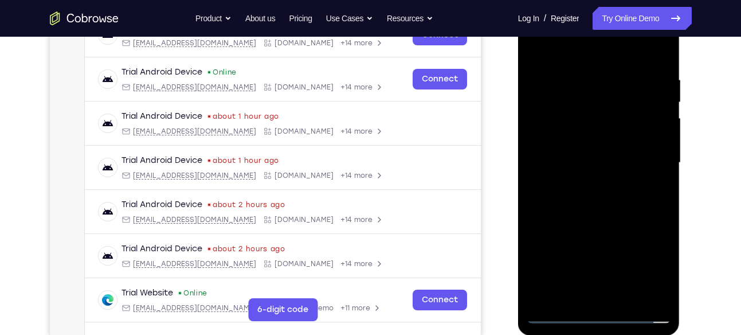
click at [569, 81] on div at bounding box center [599, 162] width 144 height 321
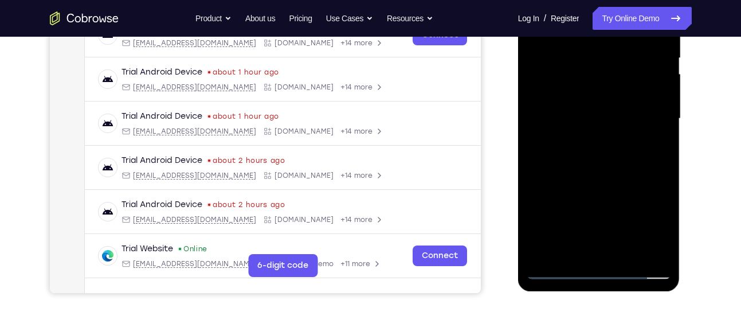
scroll to position [248, 0]
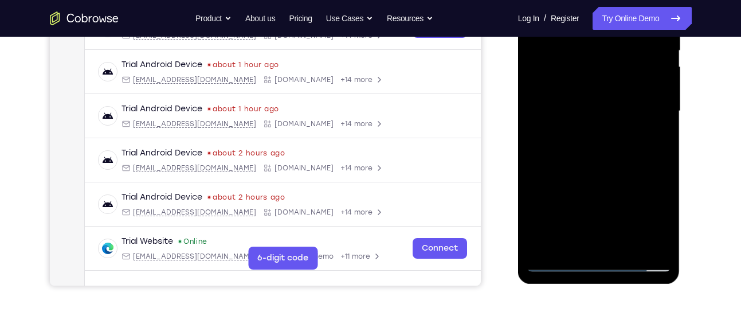
click at [604, 156] on div at bounding box center [599, 111] width 144 height 321
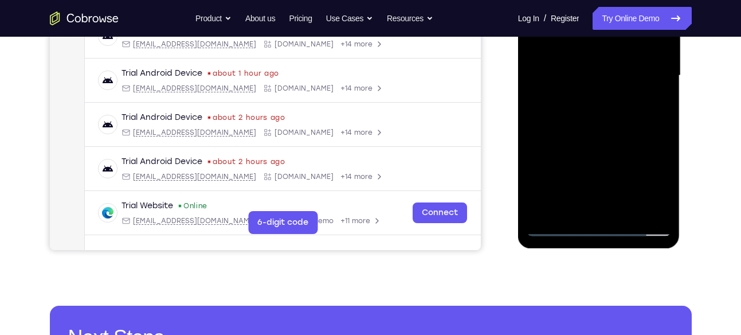
scroll to position [284, 0]
click at [595, 124] on div at bounding box center [599, 75] width 144 height 321
click at [626, 212] on div at bounding box center [599, 75] width 144 height 321
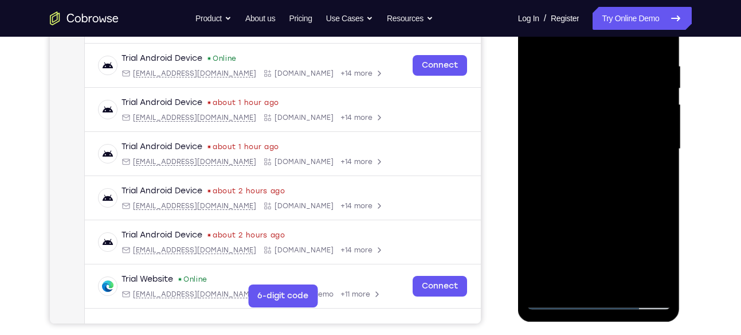
scroll to position [208, 0]
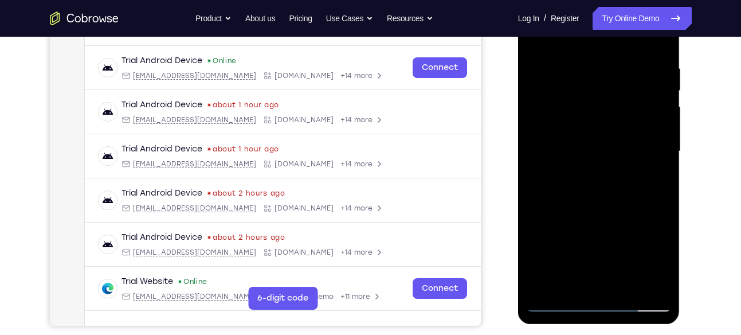
click at [595, 211] on div at bounding box center [599, 151] width 144 height 321
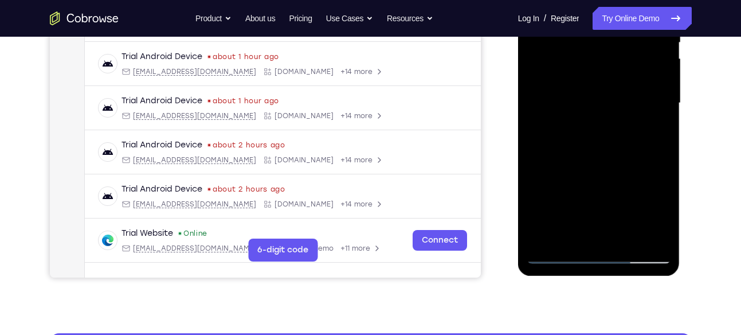
scroll to position [255, 0]
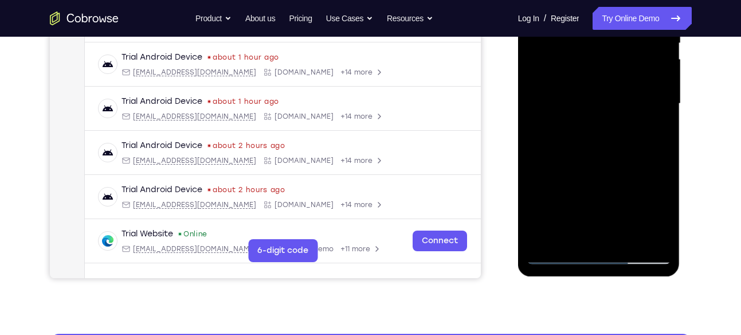
click at [599, 161] on div at bounding box center [599, 103] width 144 height 321
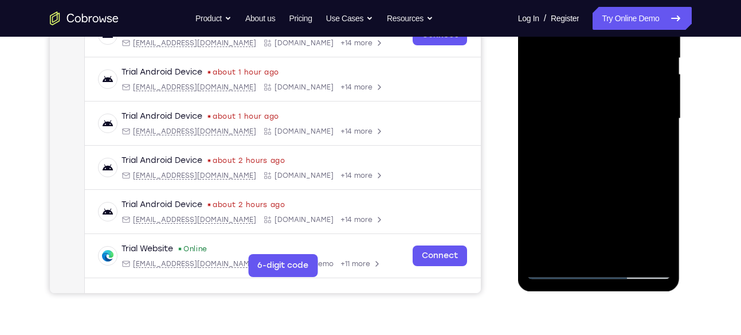
scroll to position [235, 0]
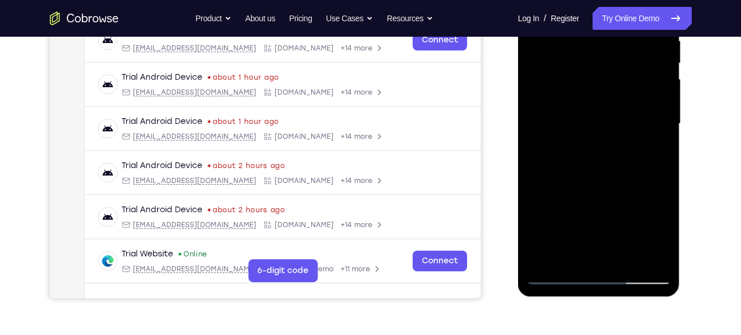
click at [590, 118] on div at bounding box center [599, 123] width 144 height 321
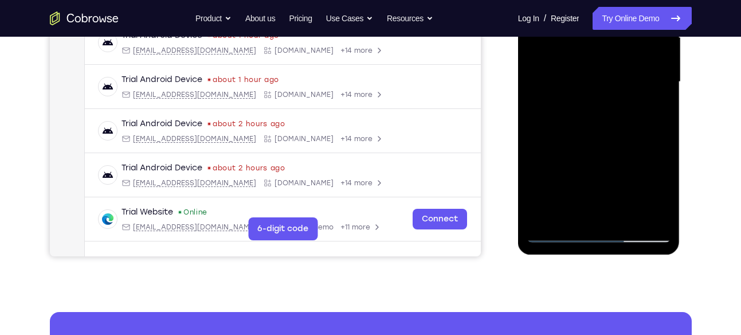
scroll to position [279, 0]
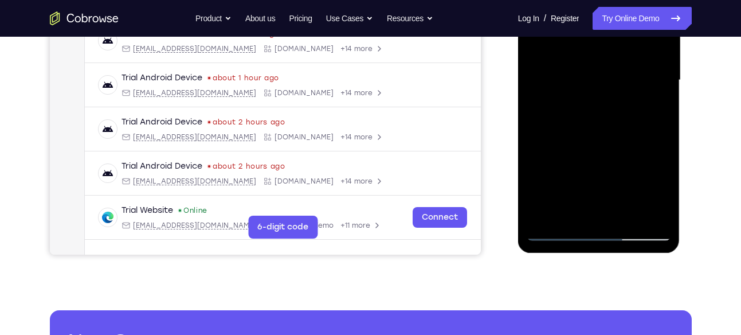
click at [663, 190] on div at bounding box center [599, 80] width 144 height 321
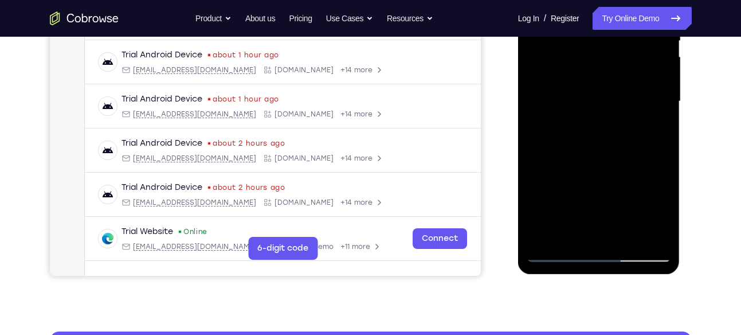
scroll to position [256, 0]
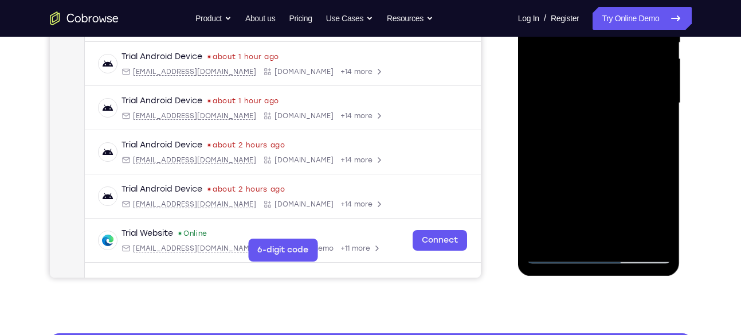
click at [657, 134] on div at bounding box center [599, 103] width 144 height 321
click at [653, 134] on div at bounding box center [599, 103] width 144 height 321
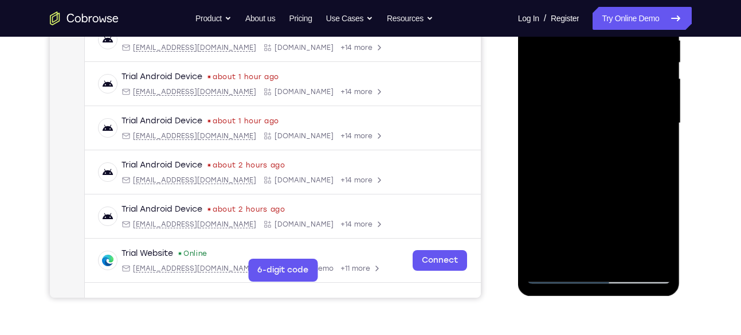
scroll to position [236, 0]
click at [653, 153] on div at bounding box center [599, 122] width 144 height 321
click at [651, 152] on div at bounding box center [599, 122] width 144 height 321
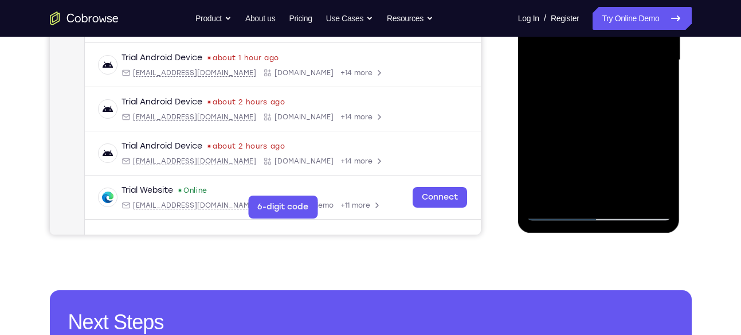
scroll to position [299, 0]
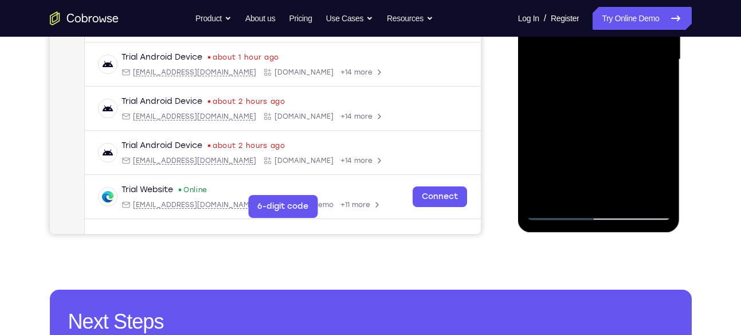
click at [627, 194] on div at bounding box center [599, 59] width 144 height 321
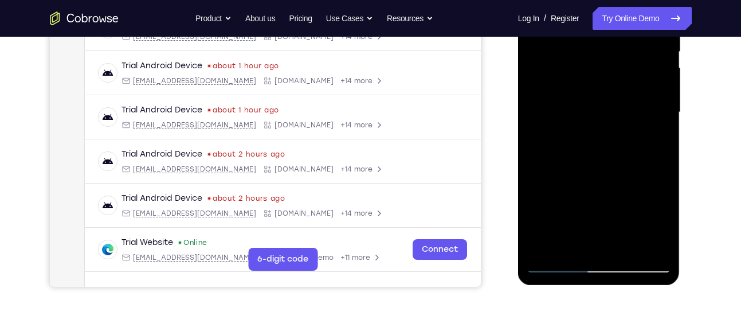
scroll to position [260, 0]
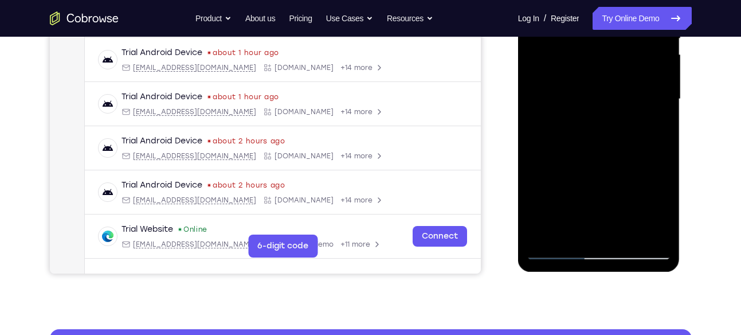
click at [653, 128] on div at bounding box center [599, 99] width 144 height 321
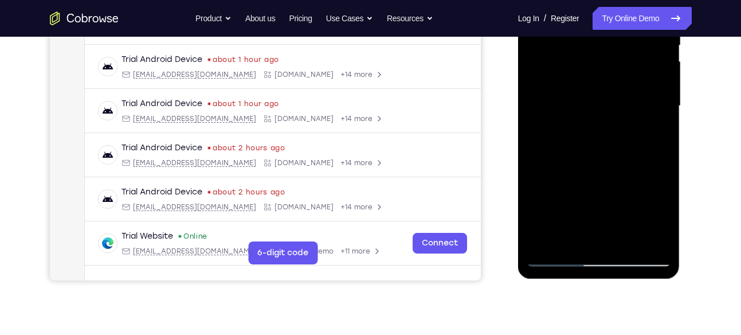
scroll to position [251, 0]
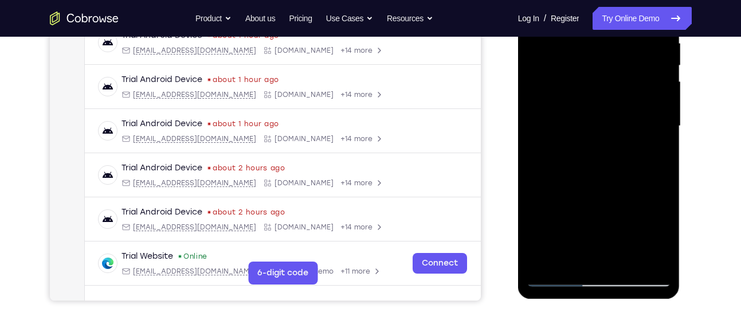
click at [622, 118] on div at bounding box center [599, 126] width 144 height 321
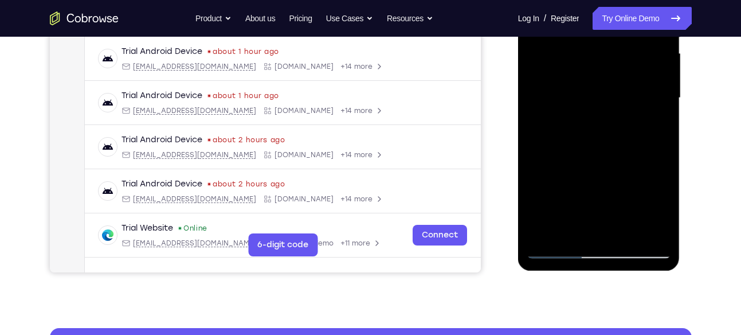
scroll to position [265, 0]
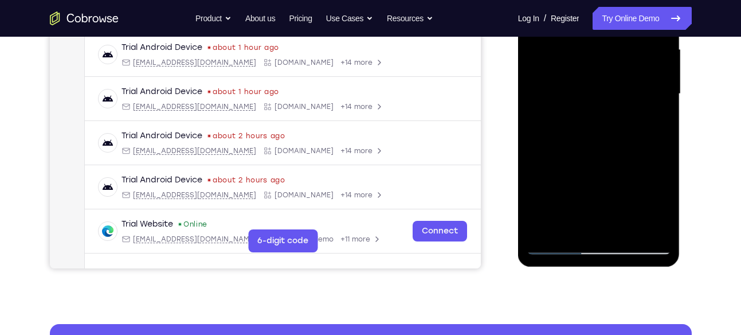
click at [649, 179] on div at bounding box center [599, 93] width 144 height 321
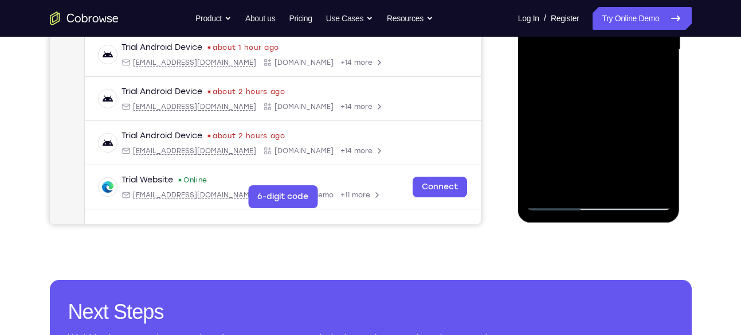
scroll to position [310, 0]
click at [649, 121] on div at bounding box center [599, 49] width 144 height 321
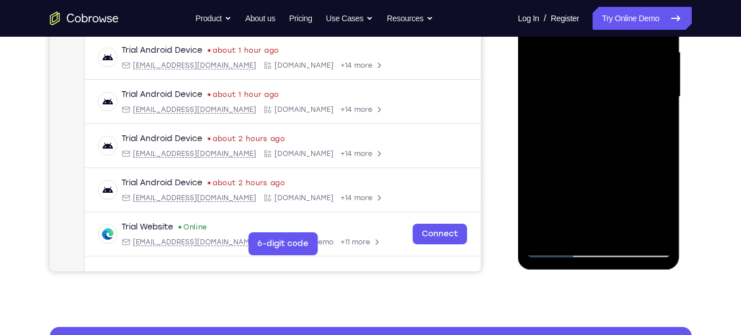
scroll to position [229, 0]
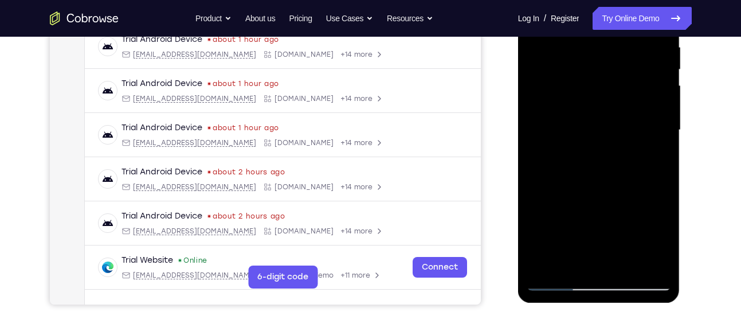
click at [652, 160] on div at bounding box center [599, 130] width 144 height 321
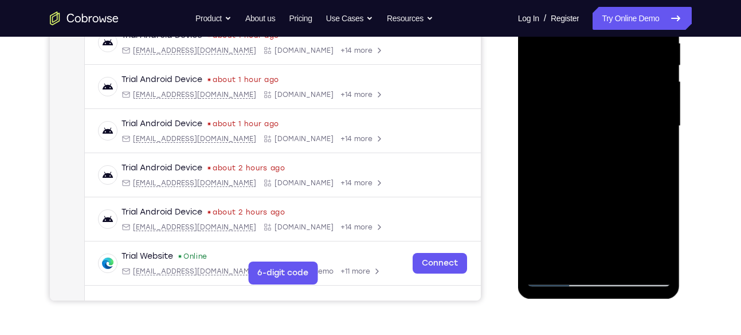
scroll to position [232, 0]
click at [587, 93] on div at bounding box center [599, 126] width 144 height 321
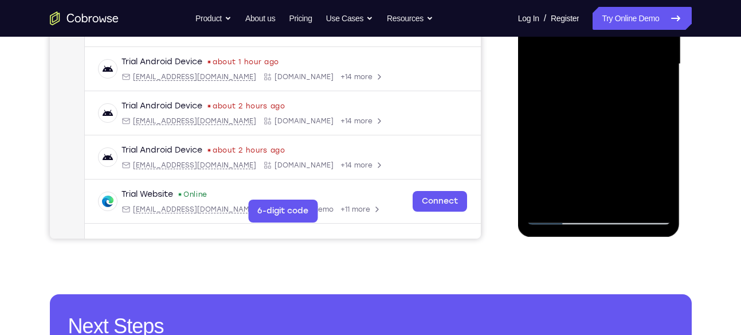
scroll to position [290, 0]
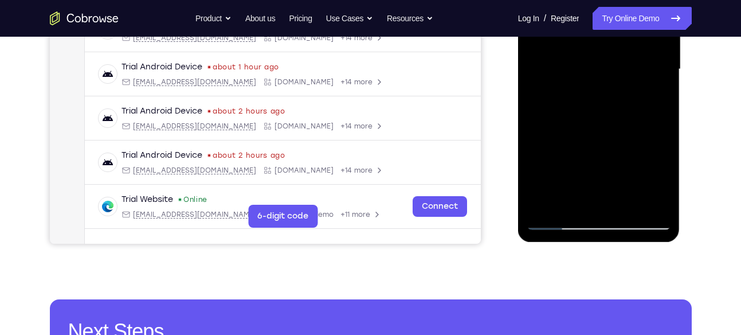
click at [576, 198] on div at bounding box center [599, 69] width 144 height 321
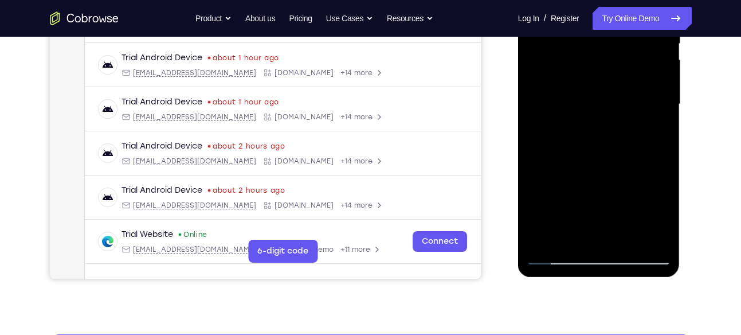
scroll to position [248, 0]
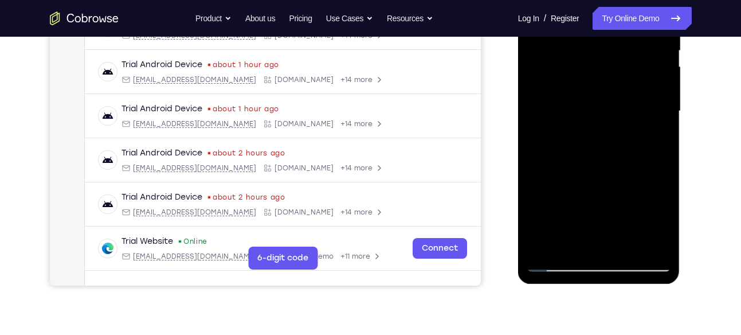
click at [653, 141] on div at bounding box center [599, 111] width 144 height 321
click at [652, 141] on div at bounding box center [599, 111] width 144 height 321
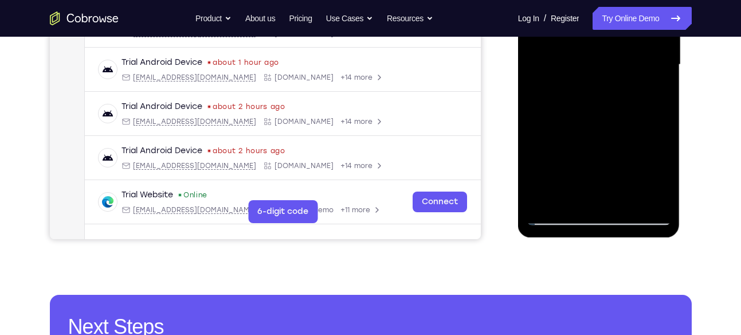
click at [657, 177] on div at bounding box center [599, 64] width 144 height 321
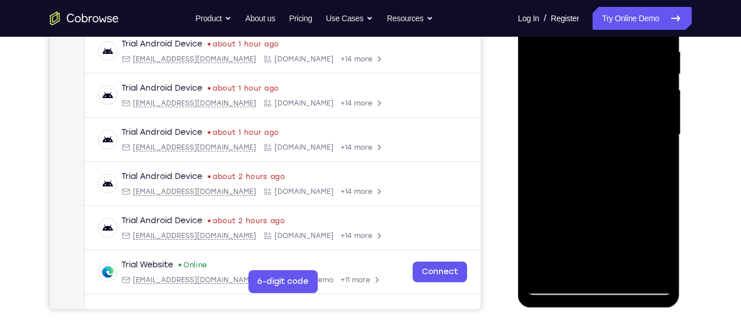
scroll to position [267, 0]
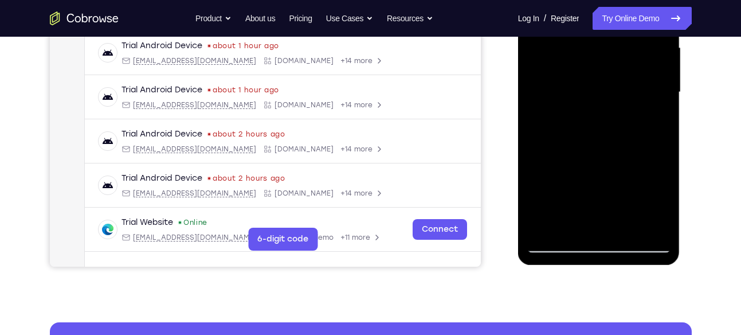
click at [659, 203] on div at bounding box center [599, 92] width 144 height 321
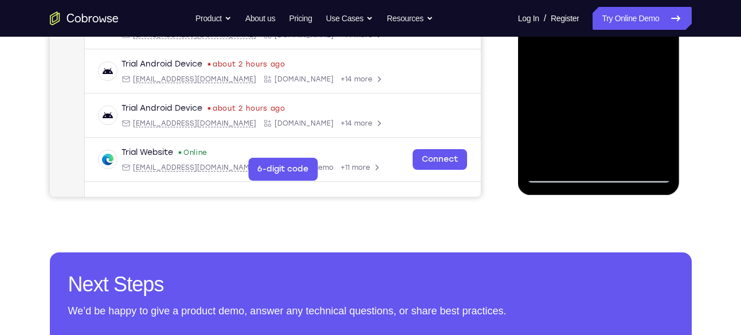
scroll to position [353, 0]
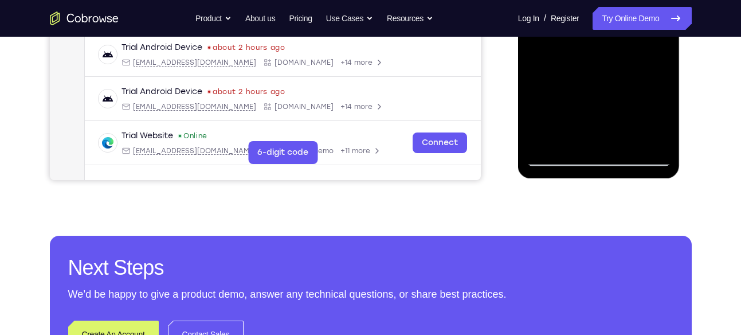
click at [560, 159] on div at bounding box center [599, 5] width 144 height 321
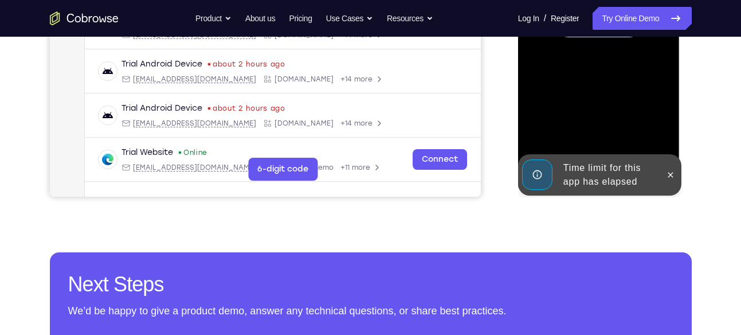
scroll to position [335, 0]
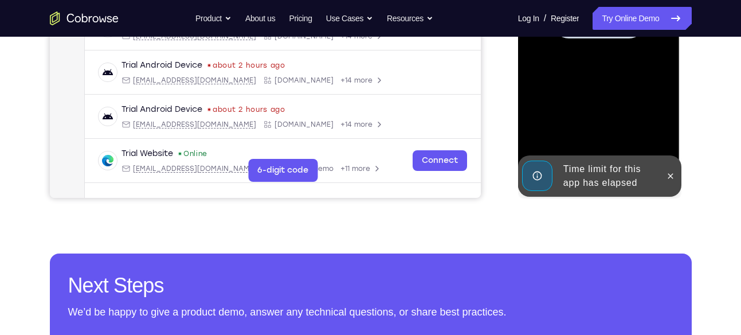
click at [646, 132] on div at bounding box center [599, 23] width 144 height 321
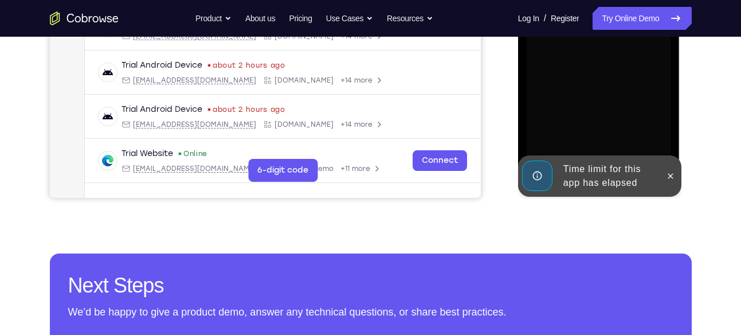
scroll to position [262, 0]
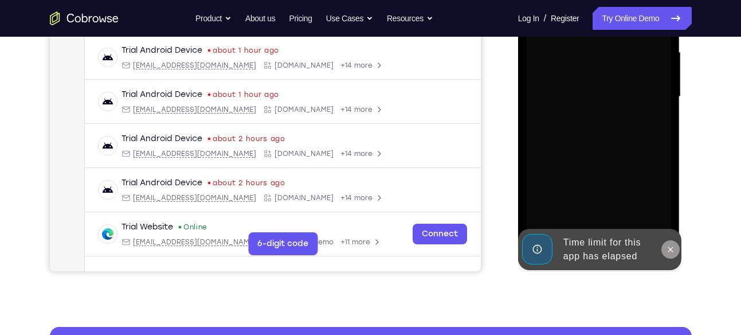
click at [678, 247] on button at bounding box center [671, 249] width 18 height 18
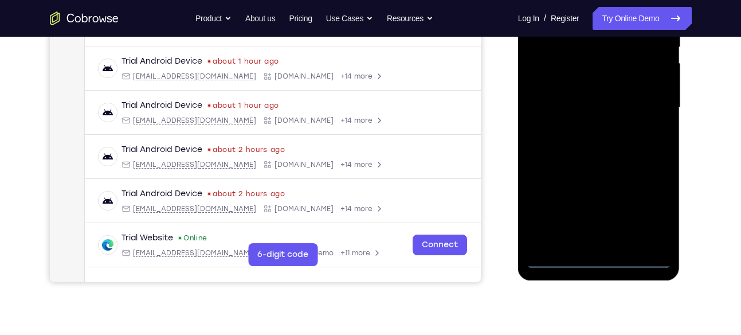
scroll to position [252, 0]
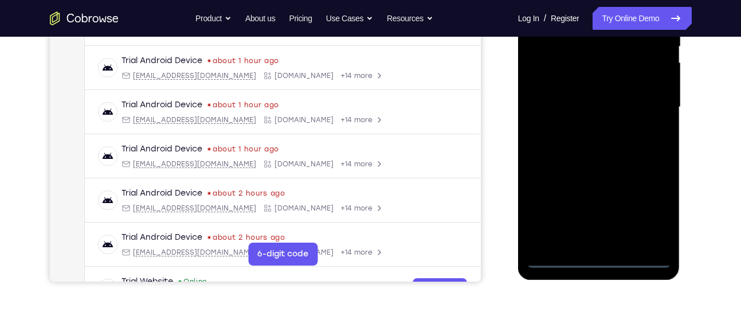
click at [600, 260] on div at bounding box center [599, 107] width 144 height 321
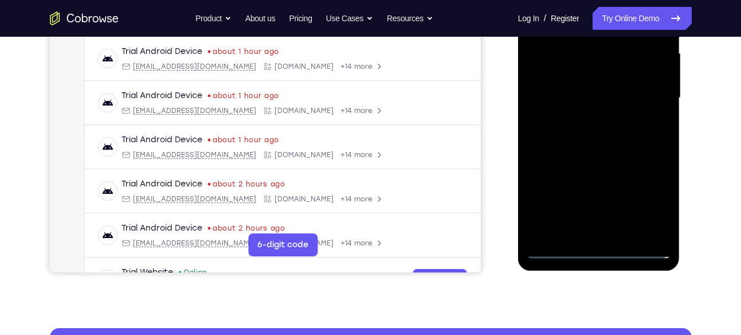
scroll to position [261, 0]
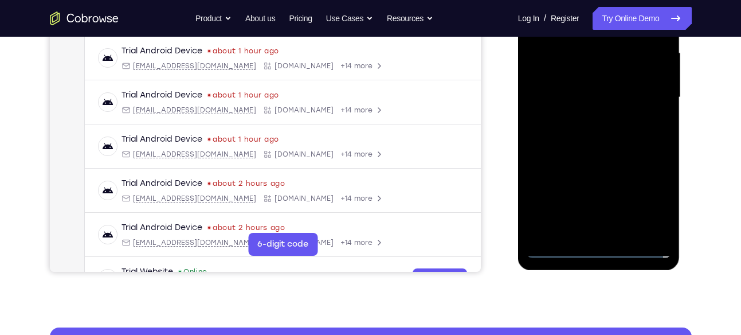
click at [655, 194] on div at bounding box center [599, 97] width 144 height 321
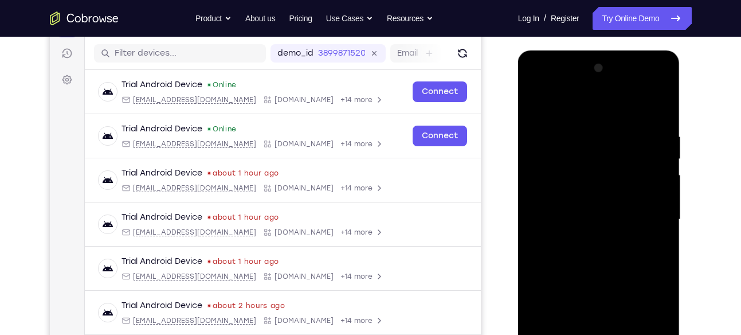
scroll to position [139, 0]
click at [537, 87] on div at bounding box center [599, 220] width 144 height 321
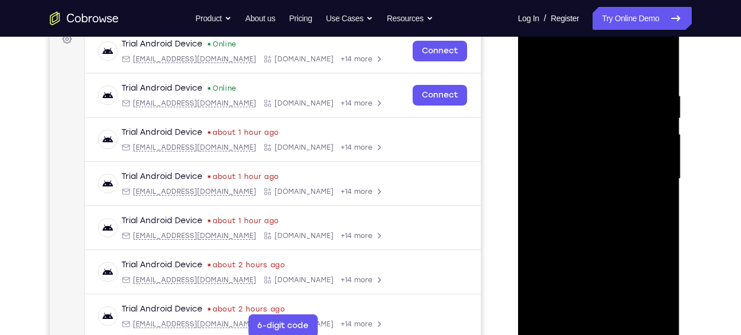
scroll to position [182, 0]
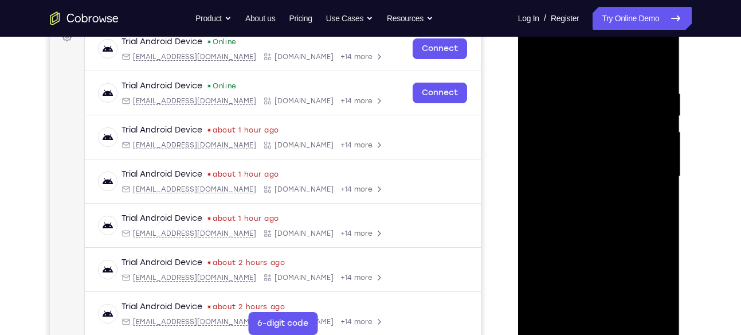
click at [647, 172] on div at bounding box center [599, 176] width 144 height 321
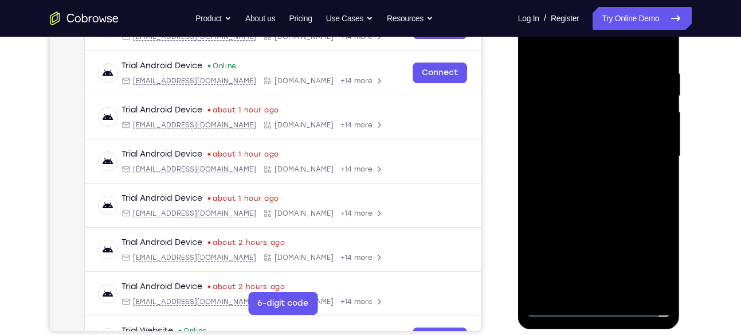
scroll to position [210, 0]
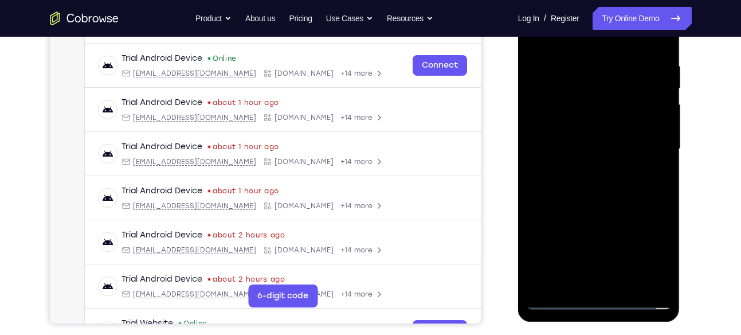
click at [587, 170] on div at bounding box center [599, 149] width 144 height 321
click at [581, 134] on div at bounding box center [599, 149] width 144 height 321
click at [556, 126] on div at bounding box center [599, 149] width 144 height 321
click at [575, 154] on div at bounding box center [599, 149] width 144 height 321
click at [573, 221] on div at bounding box center [599, 149] width 144 height 321
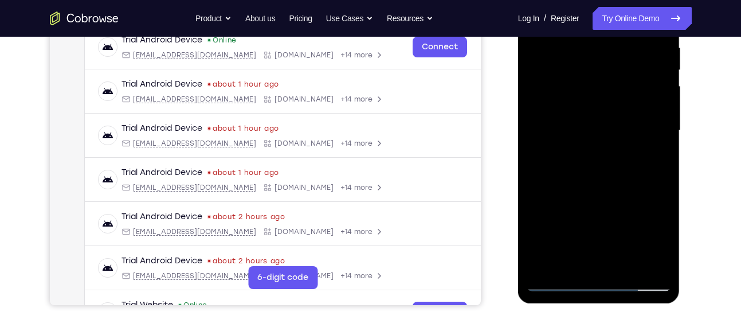
scroll to position [229, 0]
click at [560, 208] on div at bounding box center [599, 130] width 144 height 321
click at [542, 196] on div at bounding box center [599, 130] width 144 height 321
click at [550, 173] on div at bounding box center [599, 130] width 144 height 321
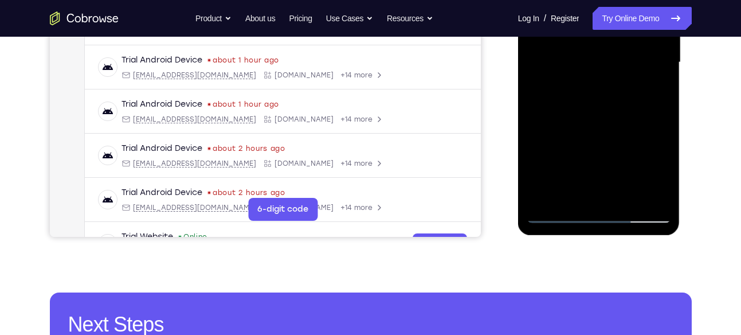
scroll to position [259, 0]
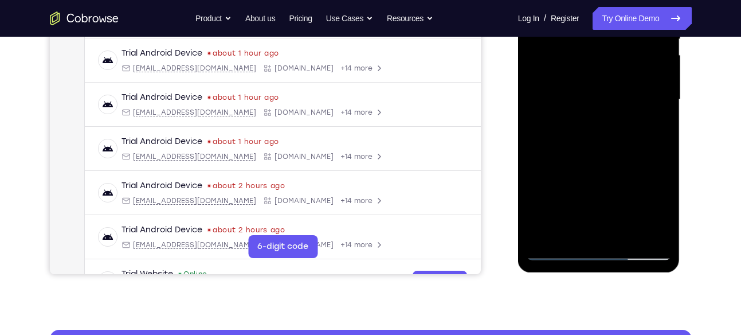
click at [585, 144] on div at bounding box center [599, 99] width 144 height 321
click at [627, 229] on div at bounding box center [599, 99] width 144 height 321
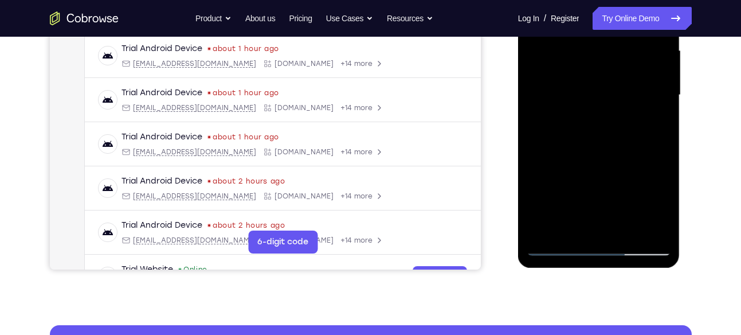
scroll to position [266, 0]
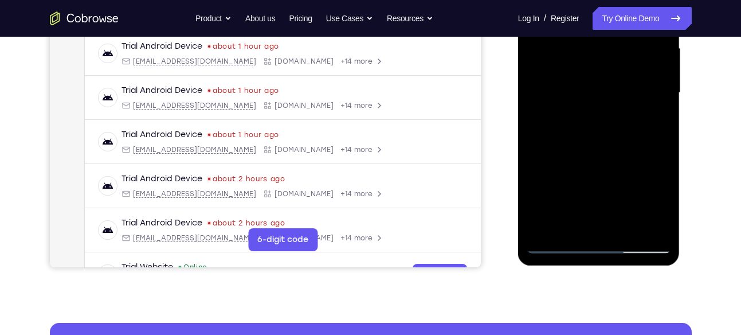
click at [561, 244] on div at bounding box center [599, 92] width 144 height 321
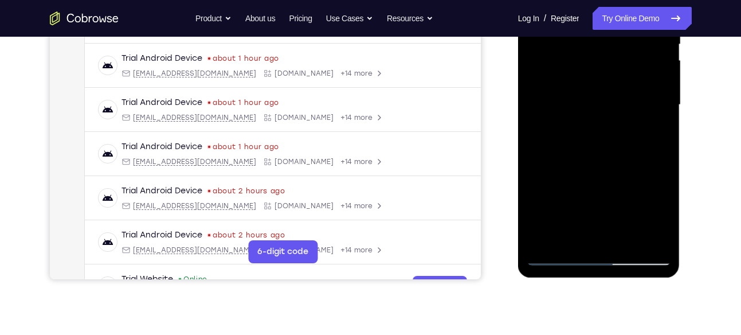
scroll to position [258, 0]
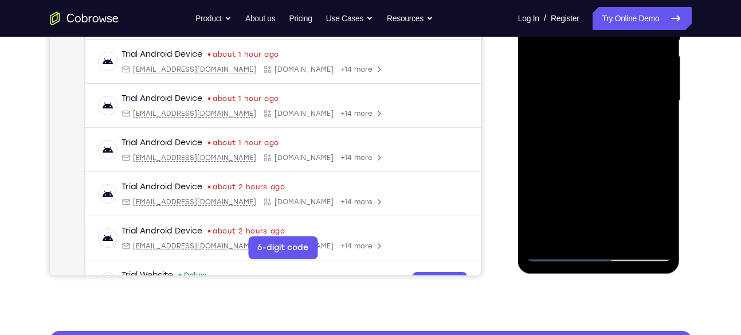
click at [558, 254] on div at bounding box center [599, 100] width 144 height 321
click at [627, 233] on div at bounding box center [599, 100] width 144 height 321
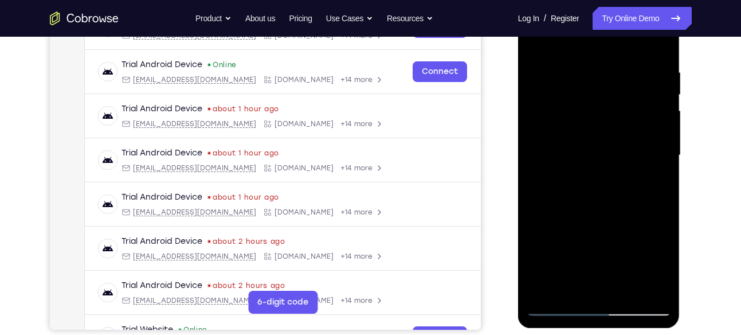
scroll to position [202, 0]
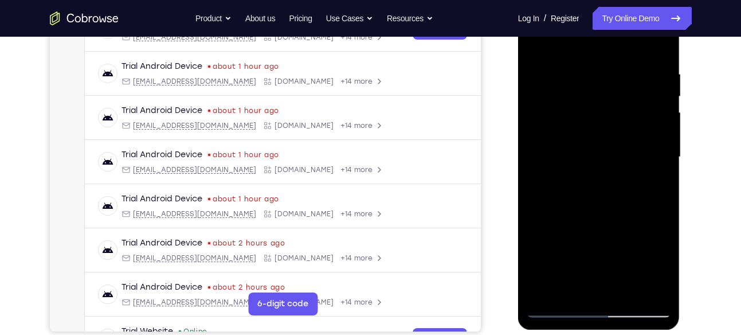
click at [604, 214] on div at bounding box center [599, 157] width 144 height 321
click at [594, 156] on div at bounding box center [599, 157] width 144 height 321
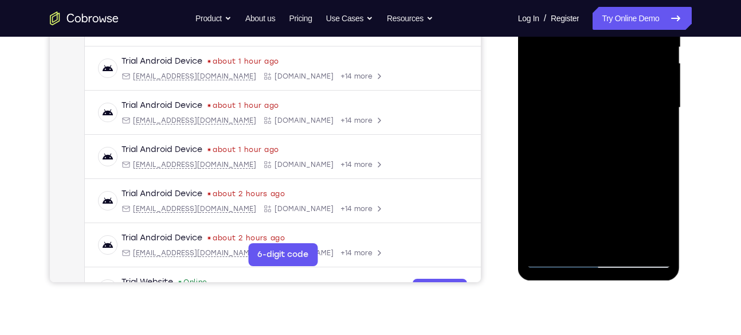
scroll to position [225, 0]
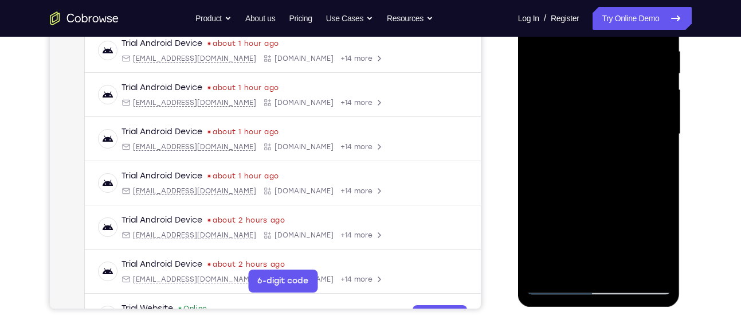
click at [650, 164] on div at bounding box center [599, 134] width 144 height 321
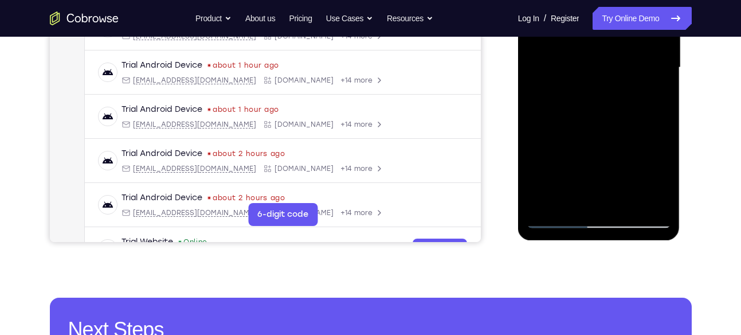
scroll to position [292, 0]
click at [557, 220] on div at bounding box center [599, 67] width 144 height 321
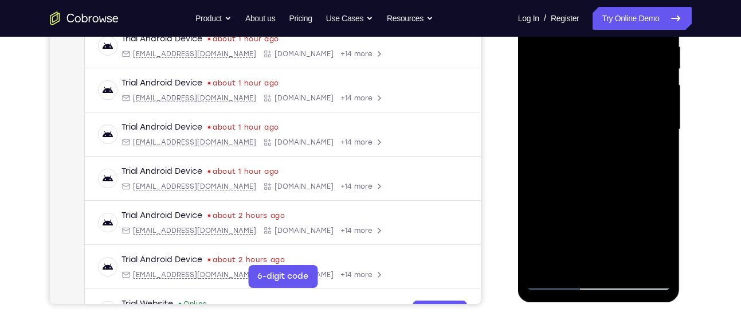
scroll to position [228, 0]
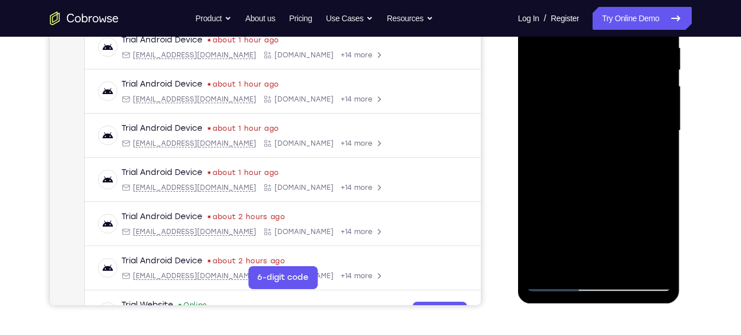
click at [650, 159] on div at bounding box center [599, 130] width 144 height 321
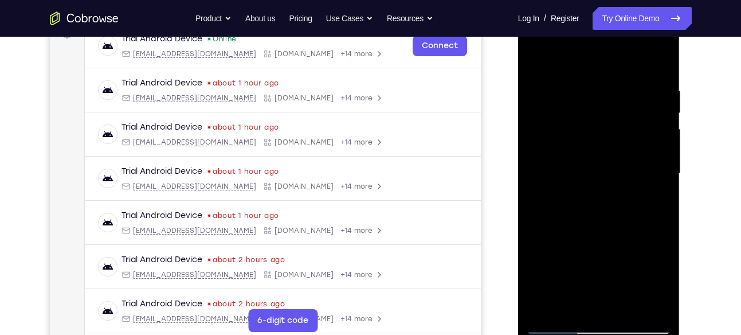
scroll to position [185, 0]
click at [614, 126] on div at bounding box center [599, 174] width 144 height 321
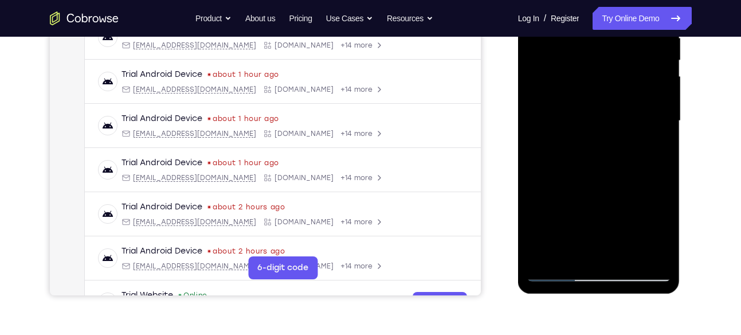
scroll to position [239, 0]
click at [565, 175] on div at bounding box center [599, 120] width 144 height 321
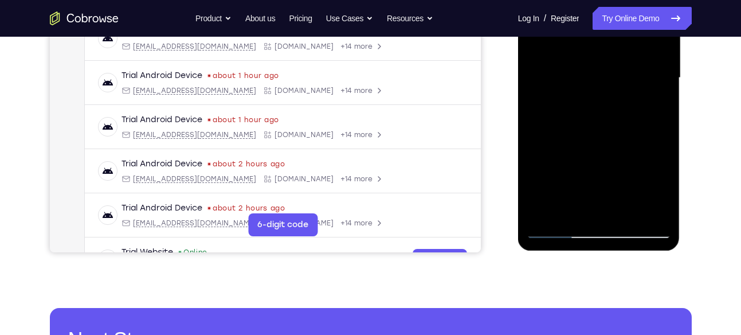
scroll to position [280, 0]
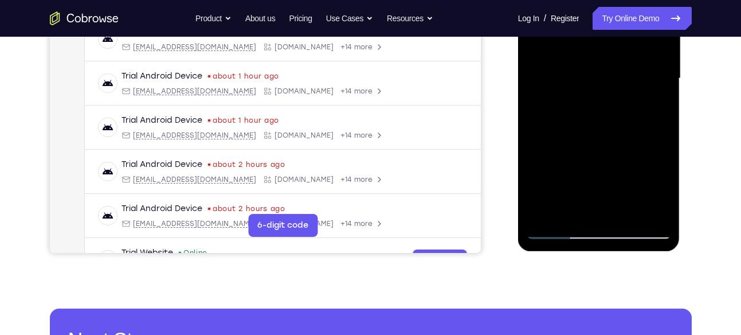
click at [565, 119] on div at bounding box center [599, 78] width 144 height 321
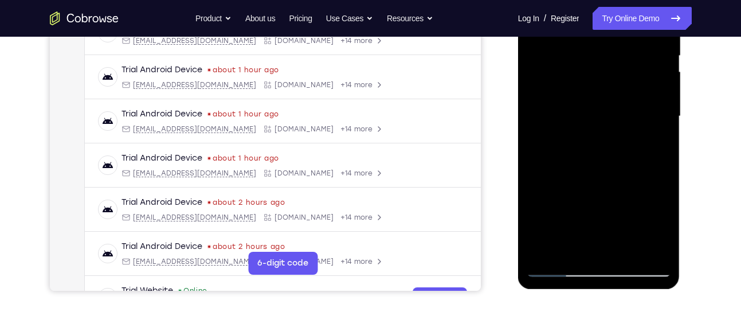
scroll to position [241, 0]
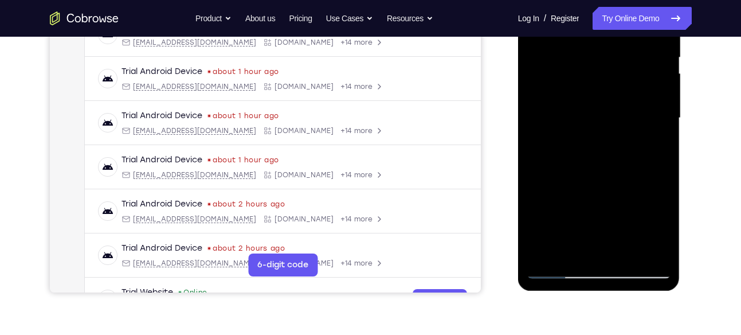
click at [653, 148] on div at bounding box center [599, 118] width 144 height 321
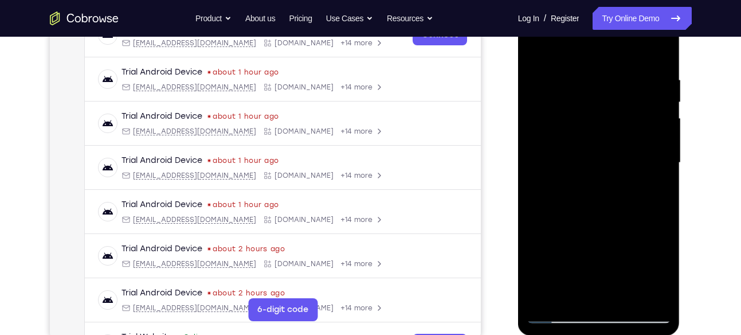
scroll to position [201, 0]
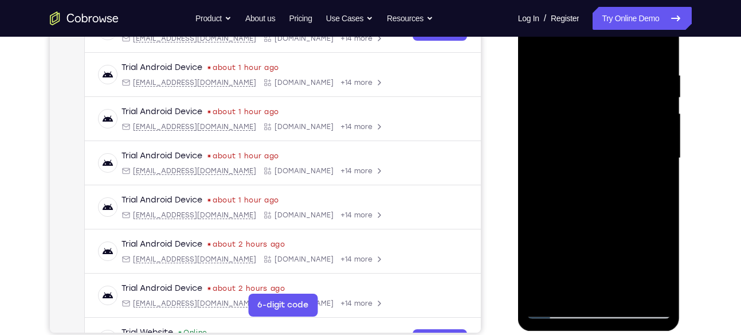
click at [584, 169] on div at bounding box center [599, 158] width 144 height 321
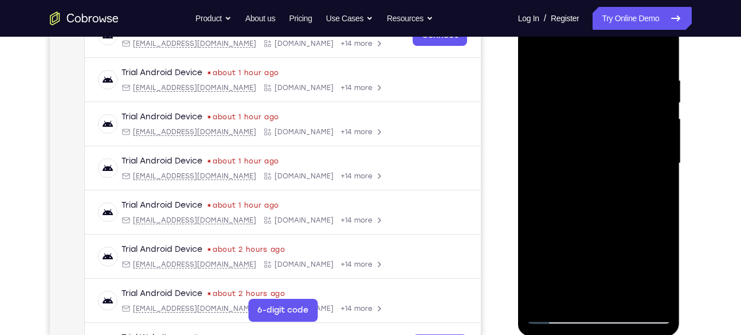
scroll to position [195, 0]
click at [620, 126] on div at bounding box center [599, 163] width 144 height 321
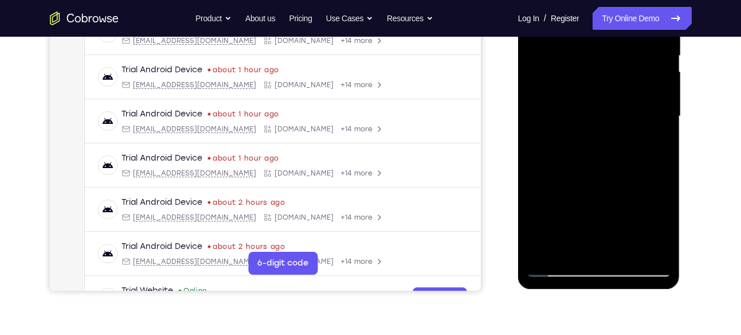
scroll to position [243, 0]
click at [630, 179] on div at bounding box center [599, 115] width 144 height 321
click at [648, 176] on div at bounding box center [599, 115] width 144 height 321
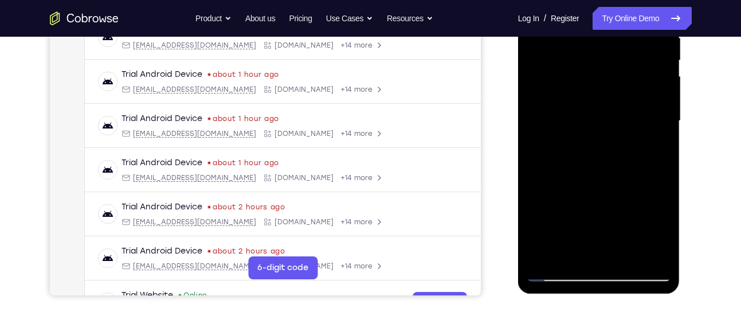
scroll to position [237, 0]
click at [651, 153] on div at bounding box center [599, 121] width 144 height 321
click at [654, 153] on div at bounding box center [599, 121] width 144 height 321
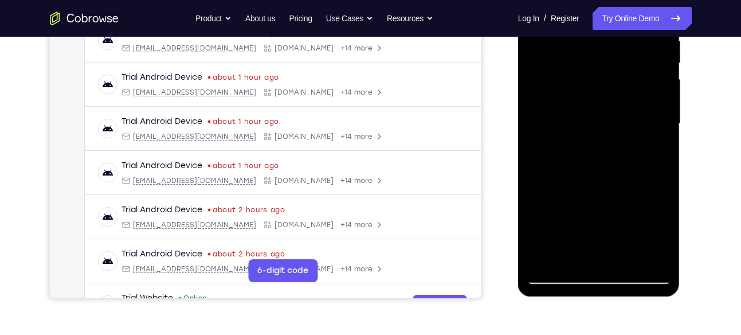
click at [650, 155] on div at bounding box center [599, 123] width 144 height 321
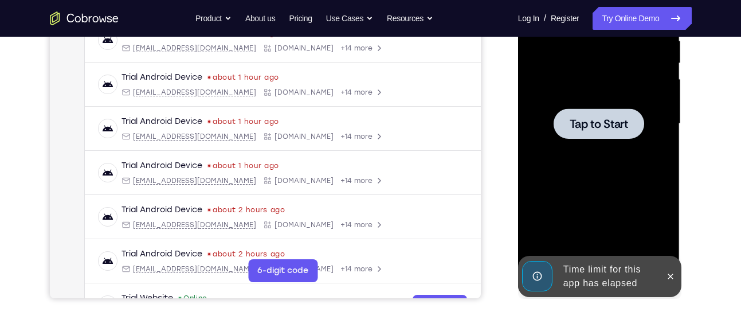
click at [650, 155] on div at bounding box center [599, 123] width 144 height 321
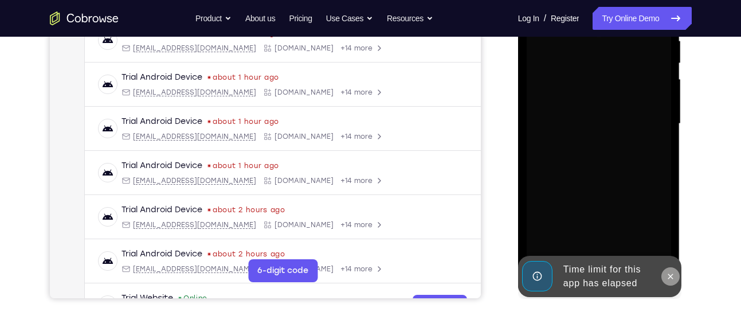
click at [670, 272] on icon at bounding box center [670, 276] width 9 height 9
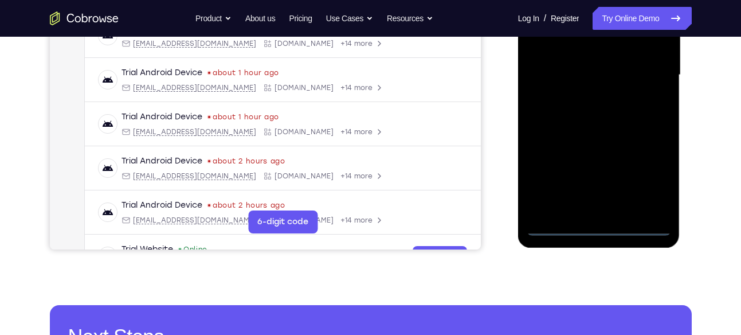
scroll to position [292, 0]
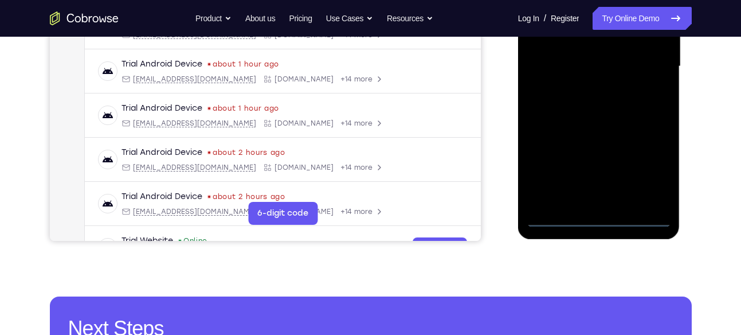
click at [599, 224] on div at bounding box center [599, 66] width 144 height 321
click at [602, 217] on div at bounding box center [599, 66] width 144 height 321
click at [653, 173] on div at bounding box center [599, 66] width 144 height 321
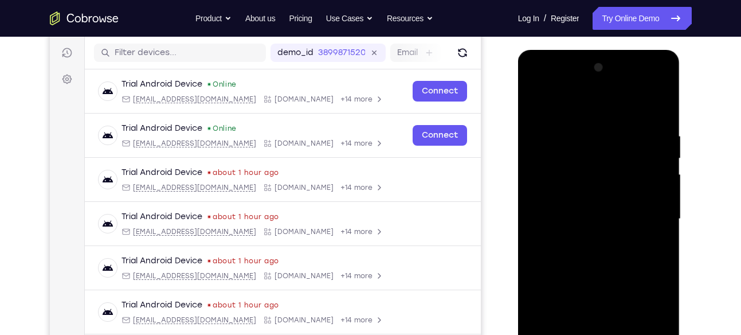
scroll to position [139, 0]
click at [533, 88] on div at bounding box center [599, 219] width 144 height 321
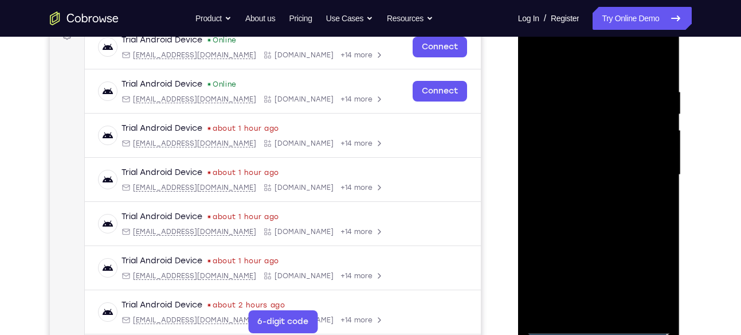
click at [647, 175] on div at bounding box center [599, 174] width 144 height 321
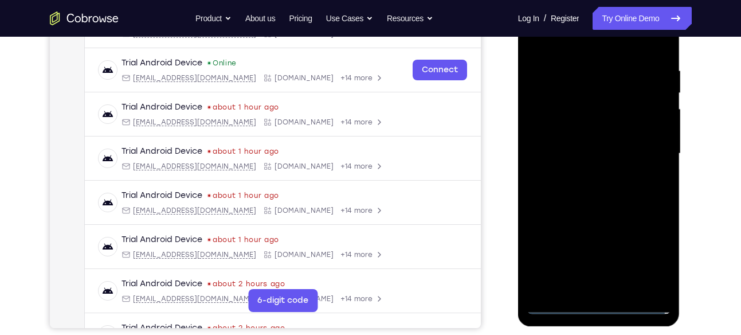
click at [585, 177] on div at bounding box center [599, 153] width 144 height 321
click at [574, 139] on div at bounding box center [599, 153] width 144 height 321
click at [571, 136] on div at bounding box center [599, 153] width 144 height 321
click at [572, 154] on div at bounding box center [599, 153] width 144 height 321
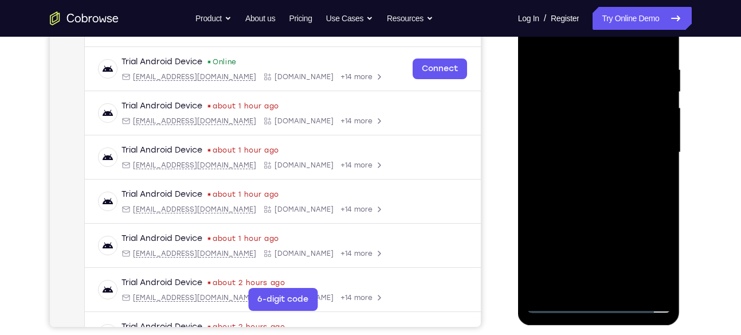
scroll to position [204, 0]
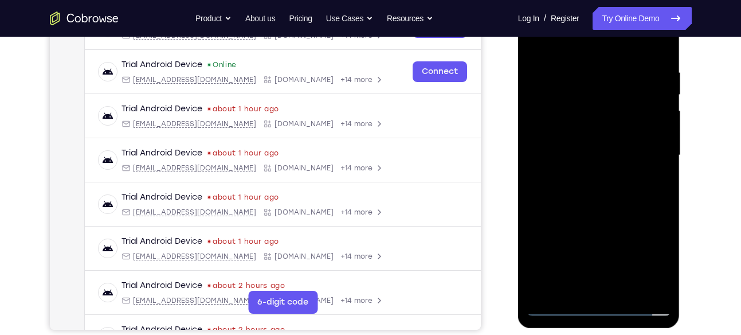
click at [599, 205] on div at bounding box center [599, 155] width 144 height 321
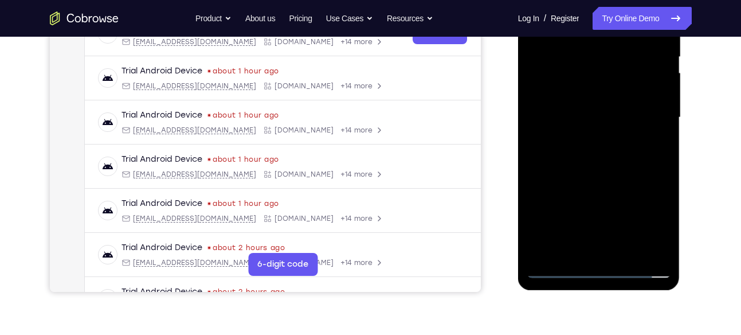
scroll to position [243, 0]
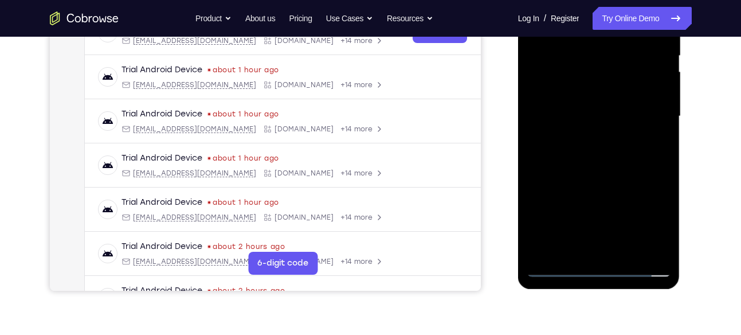
click at [622, 249] on div at bounding box center [599, 116] width 144 height 321
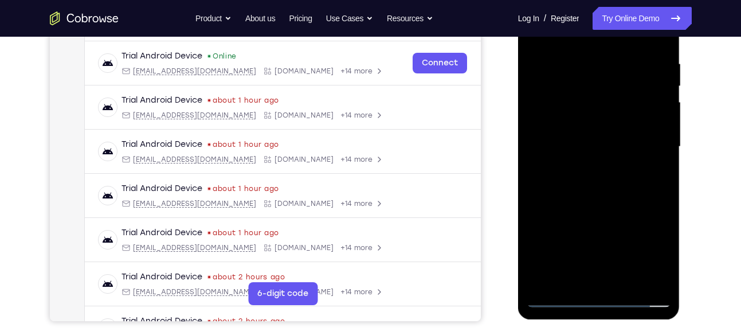
scroll to position [213, 0]
click at [603, 206] on div at bounding box center [599, 146] width 144 height 321
click at [600, 144] on div at bounding box center [599, 146] width 144 height 321
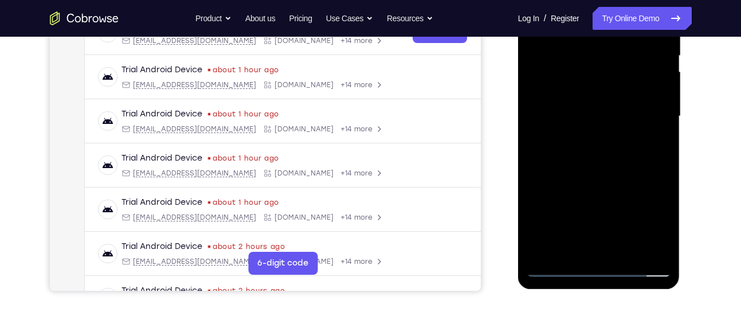
scroll to position [242, 0]
click at [571, 114] on div at bounding box center [599, 116] width 144 height 321
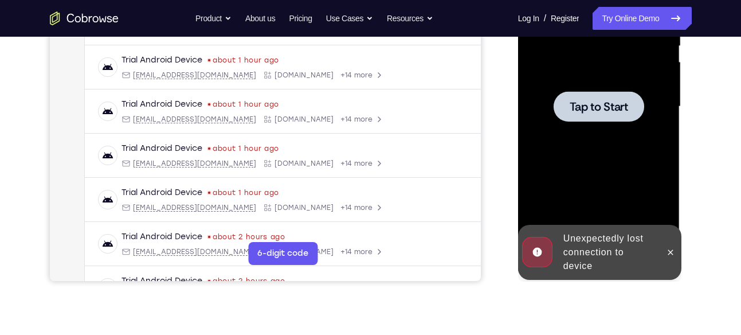
scroll to position [253, 0]
click at [612, 142] on div at bounding box center [599, 106] width 144 height 321
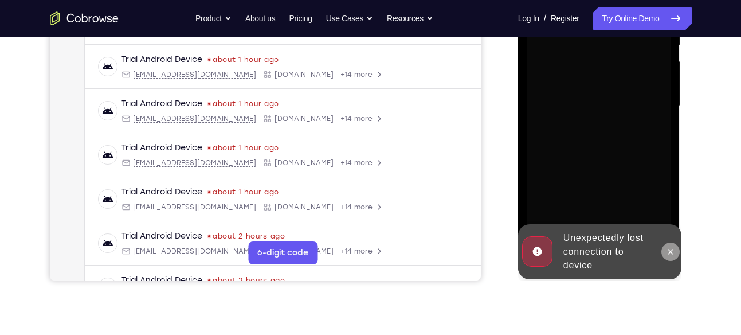
click at [669, 249] on icon at bounding box center [670, 251] width 9 height 9
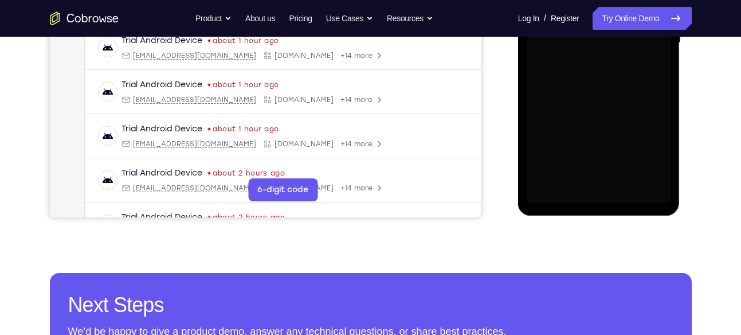
scroll to position [314, 0]
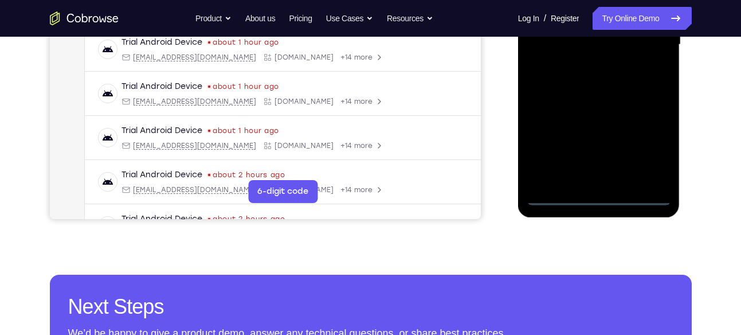
click at [599, 198] on div at bounding box center [599, 44] width 144 height 321
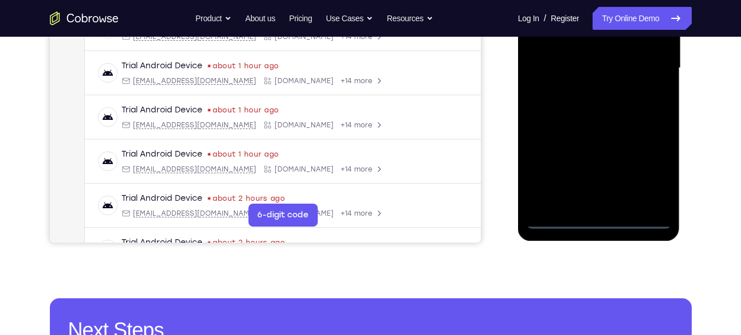
scroll to position [288, 0]
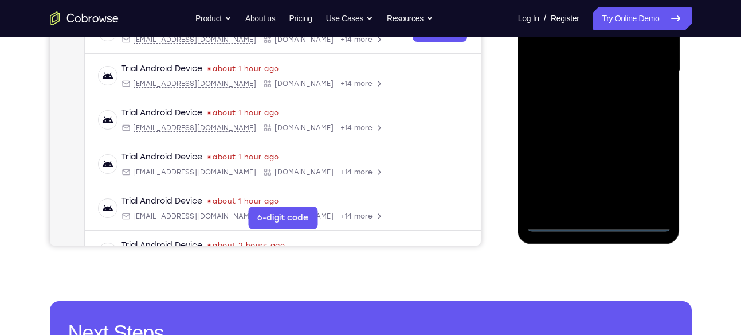
click at [654, 174] on div at bounding box center [599, 71] width 144 height 321
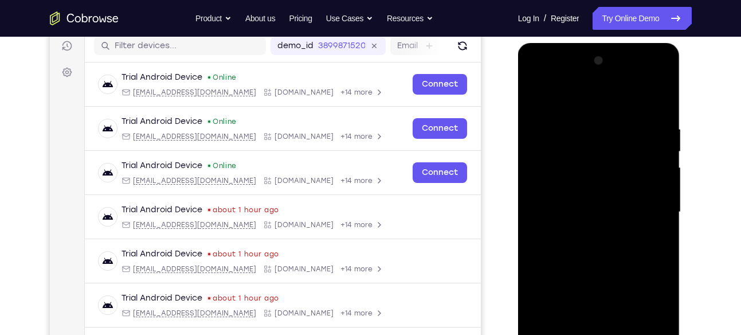
scroll to position [140, 0]
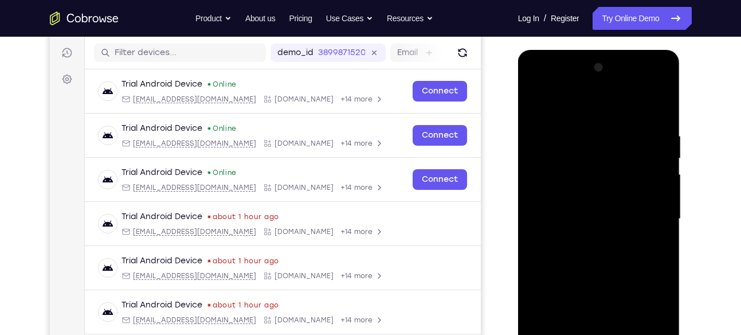
click at [536, 88] on div at bounding box center [599, 218] width 144 height 321
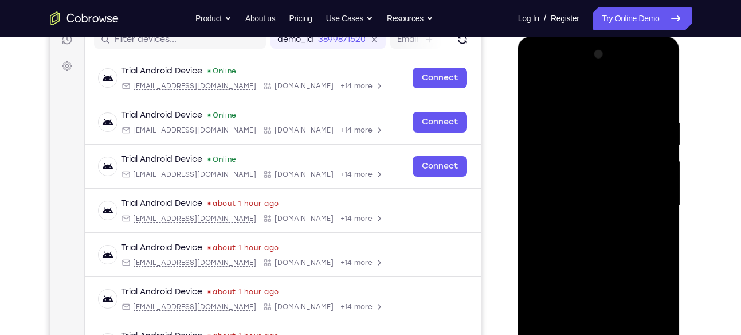
click at [645, 201] on div at bounding box center [599, 205] width 144 height 321
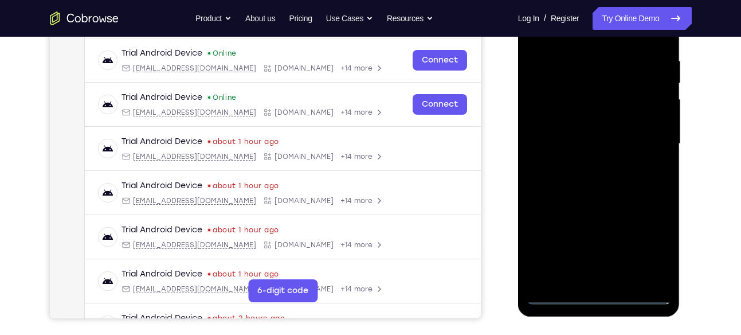
scroll to position [216, 0]
click at [588, 166] on div at bounding box center [599, 143] width 144 height 321
click at [578, 137] on div at bounding box center [599, 143] width 144 height 321
click at [563, 125] on div at bounding box center [599, 143] width 144 height 321
click at [564, 147] on div at bounding box center [599, 143] width 144 height 321
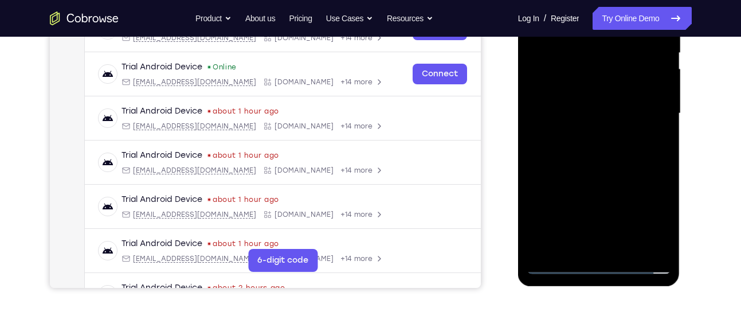
scroll to position [237, 0]
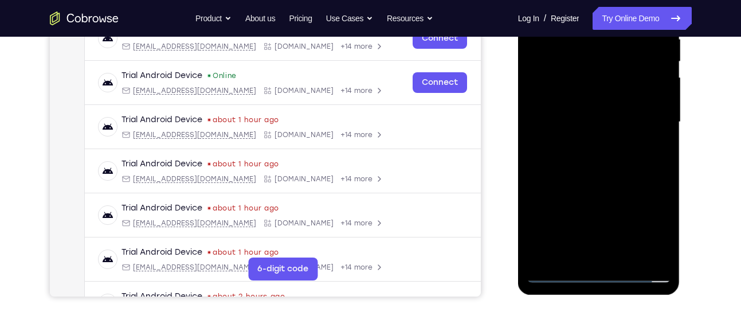
click at [594, 167] on div at bounding box center [599, 122] width 144 height 321
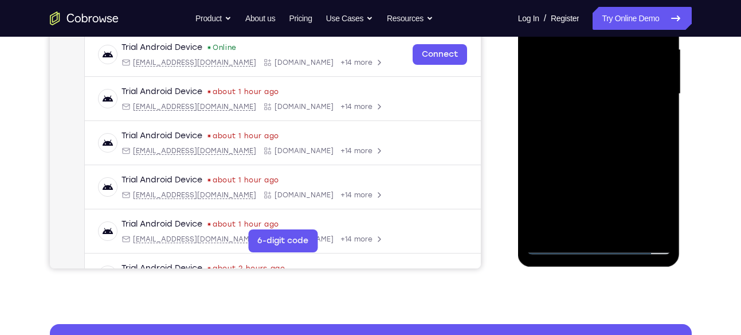
click at [626, 228] on div at bounding box center [599, 93] width 144 height 321
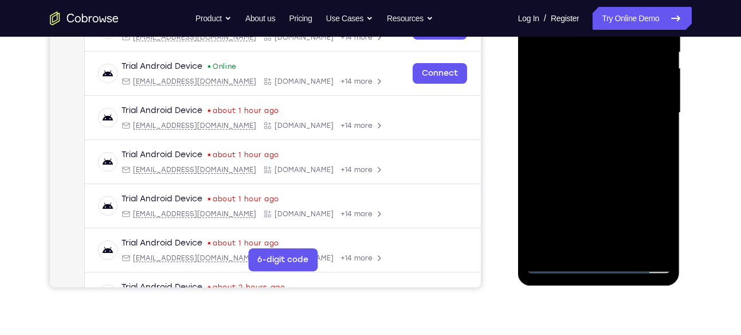
scroll to position [248, 0]
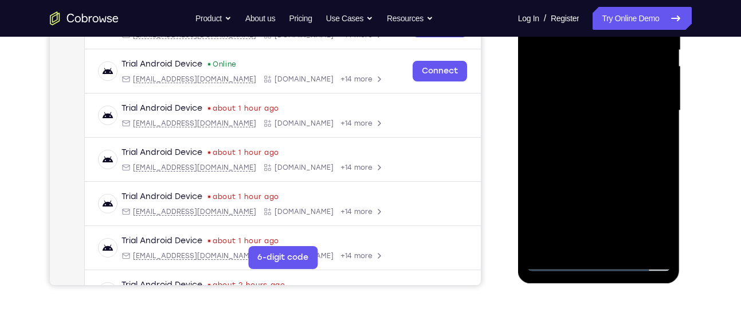
click at [601, 173] on div at bounding box center [599, 110] width 144 height 321
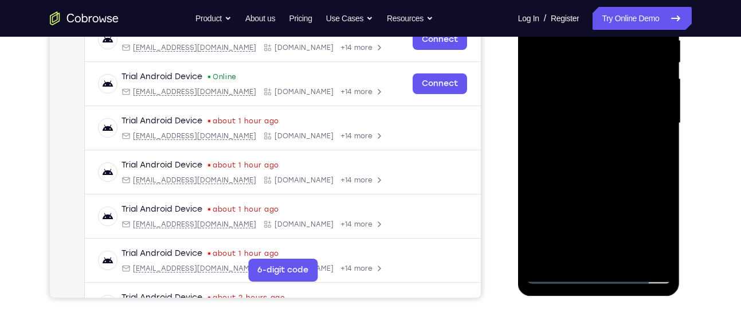
scroll to position [233, 0]
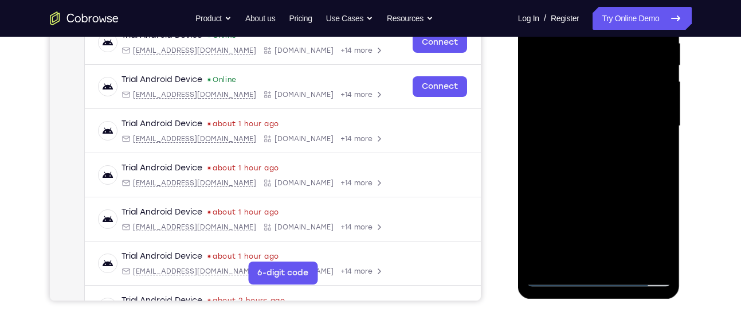
click at [602, 124] on div at bounding box center [599, 126] width 144 height 321
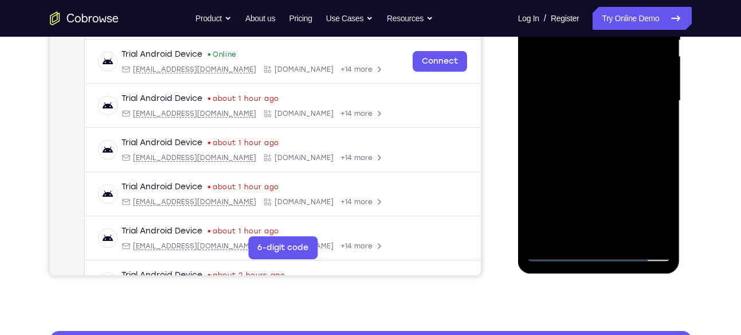
scroll to position [259, 0]
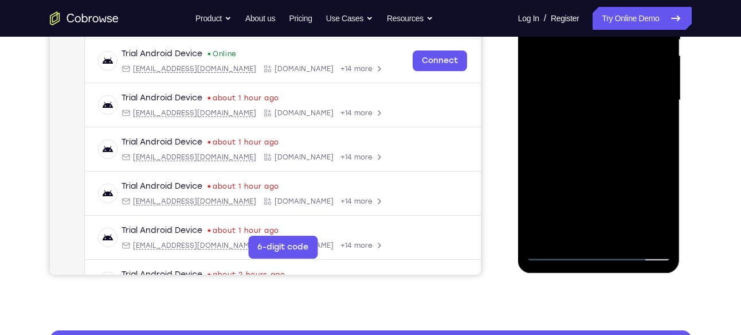
click at [651, 129] on div at bounding box center [599, 100] width 144 height 321
click at [654, 130] on div at bounding box center [599, 100] width 144 height 321
click at [655, 131] on div at bounding box center [599, 100] width 144 height 321
click at [663, 208] on div at bounding box center [599, 100] width 144 height 321
click at [606, 153] on div at bounding box center [599, 100] width 144 height 321
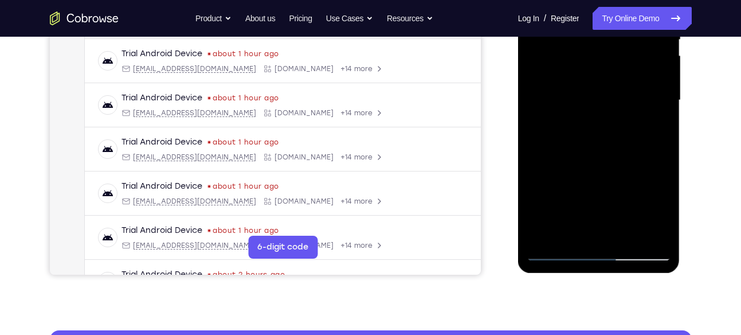
click at [649, 130] on div at bounding box center [599, 100] width 144 height 321
click at [662, 212] on div at bounding box center [599, 100] width 144 height 321
click at [657, 206] on div at bounding box center [599, 100] width 144 height 321
click at [658, 132] on div at bounding box center [599, 100] width 144 height 321
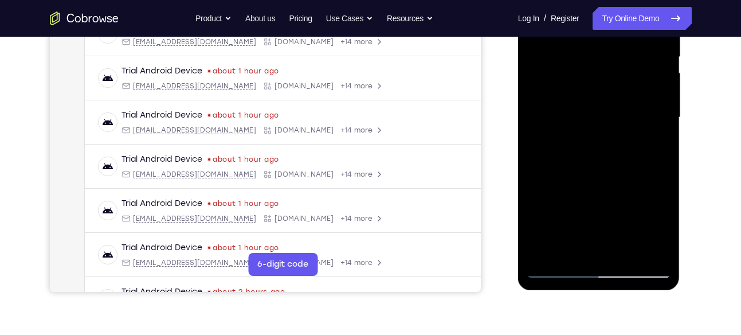
scroll to position [267, 0]
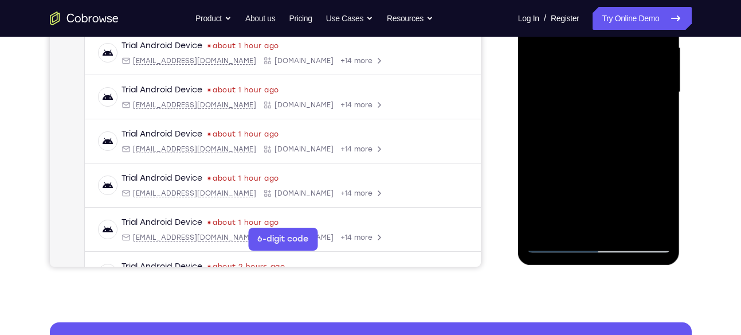
click at [556, 246] on div at bounding box center [599, 92] width 144 height 321
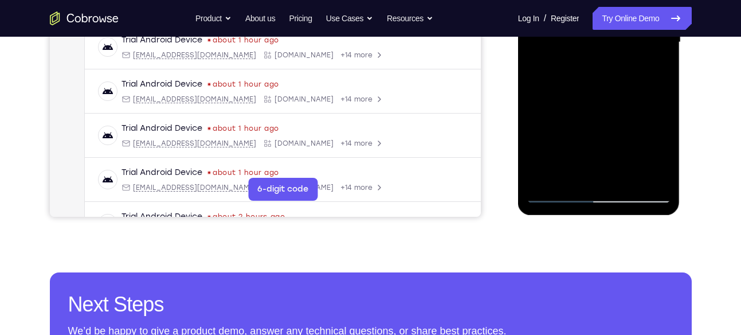
scroll to position [329, 0]
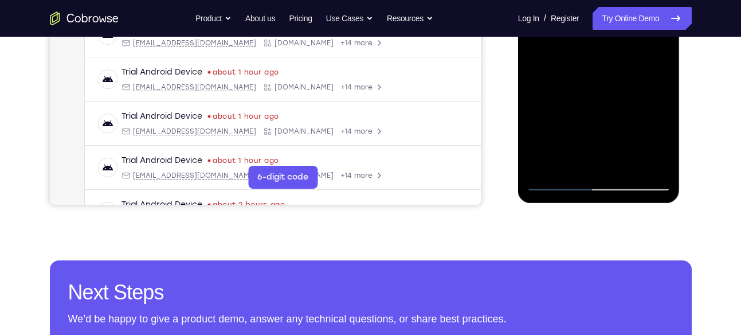
click at [564, 182] on div at bounding box center [599, 30] width 144 height 321
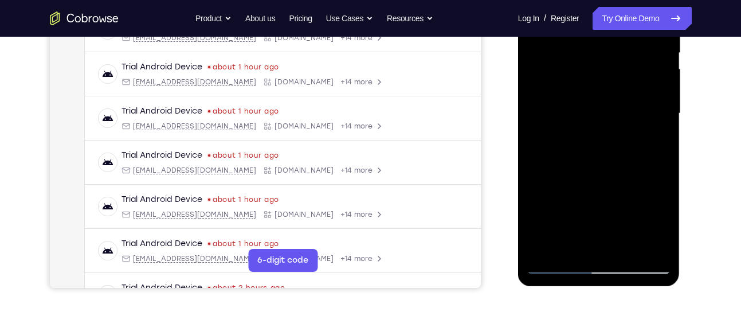
scroll to position [232, 0]
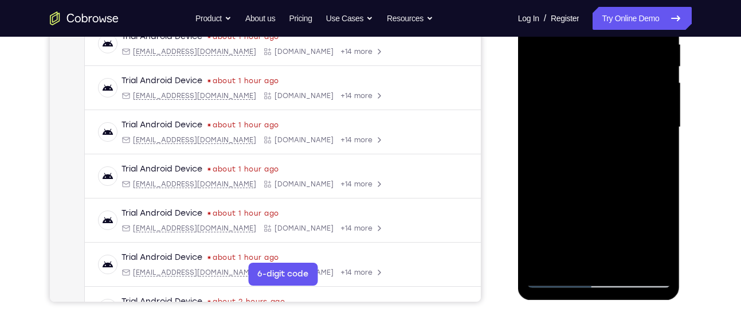
click at [589, 124] on div at bounding box center [599, 127] width 144 height 321
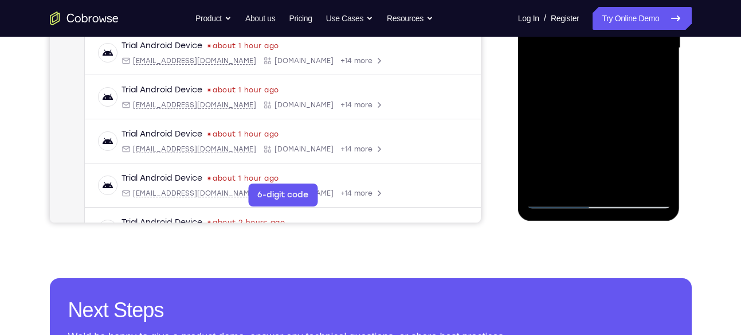
scroll to position [311, 0]
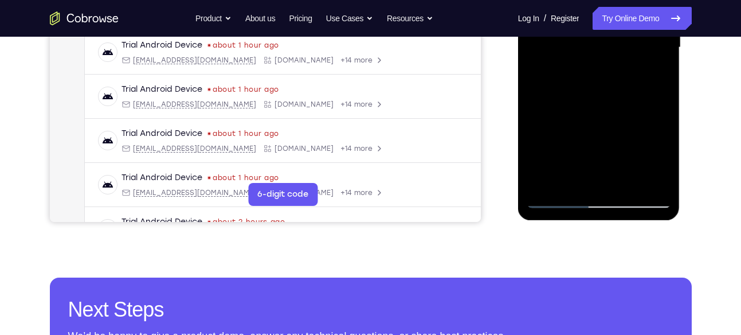
click at [560, 199] on div at bounding box center [599, 47] width 144 height 321
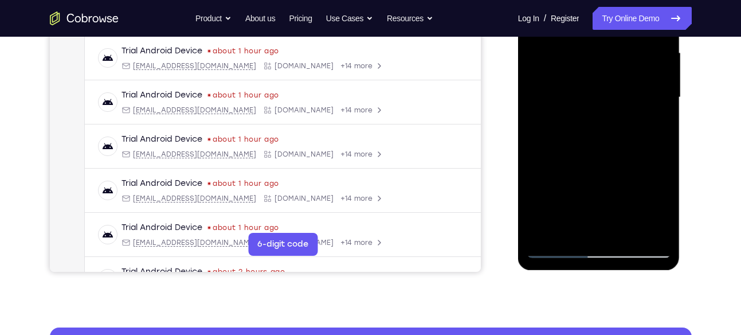
click at [597, 98] on div at bounding box center [599, 97] width 144 height 321
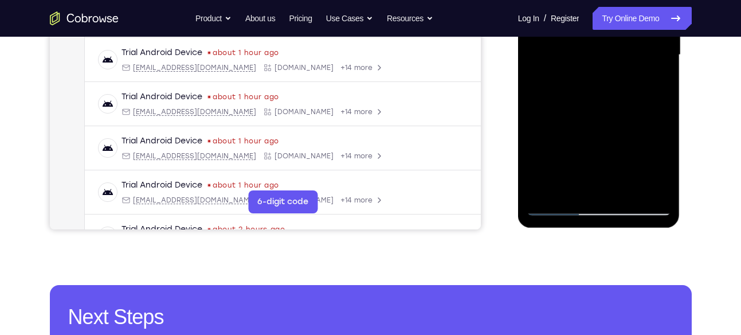
scroll to position [303, 0]
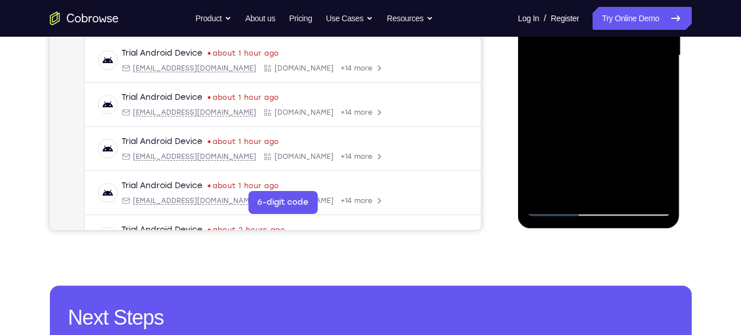
click at [604, 110] on div at bounding box center [599, 55] width 144 height 321
click at [603, 111] on div at bounding box center [599, 55] width 144 height 321
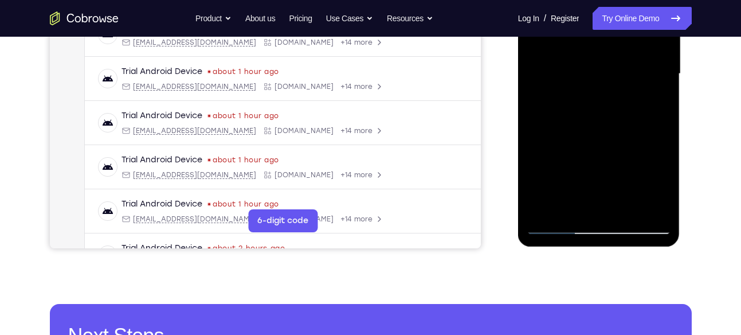
scroll to position [284, 0]
click at [654, 103] on div at bounding box center [599, 74] width 144 height 321
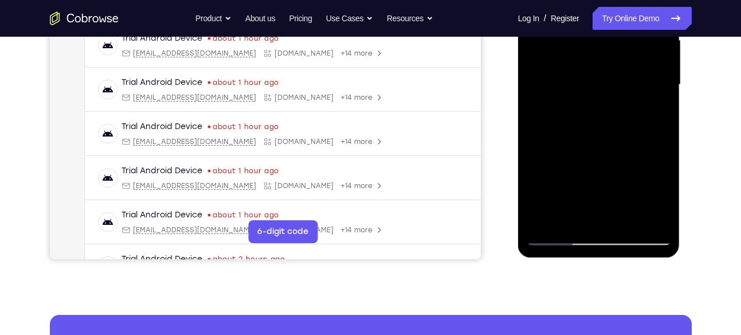
scroll to position [274, 0]
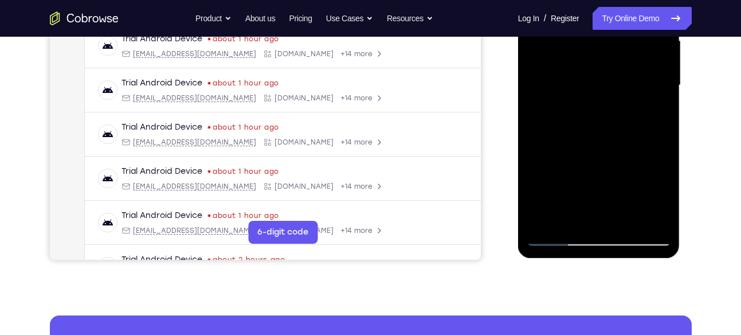
click at [654, 112] on div at bounding box center [599, 85] width 144 height 321
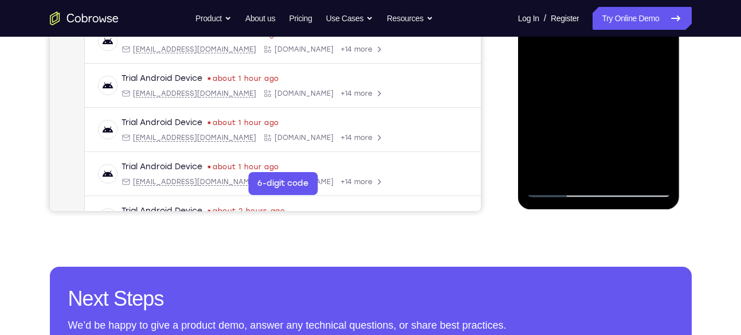
scroll to position [350, 0]
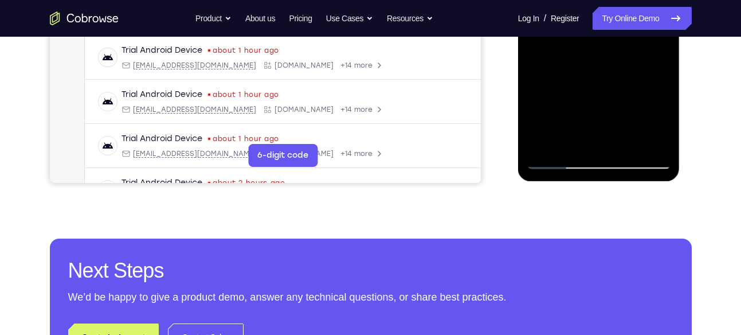
click at [558, 163] on div at bounding box center [599, 8] width 144 height 321
click at [559, 161] on div at bounding box center [599, 8] width 144 height 321
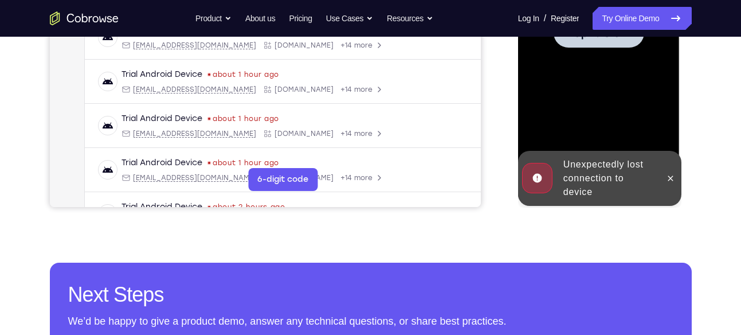
scroll to position [257, 0]
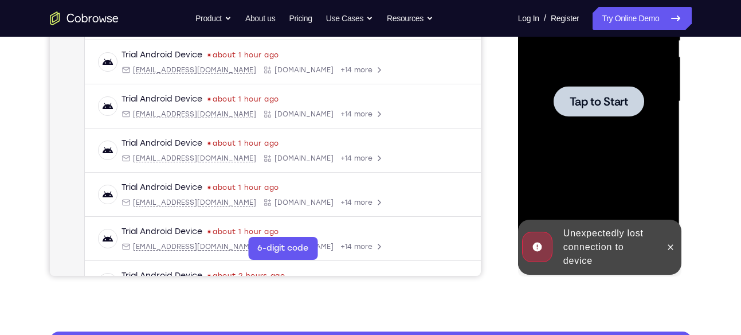
click at [573, 134] on div at bounding box center [599, 101] width 144 height 321
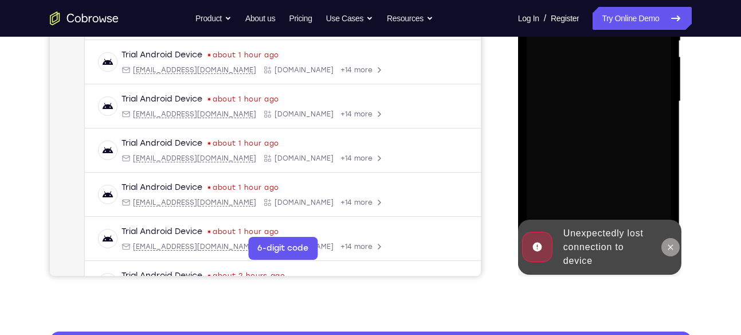
click at [672, 244] on icon at bounding box center [670, 247] width 9 height 9
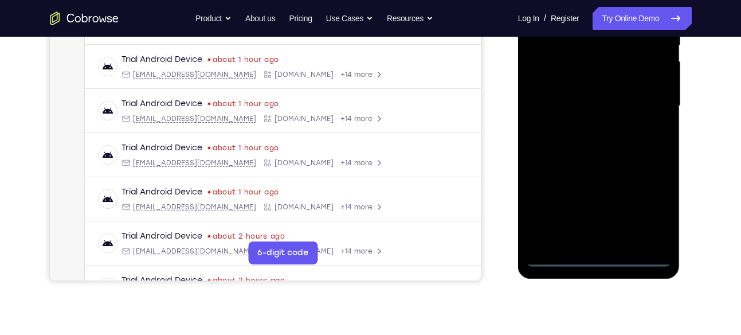
scroll to position [254, 0]
click at [599, 264] on div at bounding box center [599, 104] width 144 height 321
click at [645, 206] on div at bounding box center [599, 104] width 144 height 321
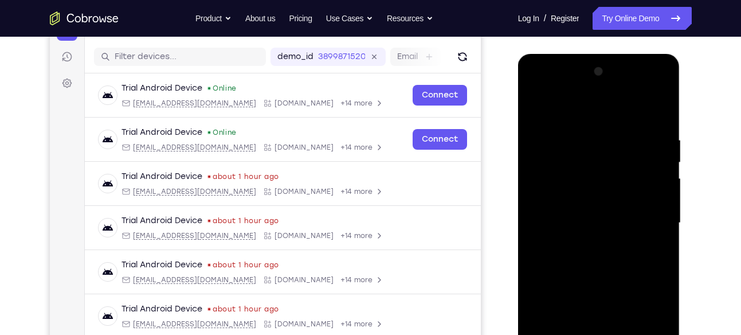
scroll to position [135, 0]
click at [536, 88] on div at bounding box center [599, 223] width 144 height 321
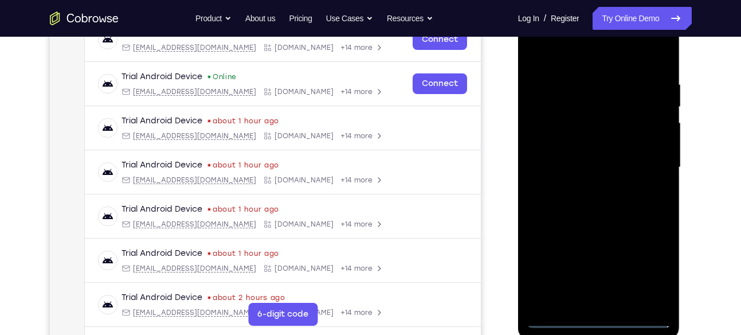
scroll to position [192, 0]
click at [642, 156] on div at bounding box center [599, 166] width 144 height 321
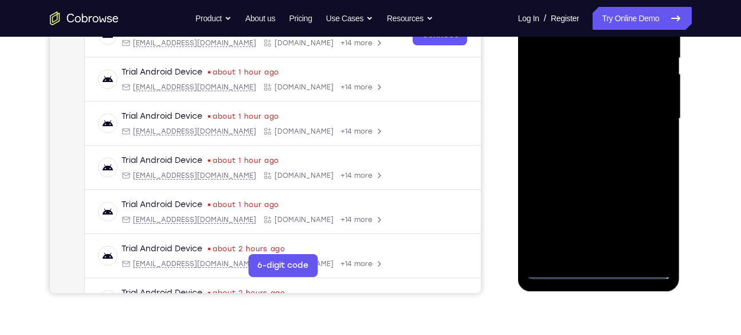
scroll to position [252, 0]
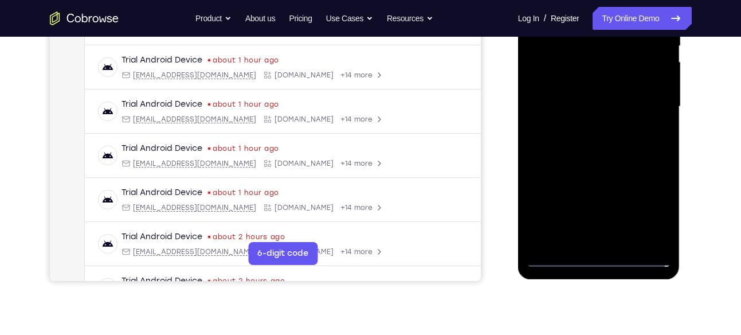
click at [590, 128] on div at bounding box center [599, 106] width 144 height 321
click at [583, 101] on div at bounding box center [599, 106] width 144 height 321
click at [569, 85] on div at bounding box center [599, 106] width 144 height 321
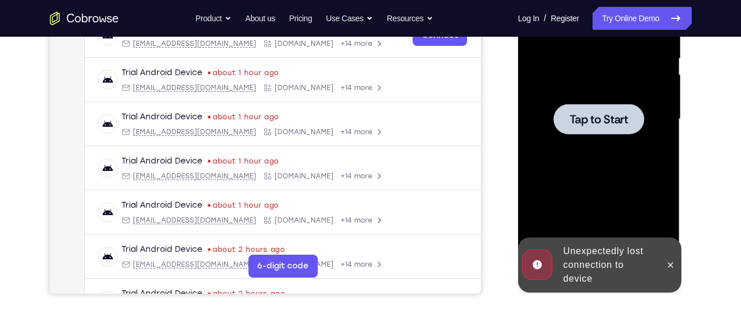
scroll to position [239, 0]
drag, startPoint x: 569, startPoint y: 99, endPoint x: 563, endPoint y: 103, distance: 8.3
click at [563, 103] on div at bounding box center [599, 119] width 144 height 321
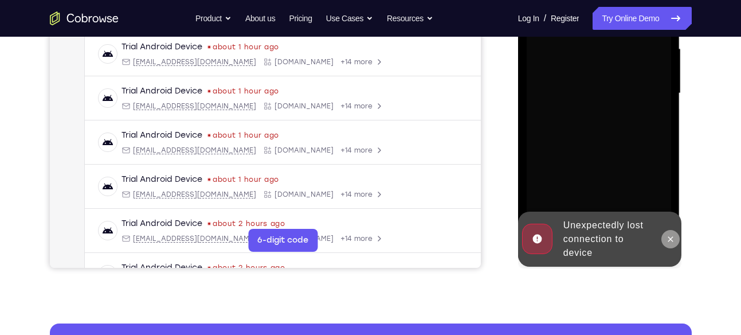
scroll to position [267, 0]
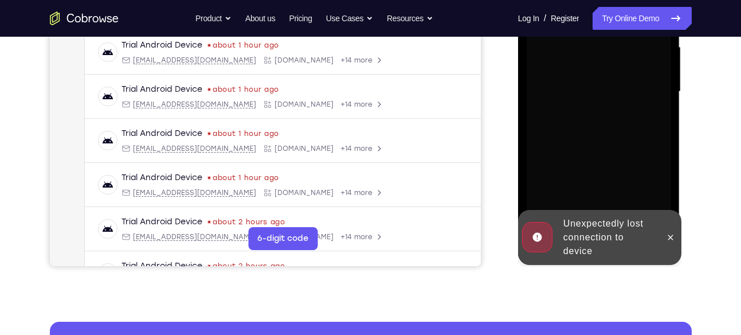
click at [674, 246] on div at bounding box center [671, 237] width 18 height 55
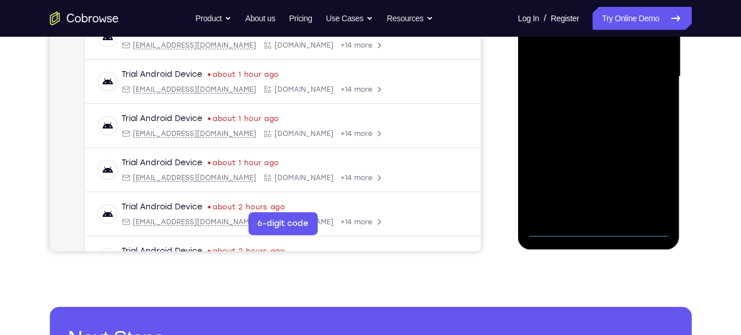
scroll to position [283, 0]
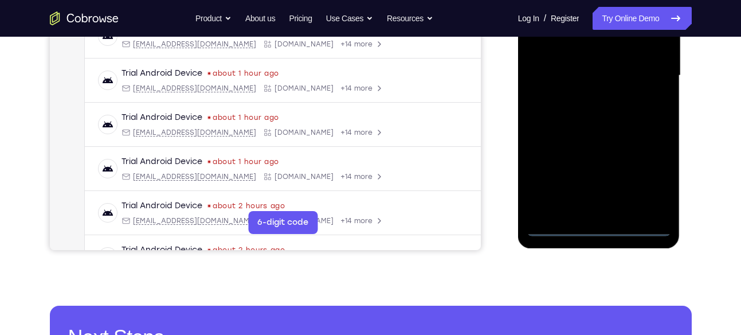
click at [608, 228] on div at bounding box center [599, 75] width 144 height 321
click at [649, 171] on div at bounding box center [599, 75] width 144 height 321
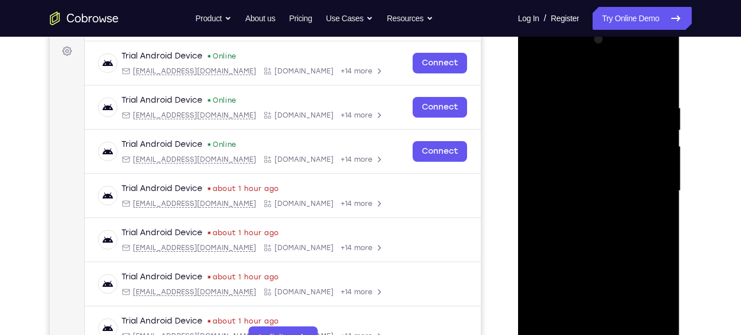
scroll to position [147, 0]
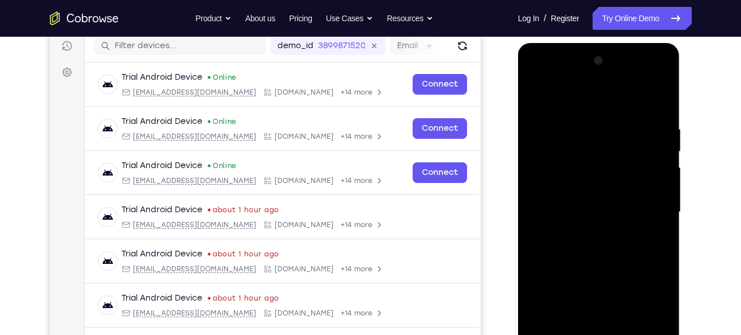
click at [541, 83] on div at bounding box center [599, 212] width 144 height 321
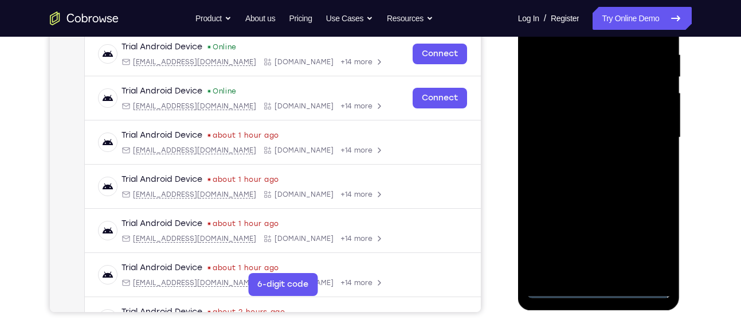
scroll to position [222, 0]
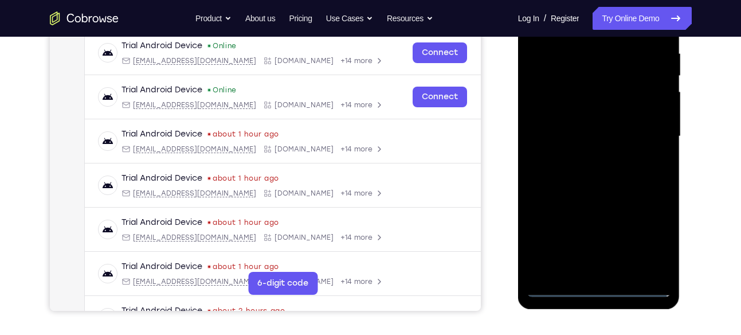
click at [647, 133] on div at bounding box center [599, 136] width 144 height 321
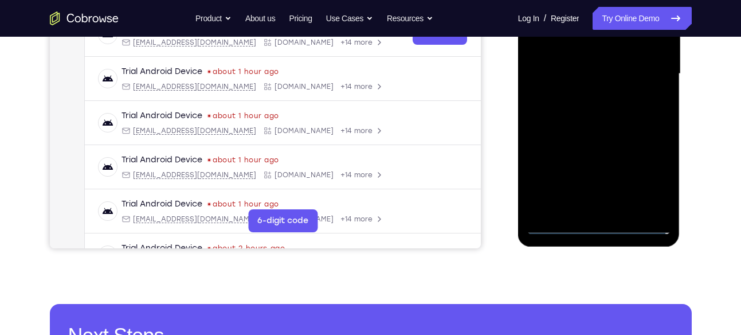
scroll to position [287, 0]
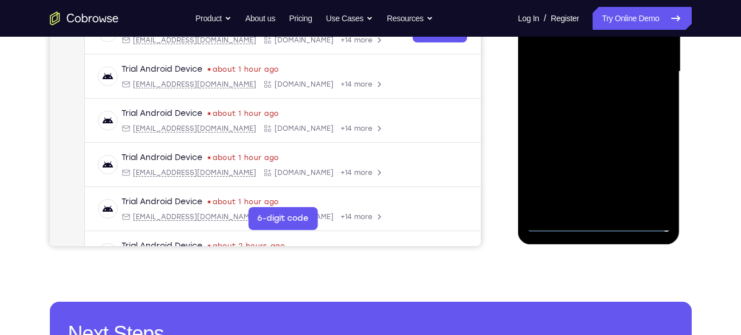
click at [588, 95] on div at bounding box center [599, 71] width 144 height 321
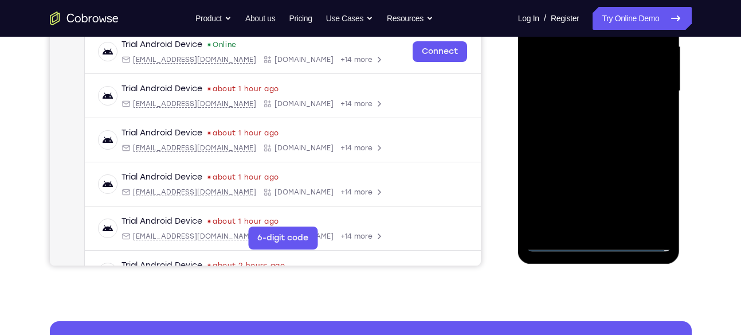
scroll to position [267, 0]
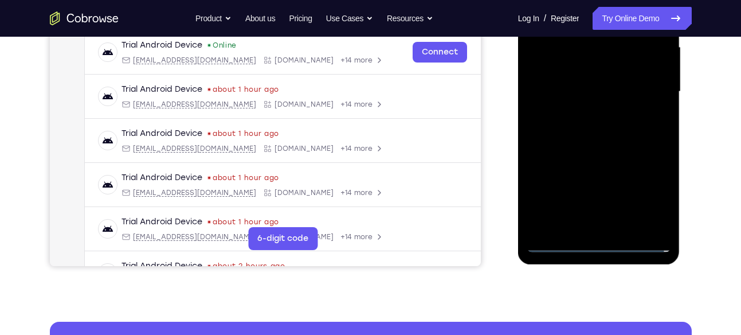
click at [588, 67] on div at bounding box center [599, 91] width 144 height 321
click at [584, 85] on div at bounding box center [599, 91] width 144 height 321
click at [585, 114] on div at bounding box center [599, 91] width 144 height 321
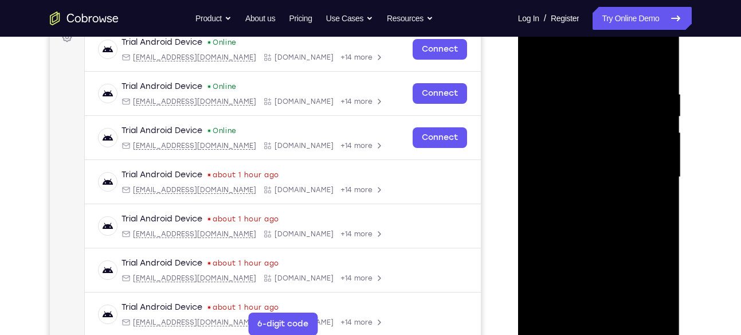
scroll to position [185, 0]
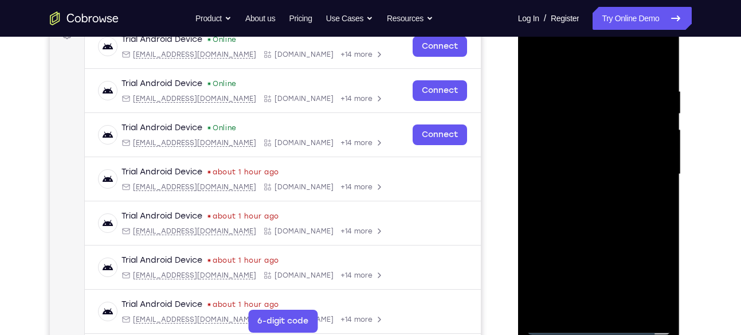
click at [606, 146] on div at bounding box center [599, 174] width 144 height 321
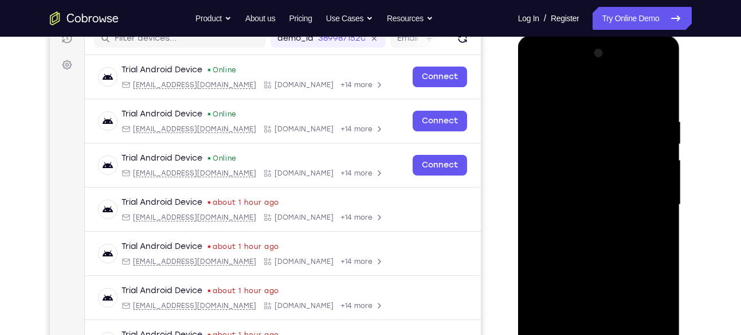
scroll to position [140, 0]
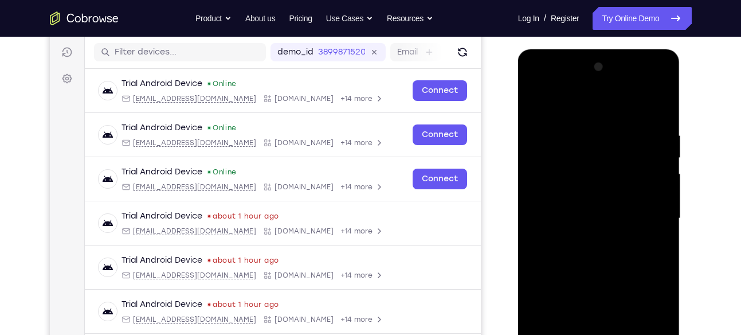
drag, startPoint x: 605, startPoint y: 114, endPoint x: 606, endPoint y: 9, distance: 104.9
click at [606, 49] on html "Online web based iOS Simulators and Android Emulators. Run iPhone, iPad, Mobile…" at bounding box center [599, 221] width 163 height 344
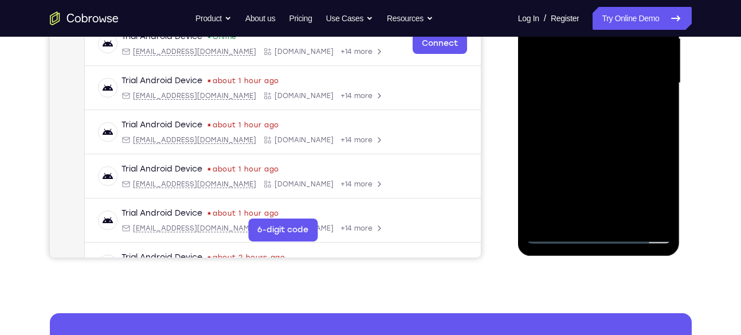
scroll to position [280, 0]
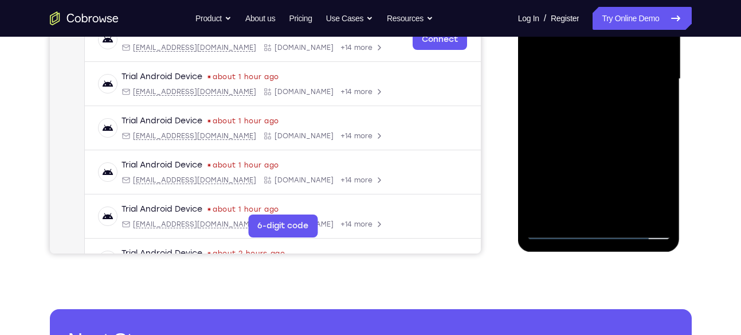
click at [630, 212] on div at bounding box center [599, 79] width 144 height 321
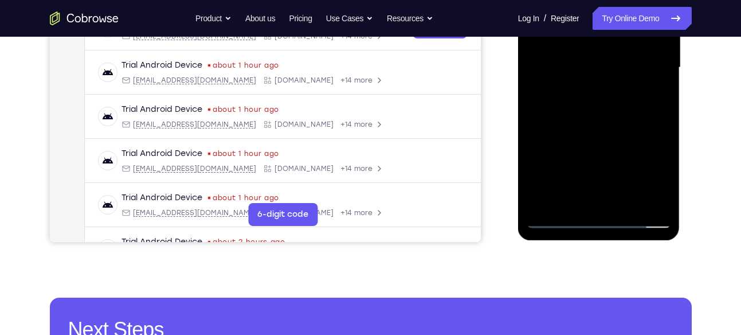
click at [606, 127] on div at bounding box center [599, 67] width 144 height 321
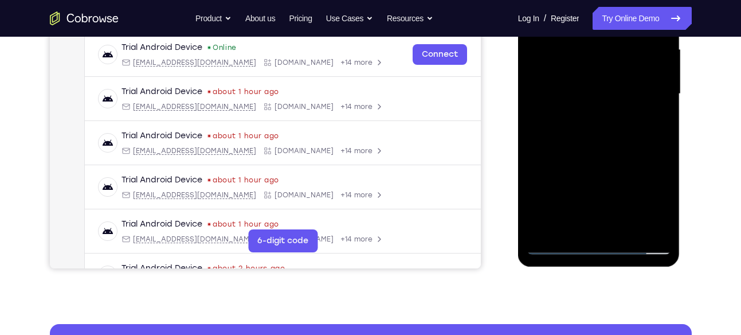
scroll to position [252, 0]
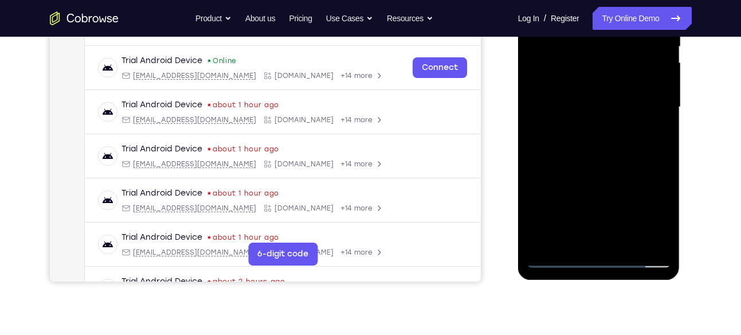
click at [600, 109] on div at bounding box center [599, 107] width 144 height 321
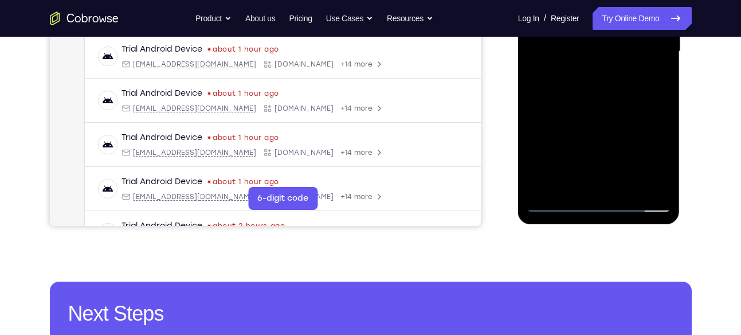
scroll to position [311, 0]
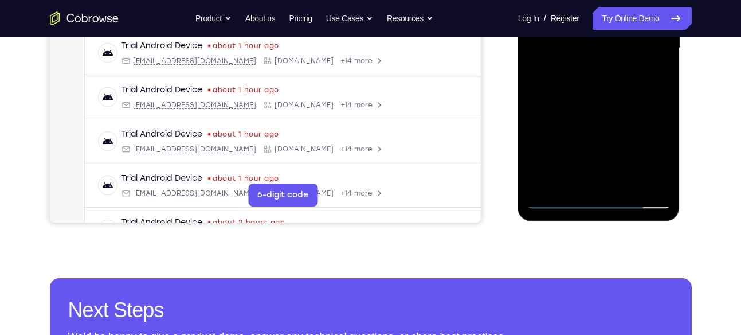
click at [602, 147] on div at bounding box center [599, 48] width 144 height 321
click at [650, 154] on div at bounding box center [599, 48] width 144 height 321
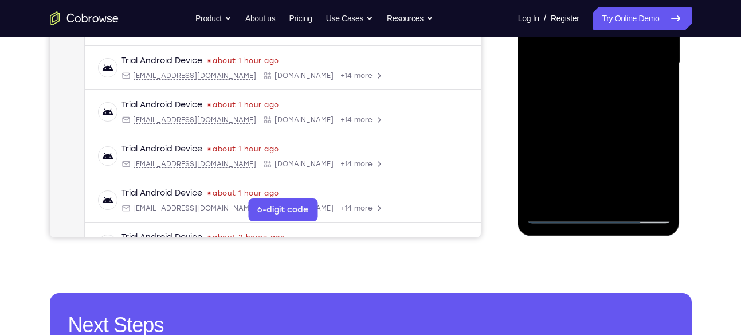
scroll to position [295, 0]
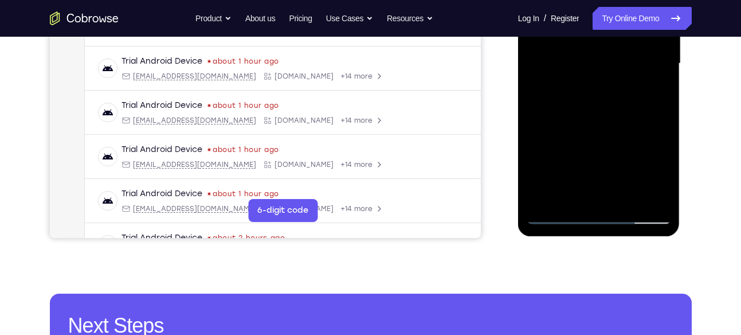
click at [632, 115] on div at bounding box center [599, 63] width 144 height 321
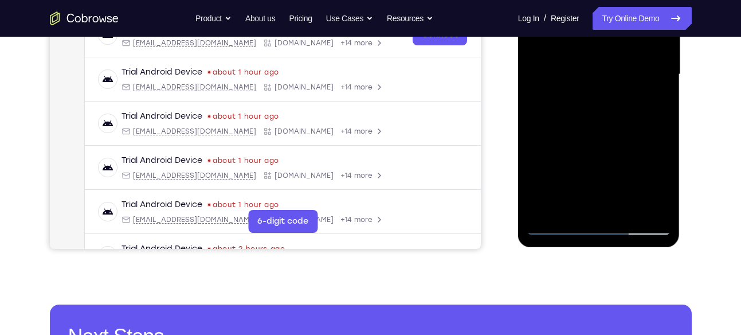
scroll to position [278, 0]
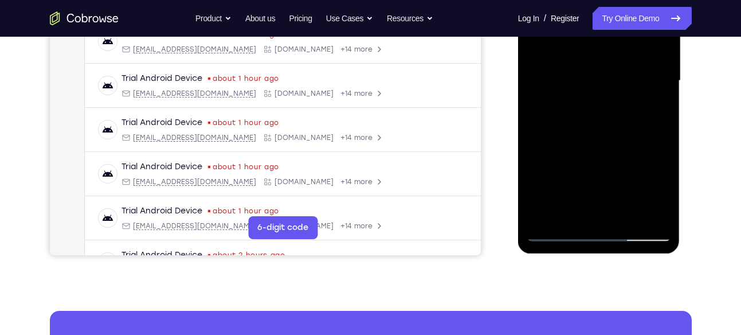
click at [552, 110] on div at bounding box center [599, 80] width 144 height 321
click at [652, 112] on div at bounding box center [599, 80] width 144 height 321
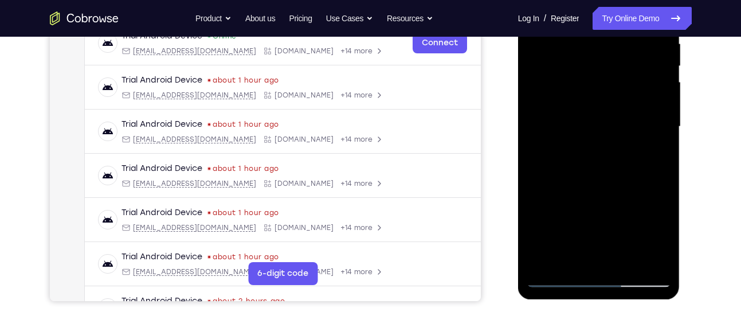
scroll to position [232, 0]
click at [652, 157] on div at bounding box center [599, 127] width 144 height 321
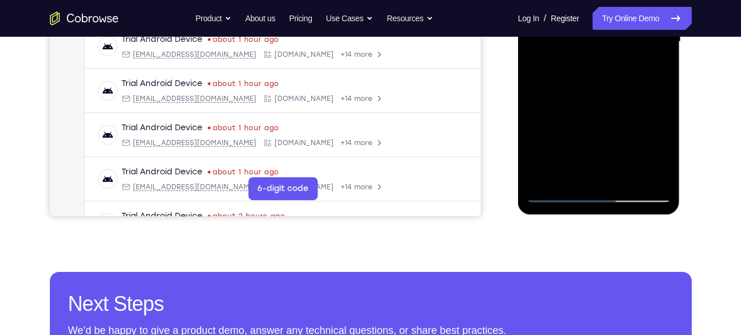
scroll to position [318, 0]
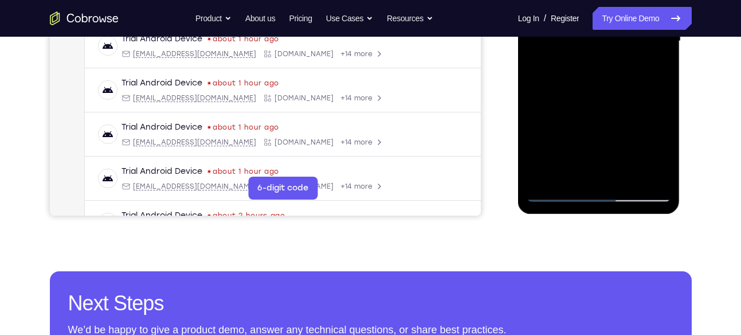
click at [556, 194] on div at bounding box center [599, 41] width 144 height 321
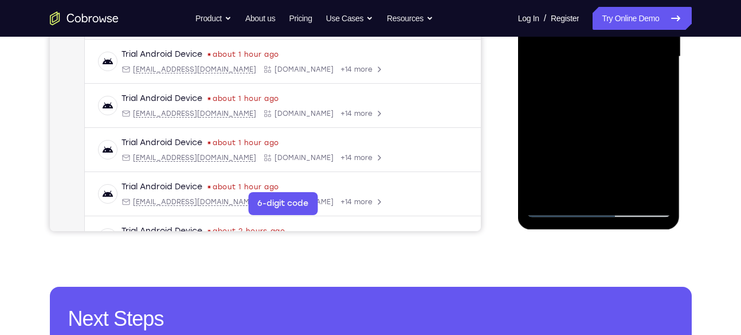
scroll to position [302, 0]
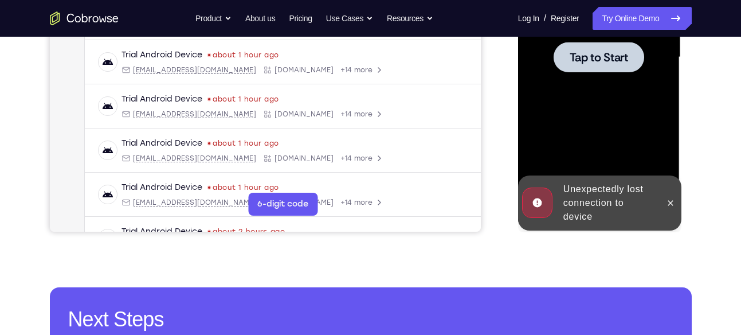
click at [569, 161] on div at bounding box center [599, 57] width 144 height 321
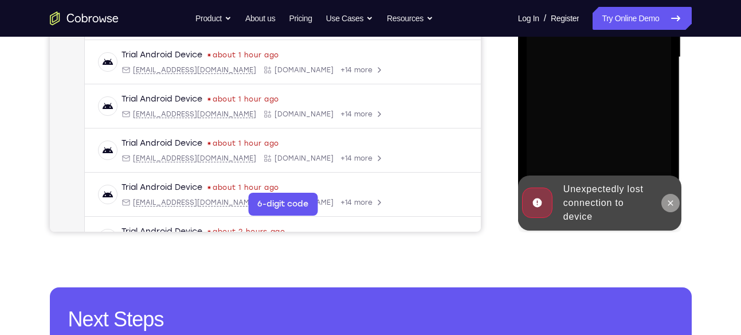
click at [665, 197] on button at bounding box center [671, 203] width 18 height 18
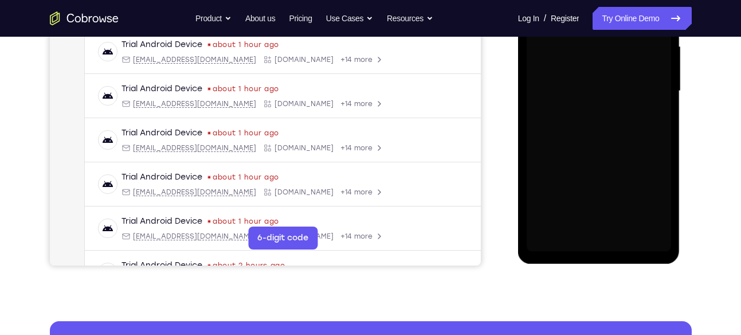
scroll to position [267, 0]
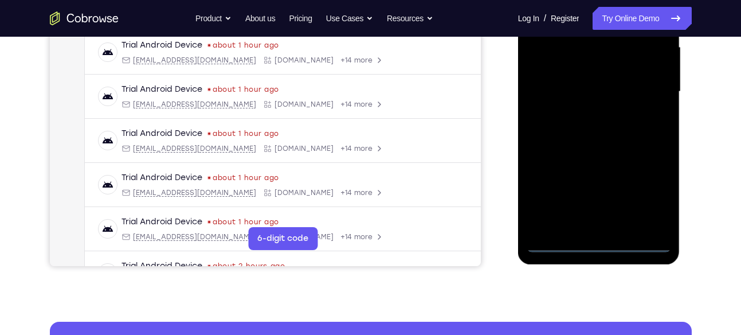
click at [598, 246] on div at bounding box center [599, 91] width 144 height 321
click at [649, 192] on div at bounding box center [599, 91] width 144 height 321
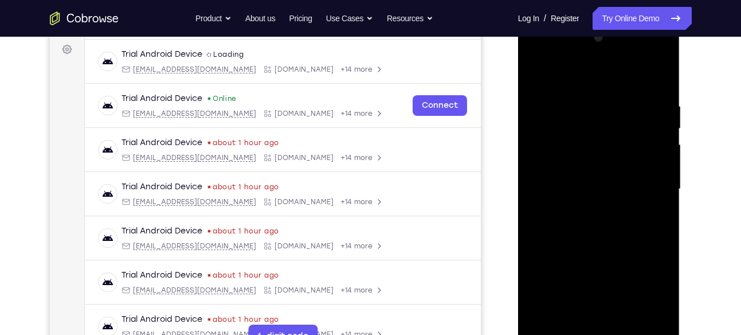
scroll to position [130, 0]
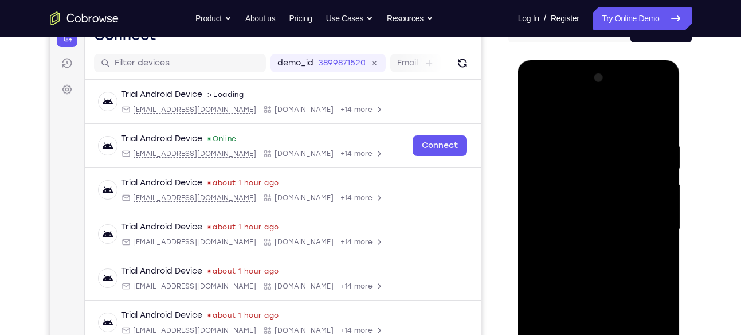
click at [538, 95] on div at bounding box center [599, 229] width 144 height 321
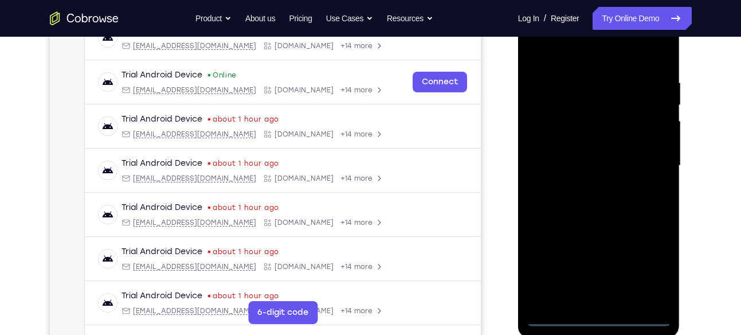
scroll to position [194, 0]
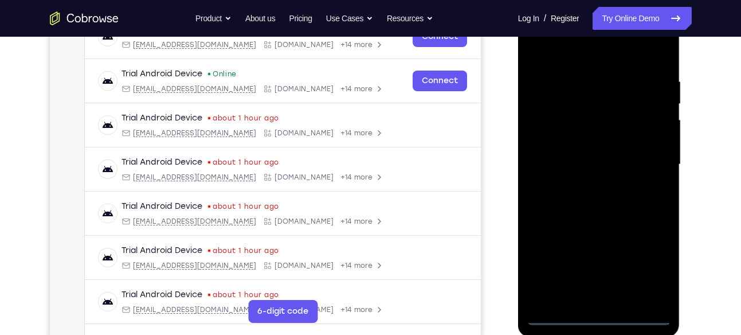
click at [641, 163] on div at bounding box center [599, 164] width 144 height 321
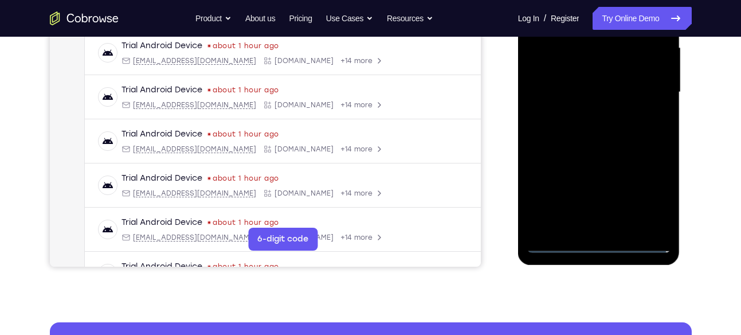
scroll to position [263, 0]
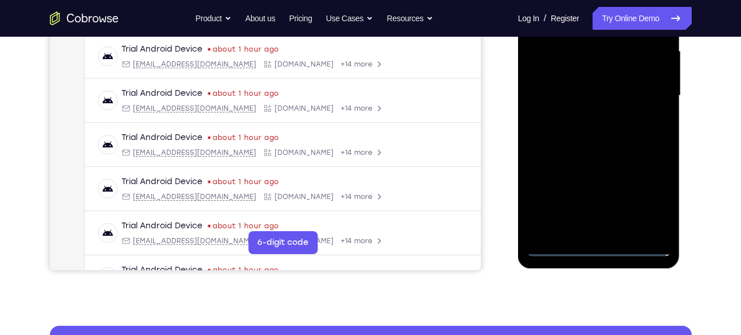
click at [587, 119] on div at bounding box center [599, 95] width 144 height 321
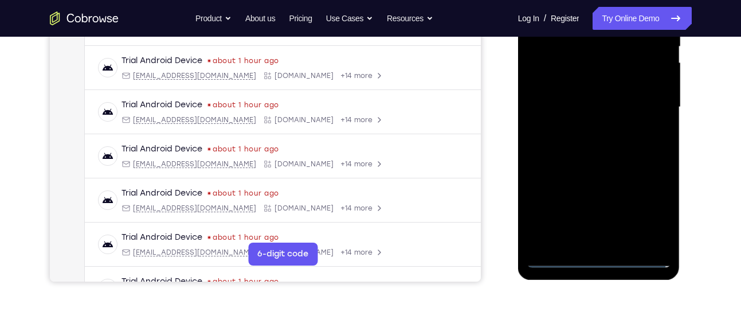
scroll to position [250, 0]
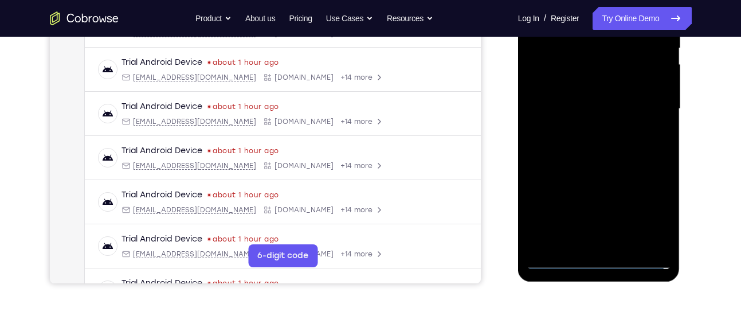
click at [591, 128] on div at bounding box center [599, 108] width 144 height 321
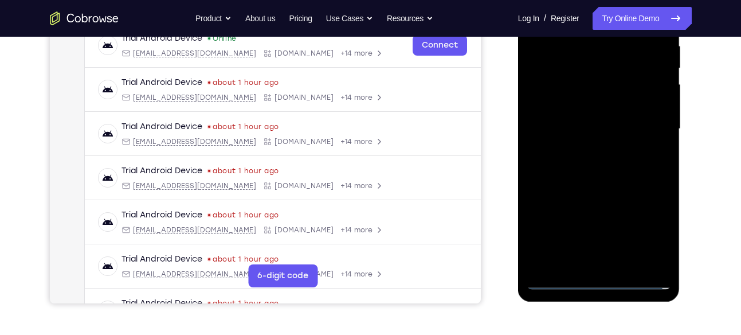
click at [582, 122] on div at bounding box center [599, 128] width 144 height 321
click at [577, 80] on div at bounding box center [599, 128] width 144 height 321
click at [573, 108] on div at bounding box center [599, 128] width 144 height 321
click at [573, 129] on div at bounding box center [599, 128] width 144 height 321
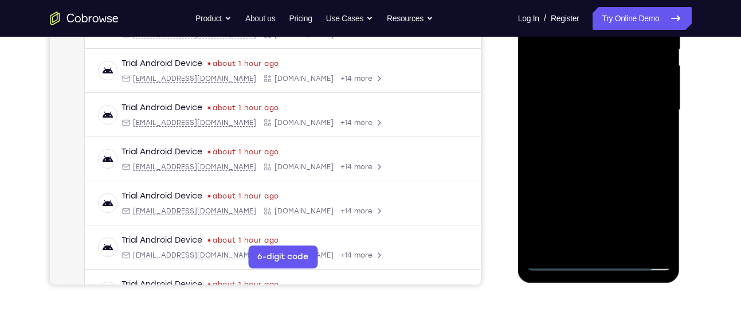
scroll to position [286, 0]
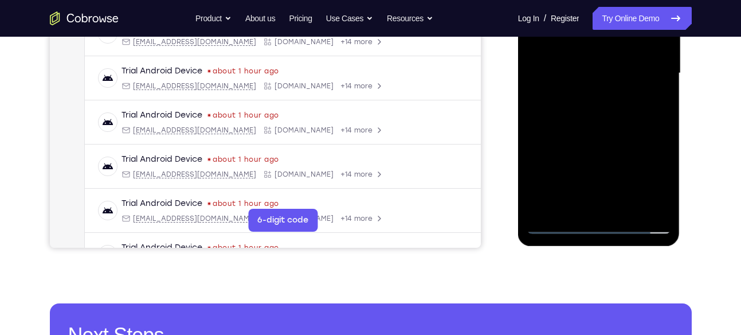
click at [602, 122] on div at bounding box center [599, 73] width 144 height 321
click at [630, 206] on div at bounding box center [599, 73] width 144 height 321
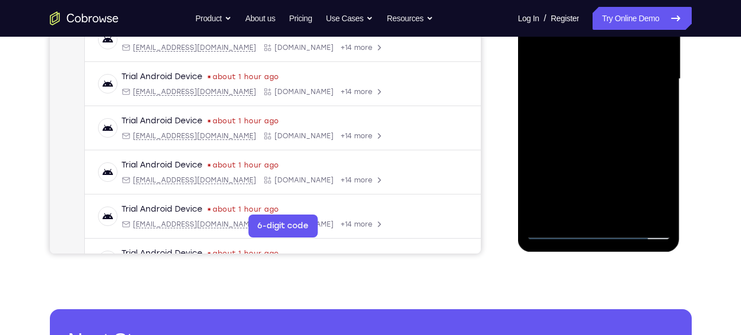
scroll to position [280, 0]
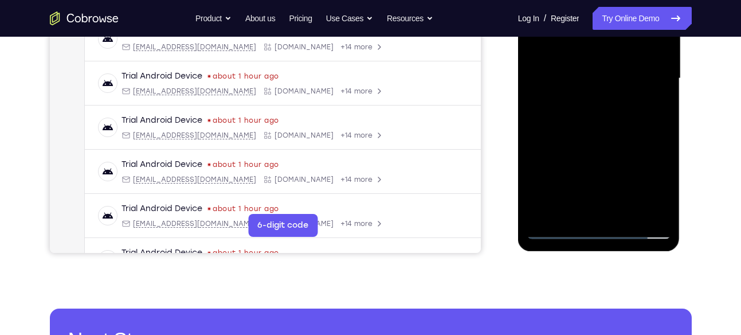
click at [607, 138] on div at bounding box center [599, 78] width 144 height 321
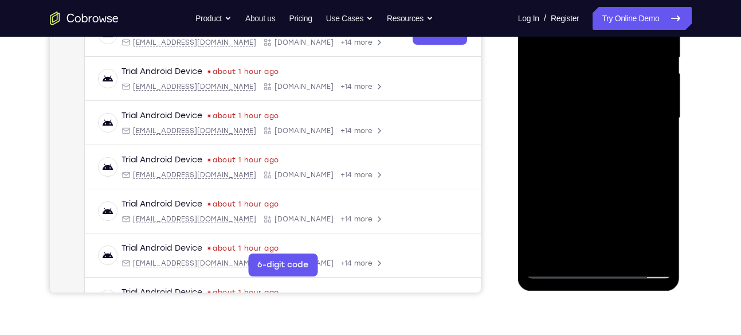
click at [592, 101] on div at bounding box center [599, 118] width 144 height 321
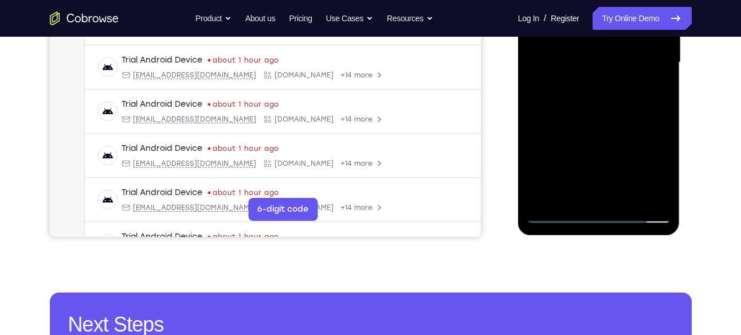
scroll to position [299, 0]
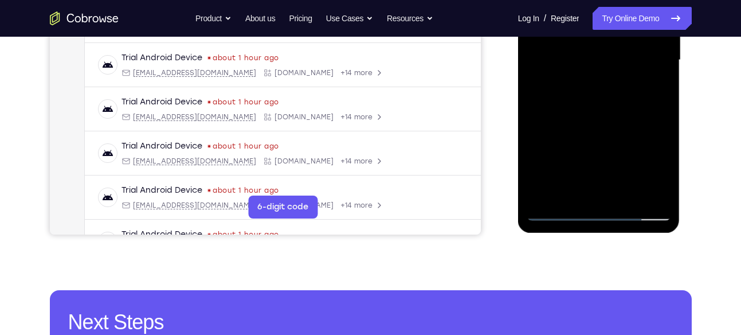
click at [597, 111] on div at bounding box center [599, 60] width 144 height 321
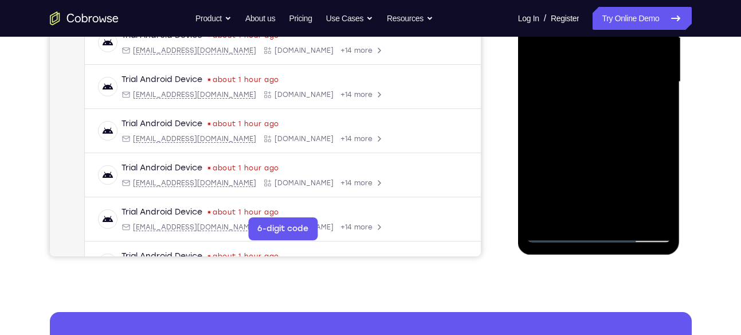
click at [655, 108] on div at bounding box center [599, 81] width 144 height 321
click at [652, 112] on div at bounding box center [599, 81] width 144 height 321
click at [559, 233] on div at bounding box center [599, 81] width 144 height 321
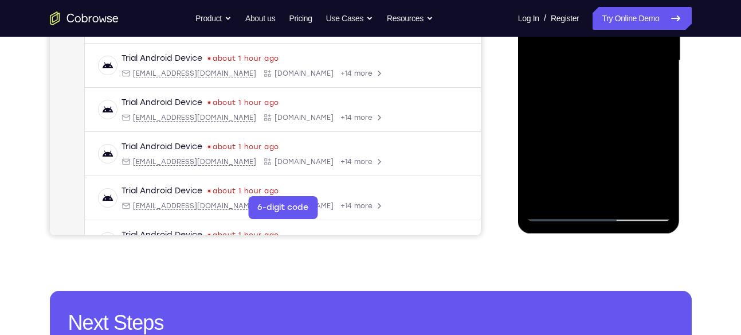
scroll to position [300, 0]
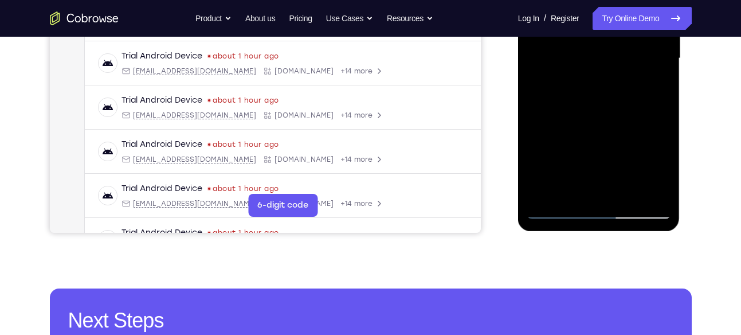
click at [557, 212] on div at bounding box center [599, 58] width 144 height 321
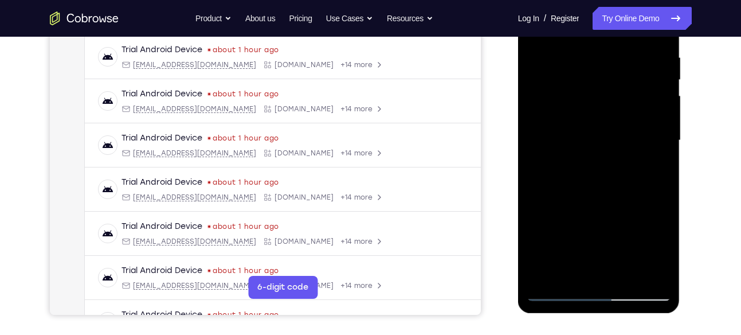
scroll to position [216, 0]
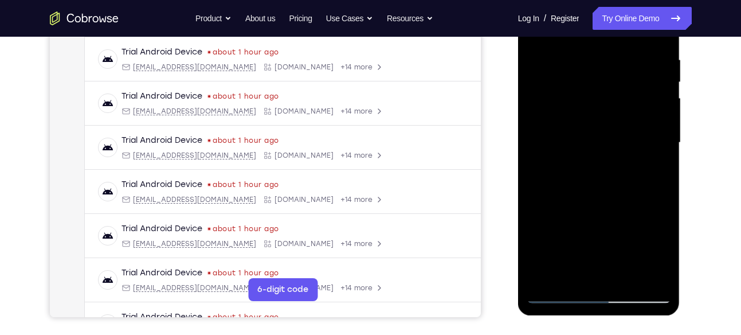
click at [583, 125] on div at bounding box center [599, 142] width 144 height 321
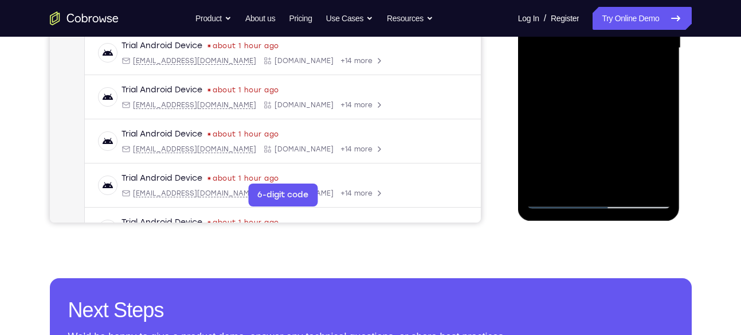
scroll to position [313, 0]
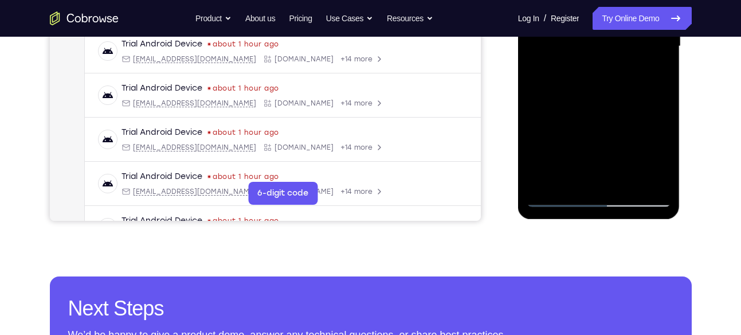
click at [555, 199] on div at bounding box center [599, 46] width 144 height 321
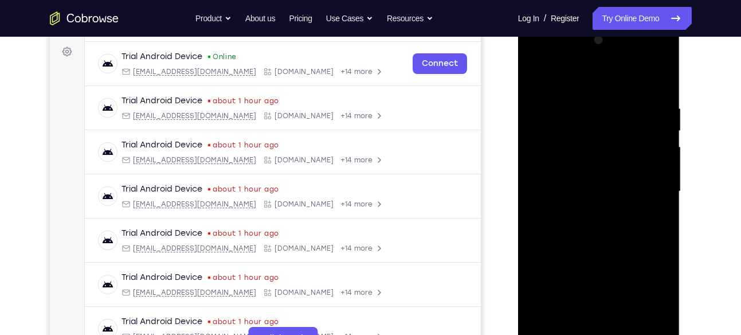
scroll to position [166, 0]
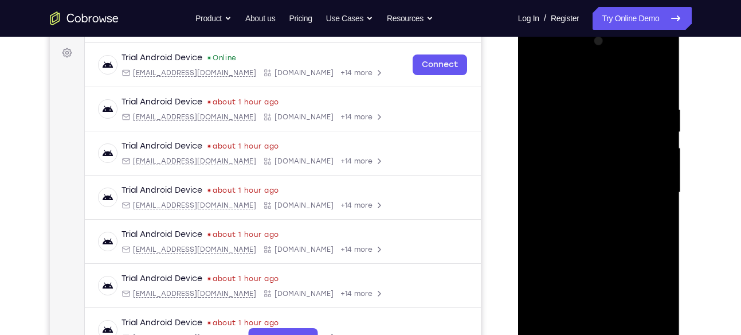
click at [538, 80] on div at bounding box center [599, 192] width 144 height 321
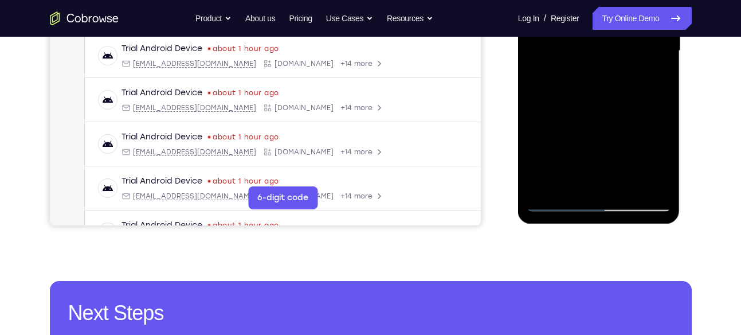
scroll to position [312, 0]
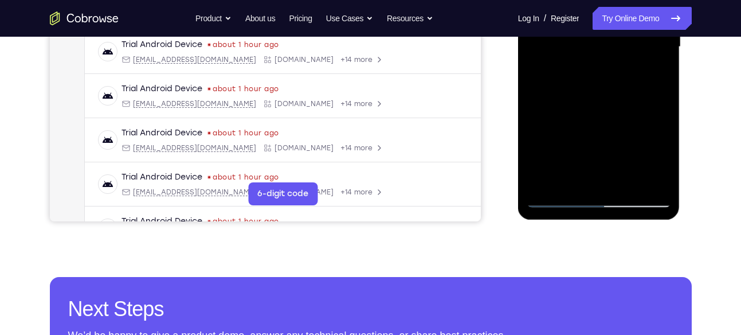
click at [663, 169] on div at bounding box center [599, 46] width 144 height 321
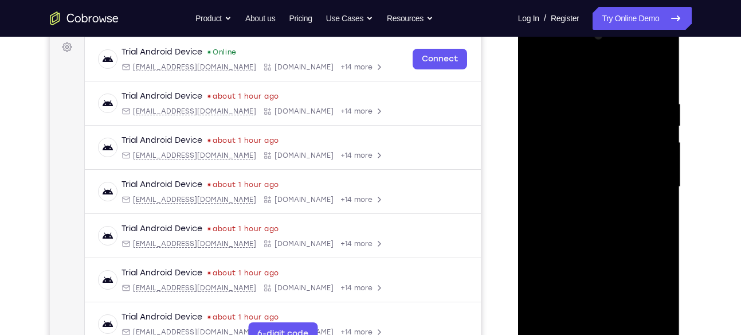
scroll to position [170, 0]
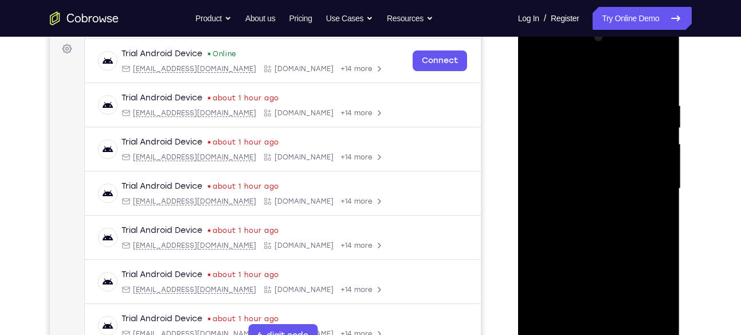
drag, startPoint x: 658, startPoint y: 105, endPoint x: 580, endPoint y: 108, distance: 78.6
click at [580, 108] on div at bounding box center [599, 188] width 144 height 321
drag, startPoint x: 580, startPoint y: 108, endPoint x: 555, endPoint y: 112, distance: 25.0
click at [555, 112] on div at bounding box center [599, 188] width 144 height 321
drag, startPoint x: 635, startPoint y: 100, endPoint x: 538, endPoint y: 109, distance: 97.3
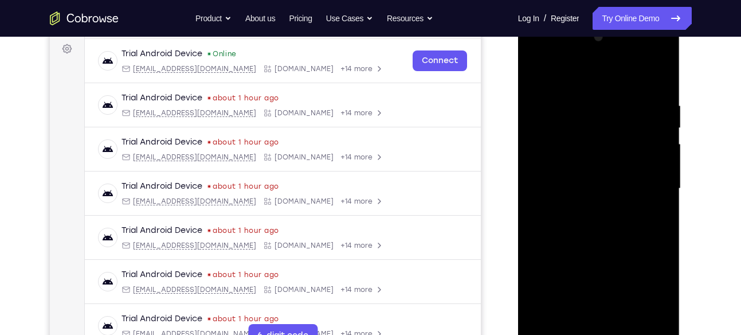
click at [538, 109] on div at bounding box center [599, 188] width 144 height 321
drag, startPoint x: 654, startPoint y: 94, endPoint x: 556, endPoint y: 97, distance: 97.5
click at [556, 97] on div at bounding box center [599, 188] width 144 height 321
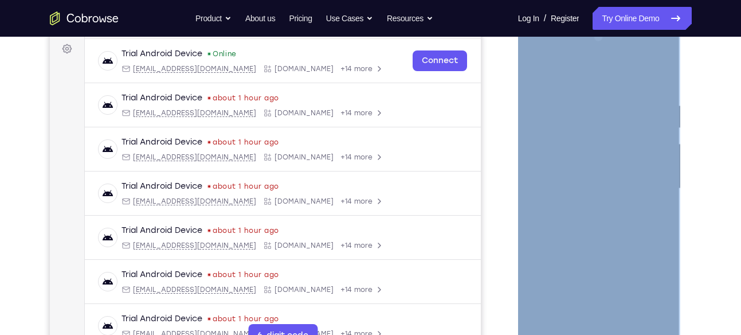
drag, startPoint x: 675, startPoint y: 103, endPoint x: 597, endPoint y: 99, distance: 78.1
click at [597, 99] on div at bounding box center [599, 190] width 162 height 342
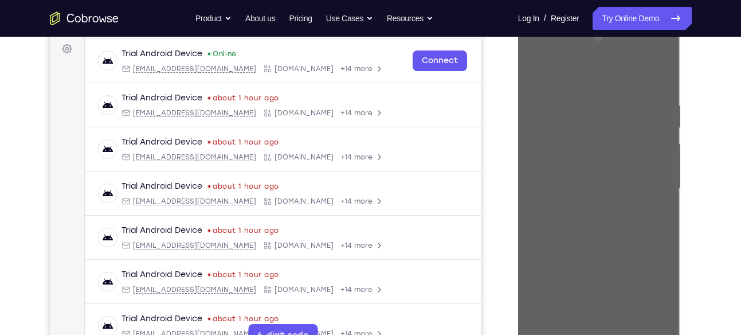
click at [703, 114] on div "Your Support Agent Your Customer Web iOS Android Next Steps We’d be happy to gi…" at bounding box center [371, 244] width 734 height 756
click at [714, 97] on div "Your Support Agent Your Customer Web iOS Android Next Steps We’d be happy to gi…" at bounding box center [371, 244] width 734 height 756
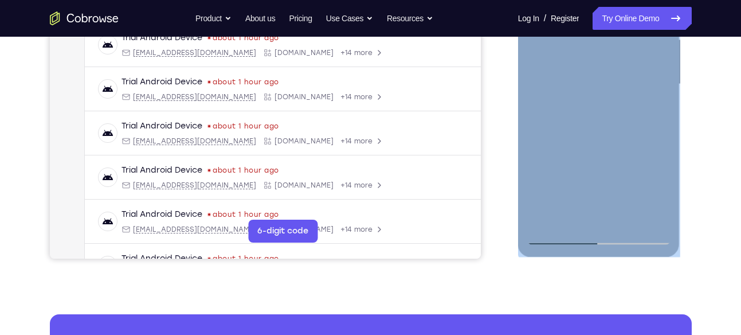
scroll to position [294, 0]
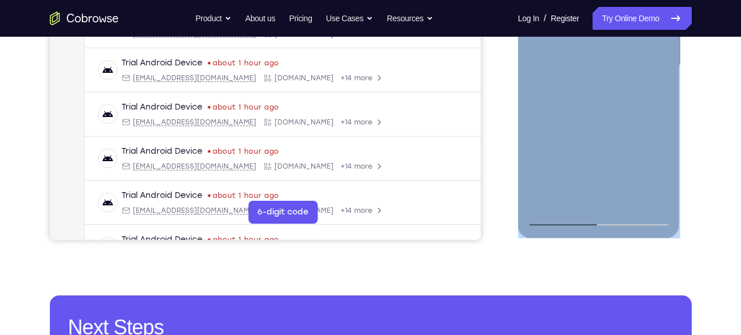
click at [628, 200] on div at bounding box center [599, 65] width 144 height 321
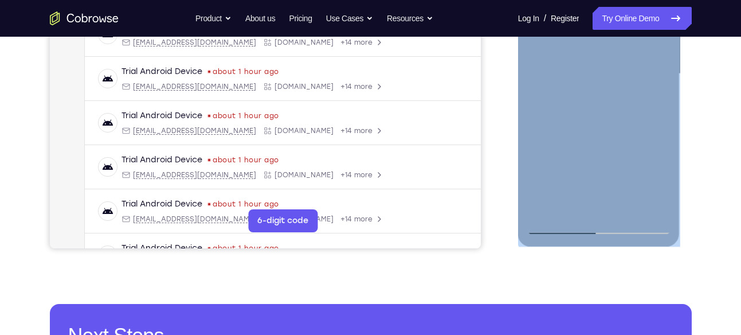
scroll to position [298, 0]
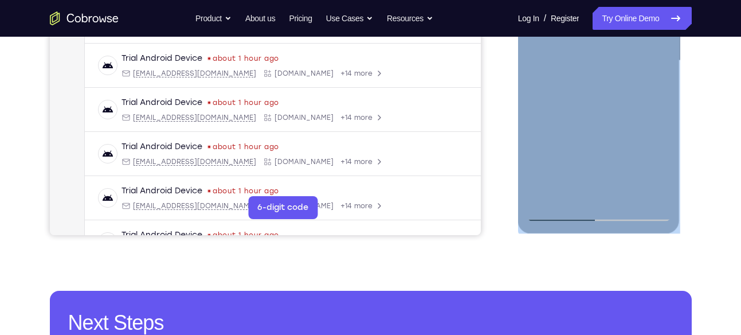
click at [626, 200] on div at bounding box center [599, 60] width 144 height 321
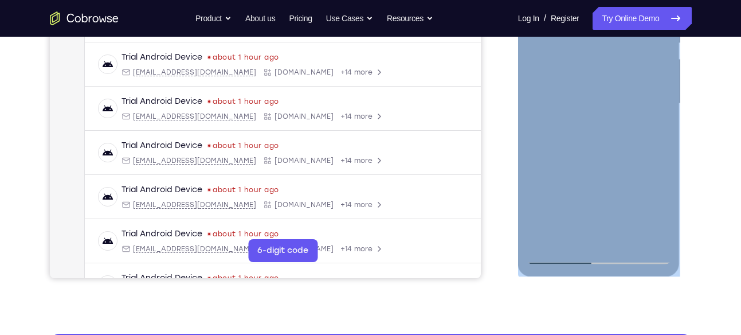
scroll to position [256, 0]
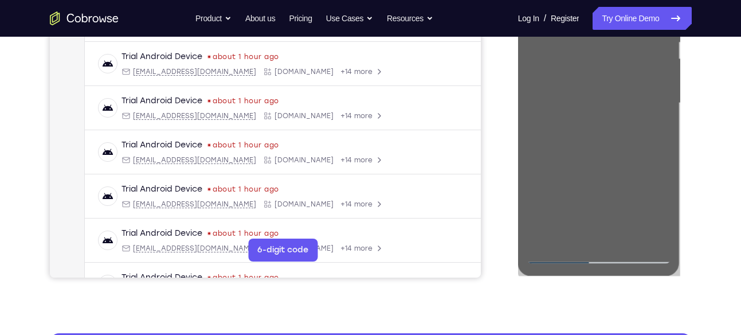
click at [702, 107] on div "Your Support Agent Your Customer Web iOS Android Next Steps We’d be happy to gi…" at bounding box center [371, 159] width 734 height 756
click at [709, 59] on div "Your Support Agent Your Customer Web iOS Android Next Steps We’d be happy to gi…" at bounding box center [371, 159] width 734 height 756
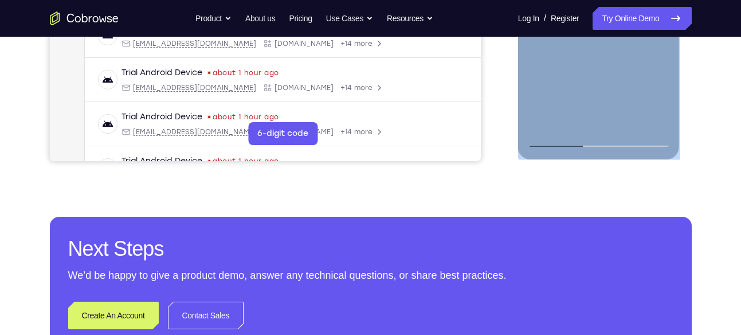
scroll to position [374, 0]
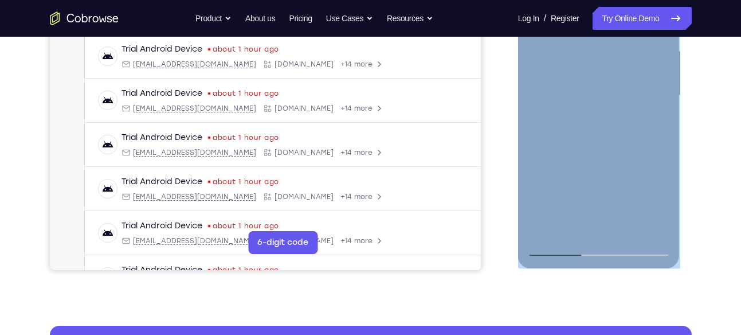
click at [596, 87] on div at bounding box center [599, 95] width 144 height 321
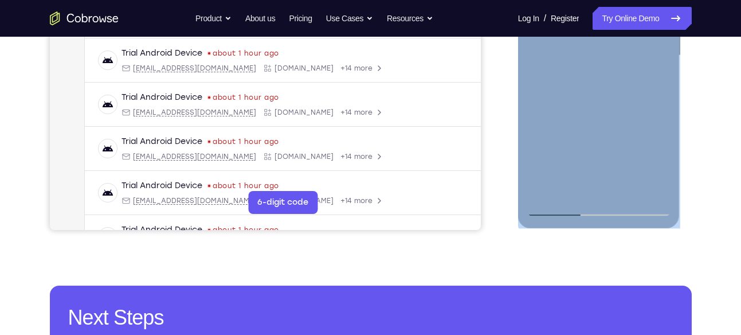
scroll to position [327, 0]
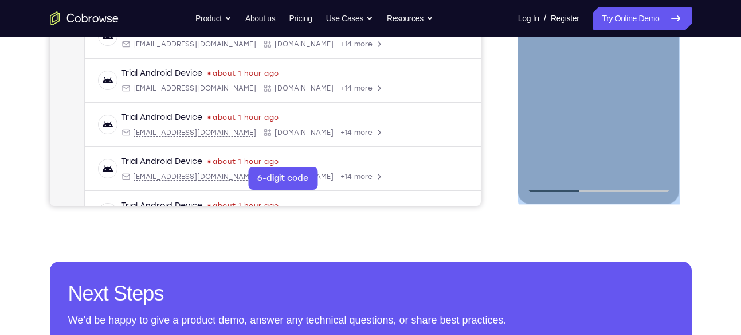
click at [602, 97] on div at bounding box center [599, 31] width 144 height 321
click at [622, 95] on div at bounding box center [599, 31] width 144 height 321
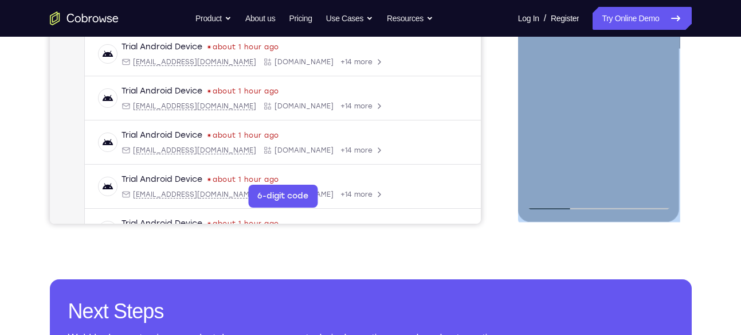
scroll to position [313, 0]
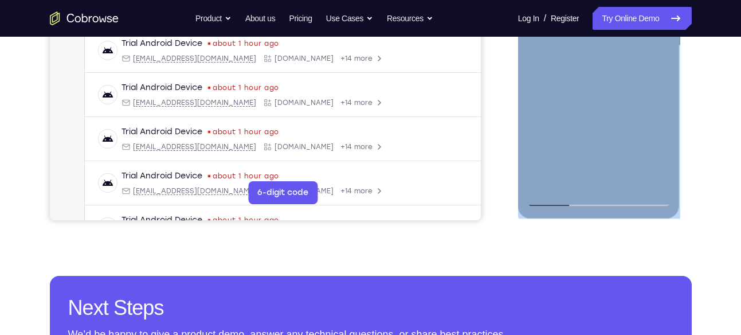
click at [652, 153] on div at bounding box center [599, 45] width 144 height 321
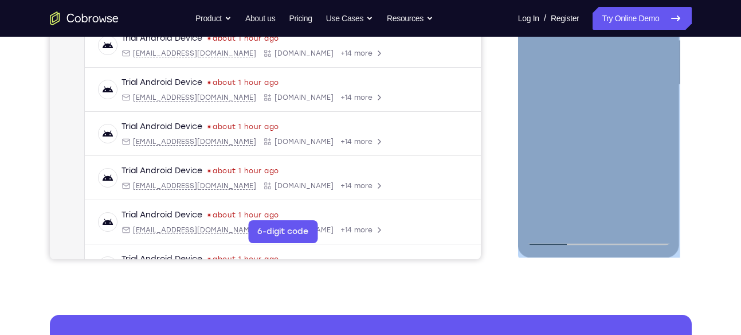
scroll to position [268, 0]
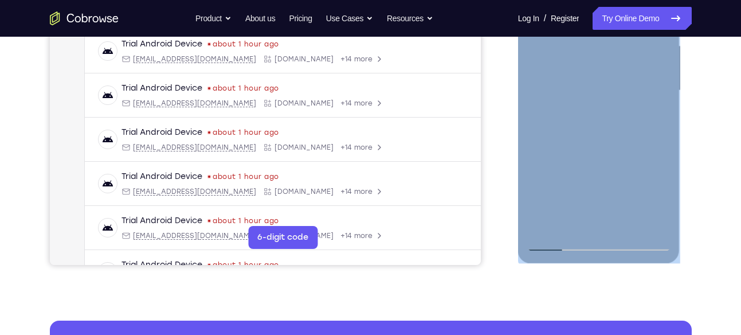
click at [653, 120] on div at bounding box center [599, 90] width 144 height 321
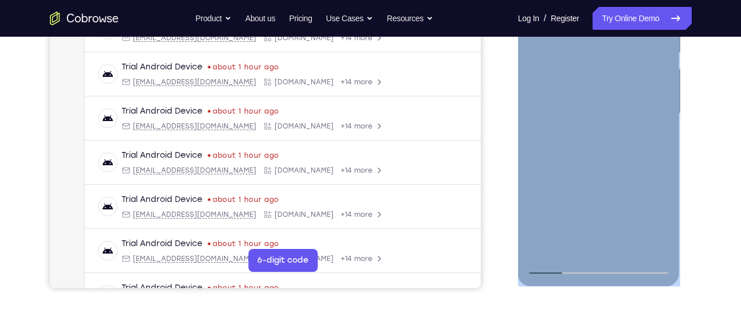
scroll to position [240, 0]
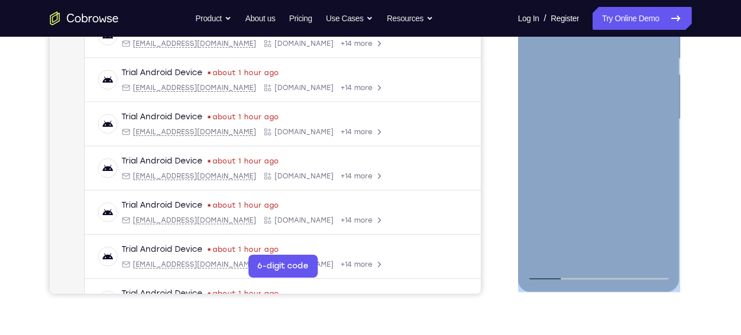
click at [556, 89] on div at bounding box center [599, 119] width 144 height 321
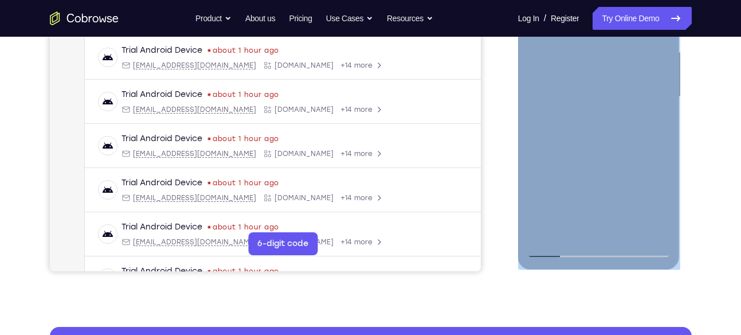
click at [571, 169] on div at bounding box center [599, 96] width 144 height 321
click at [570, 151] on div at bounding box center [599, 96] width 144 height 321
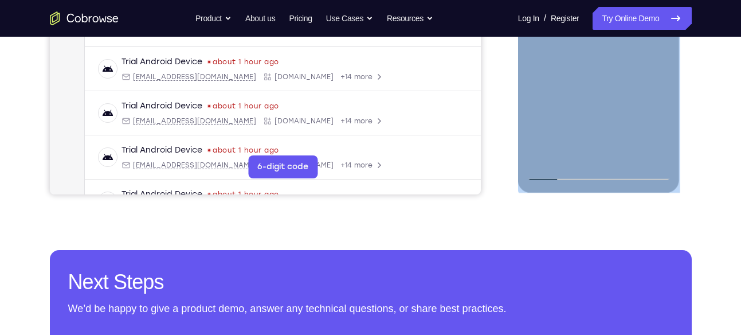
scroll to position [343, 0]
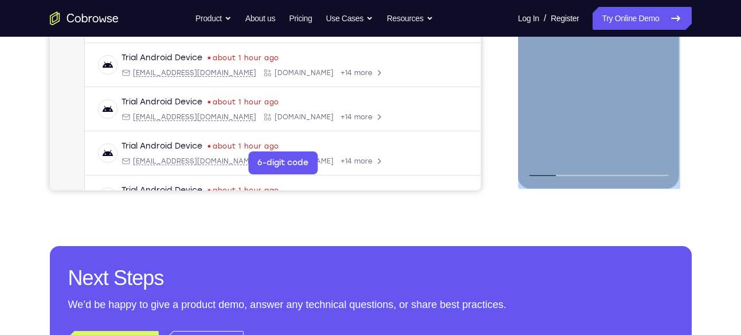
click at [562, 171] on div at bounding box center [599, 16] width 144 height 321
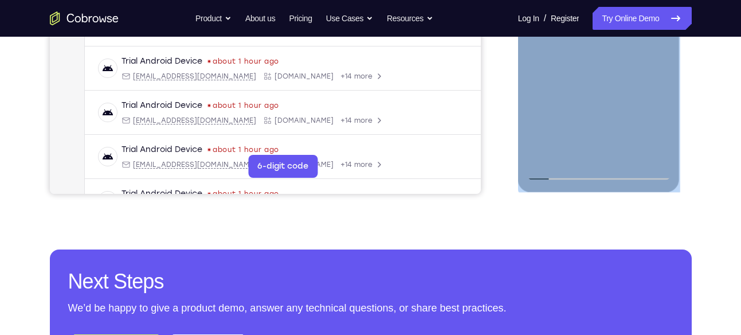
scroll to position [347, 0]
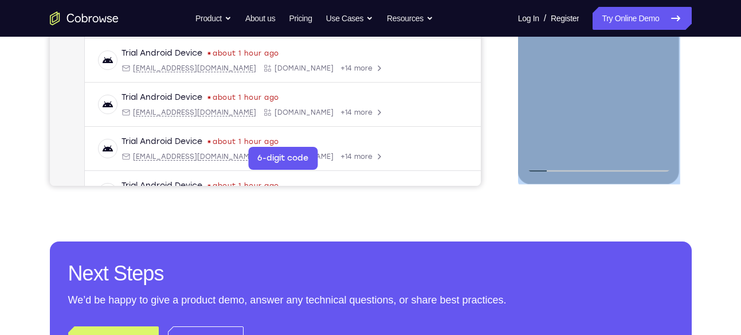
click at [558, 165] on div at bounding box center [599, 11] width 144 height 321
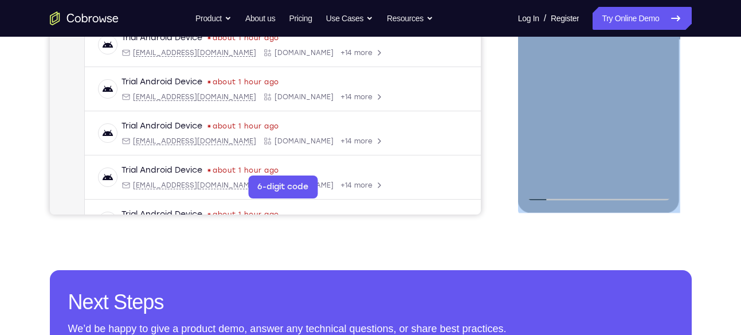
scroll to position [318, 0]
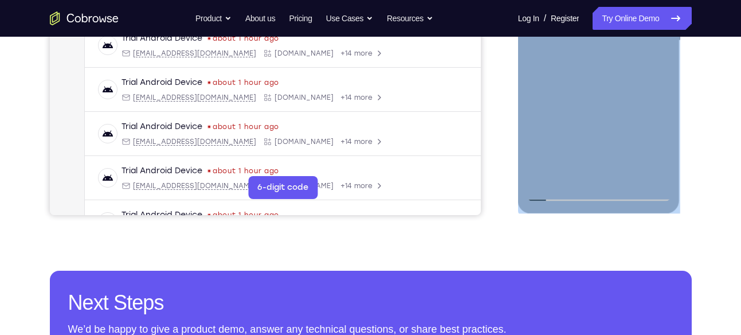
click at [657, 177] on div at bounding box center [599, 40] width 144 height 321
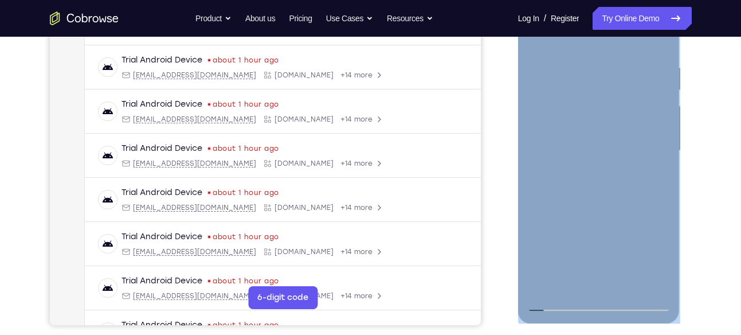
scroll to position [208, 0]
click at [584, 77] on div at bounding box center [599, 151] width 144 height 321
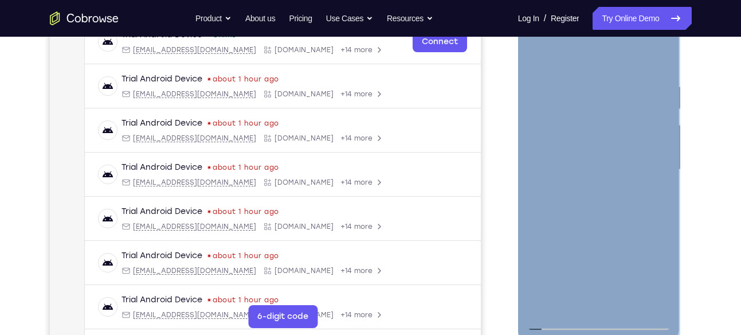
scroll to position [166, 0]
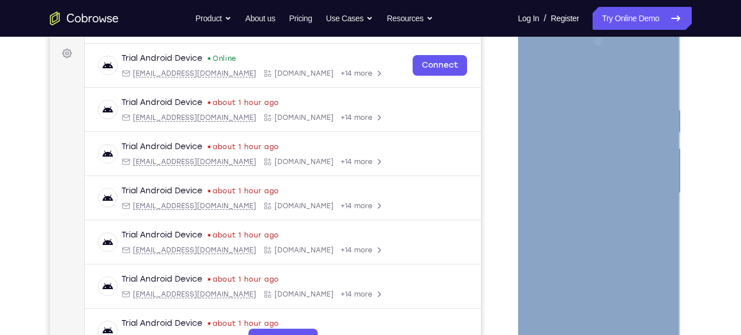
click at [537, 77] on div at bounding box center [599, 193] width 144 height 321
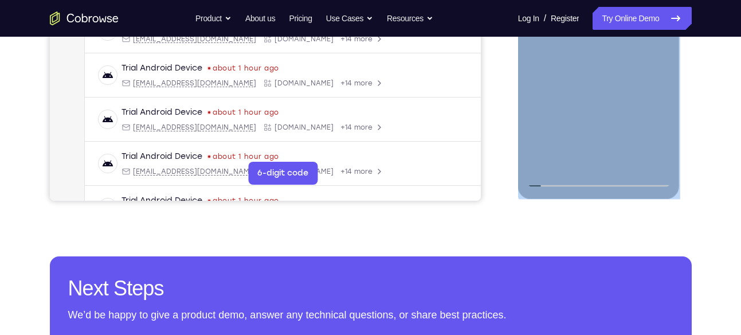
scroll to position [333, 0]
click at [626, 160] on div at bounding box center [599, 25] width 144 height 321
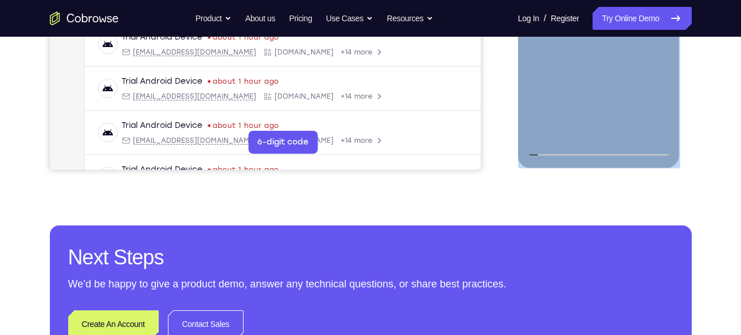
scroll to position [364, 0]
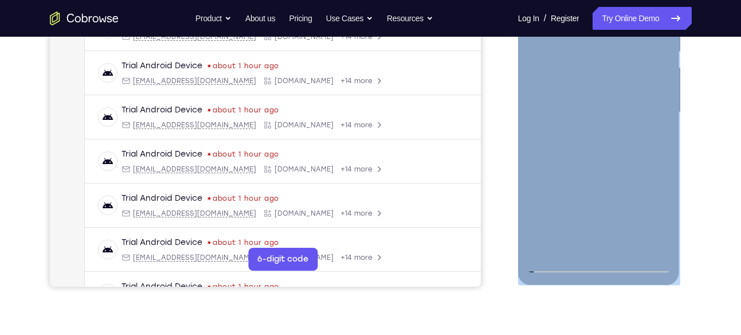
click at [586, 93] on div at bounding box center [599, 112] width 144 height 321
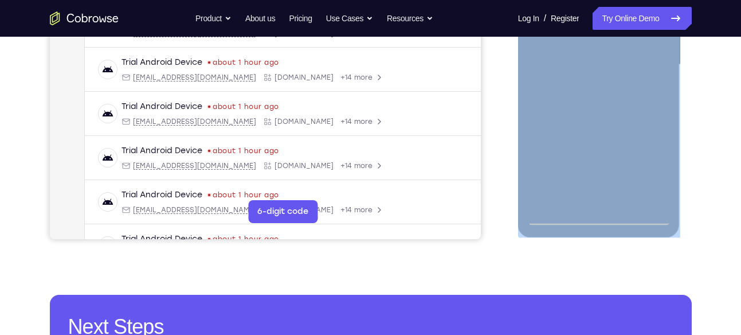
scroll to position [294, 0]
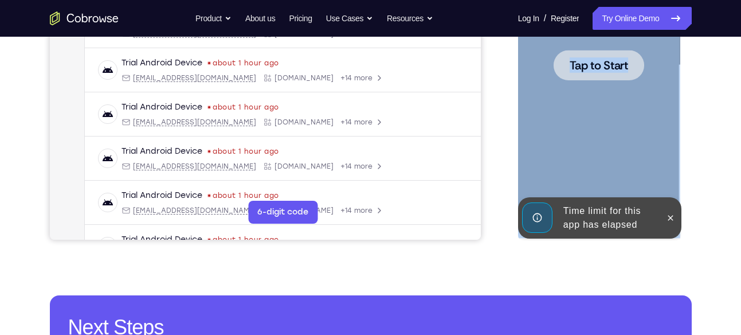
click at [586, 93] on div at bounding box center [599, 65] width 144 height 321
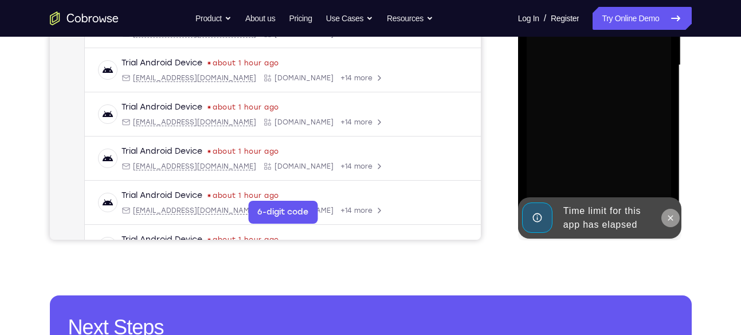
click at [675, 224] on button at bounding box center [671, 218] width 18 height 18
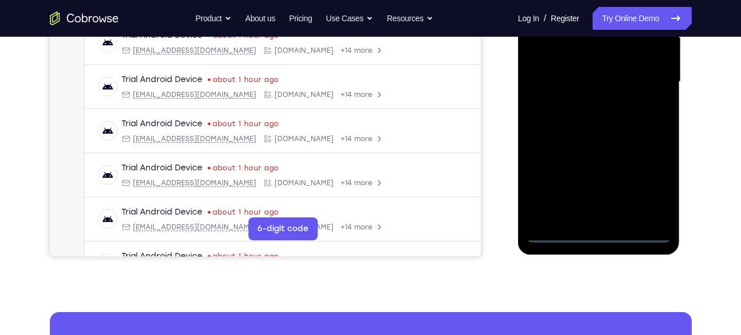
scroll to position [278, 0]
click at [600, 234] on div at bounding box center [599, 81] width 144 height 321
click at [655, 189] on div at bounding box center [599, 81] width 144 height 321
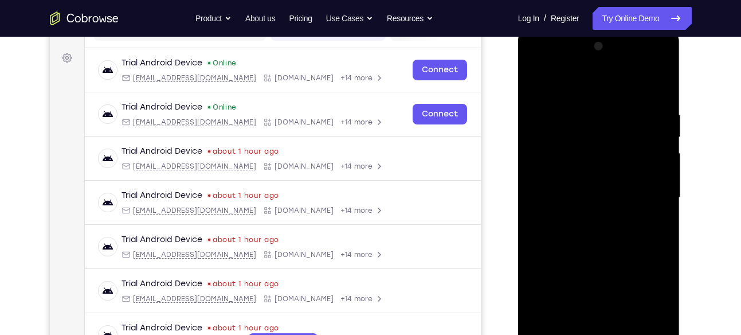
scroll to position [159, 0]
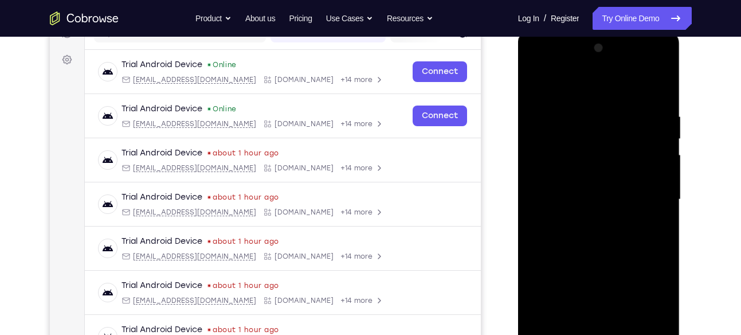
click at [536, 65] on div at bounding box center [599, 199] width 144 height 321
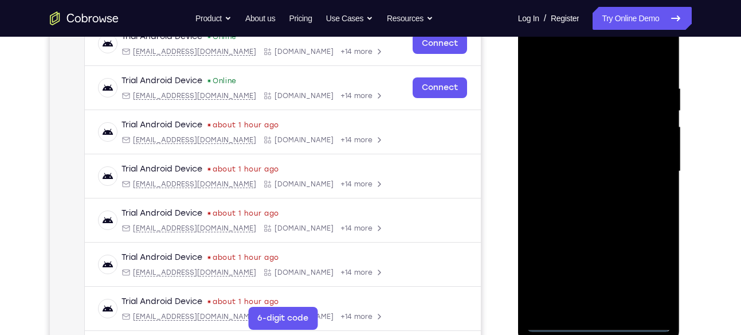
scroll to position [191, 0]
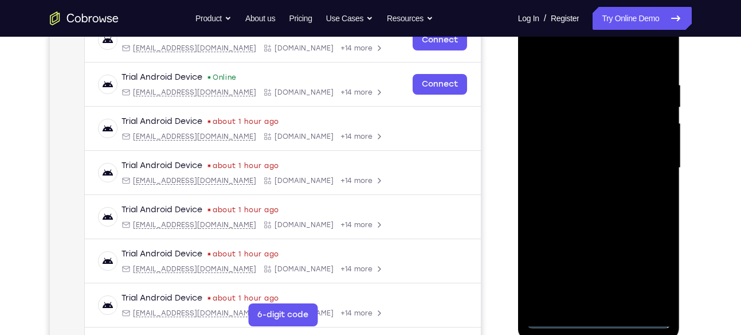
click at [647, 159] on div at bounding box center [599, 167] width 144 height 321
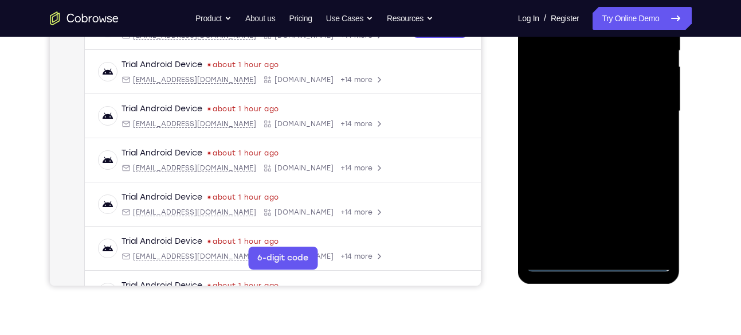
scroll to position [264, 0]
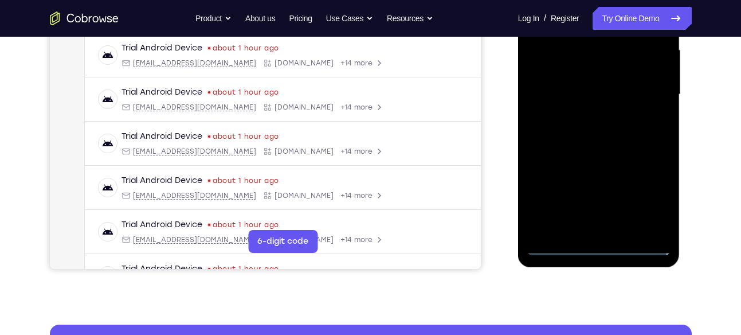
click at [584, 115] on div at bounding box center [599, 94] width 144 height 321
click at [568, 91] on div at bounding box center [599, 94] width 144 height 321
click at [561, 77] on div at bounding box center [599, 94] width 144 height 321
click at [566, 99] on div at bounding box center [599, 94] width 144 height 321
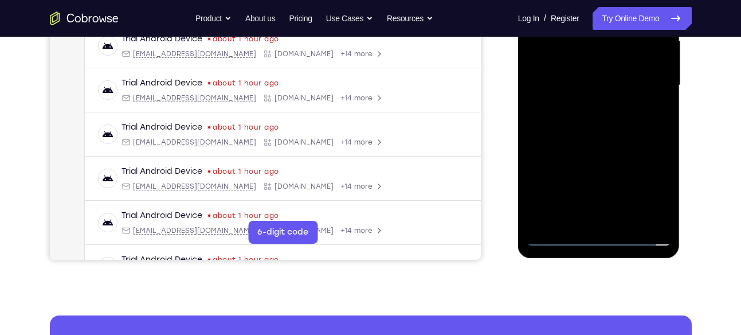
scroll to position [288, 0]
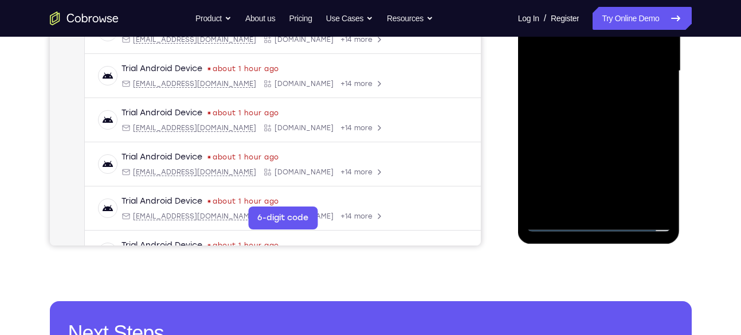
click at [602, 121] on div at bounding box center [599, 71] width 144 height 321
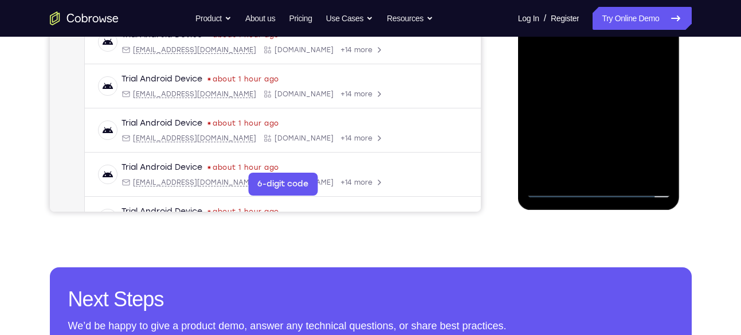
click at [628, 178] on div at bounding box center [599, 37] width 144 height 321
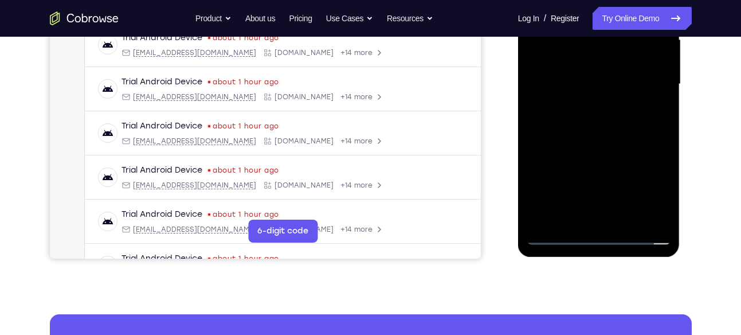
scroll to position [275, 0]
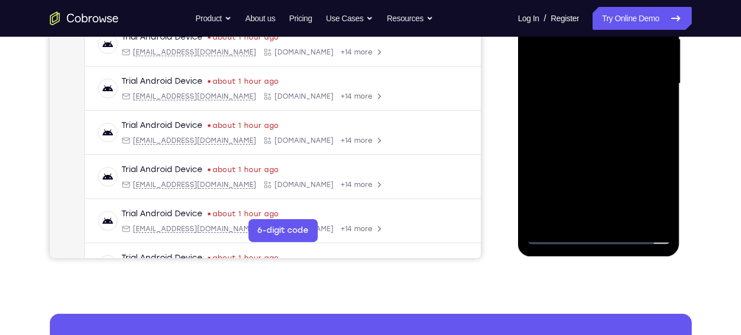
click at [624, 140] on div at bounding box center [599, 83] width 144 height 321
click at [580, 69] on div at bounding box center [599, 83] width 144 height 321
drag, startPoint x: 595, startPoint y: 135, endPoint x: 585, endPoint y: 135, distance: 9.7
click at [585, 135] on div at bounding box center [599, 83] width 144 height 321
